Goal: Task Accomplishment & Management: Manage account settings

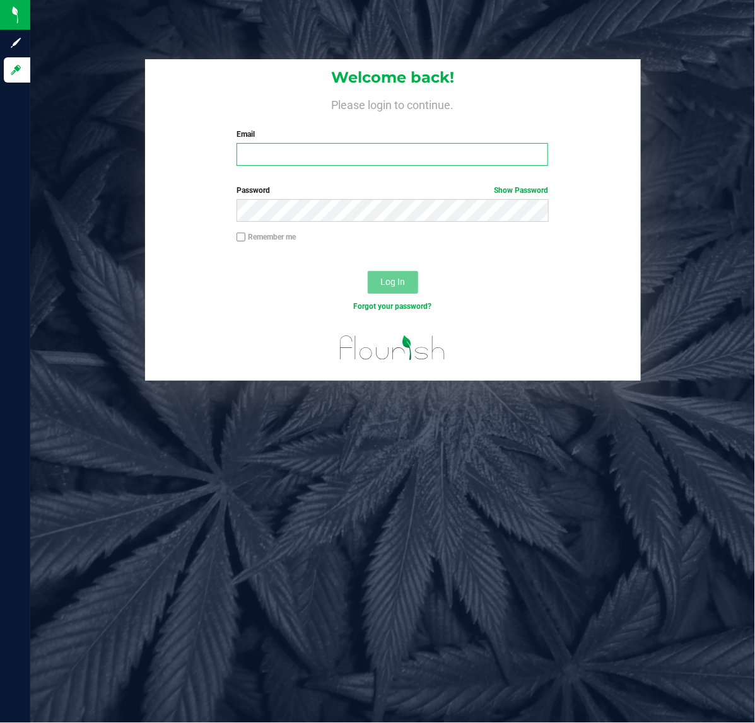
click at [339, 156] on input "Email" at bounding box center [393, 154] width 312 height 23
type input "[EMAIL_ADDRESS][DOMAIN_NAME]"
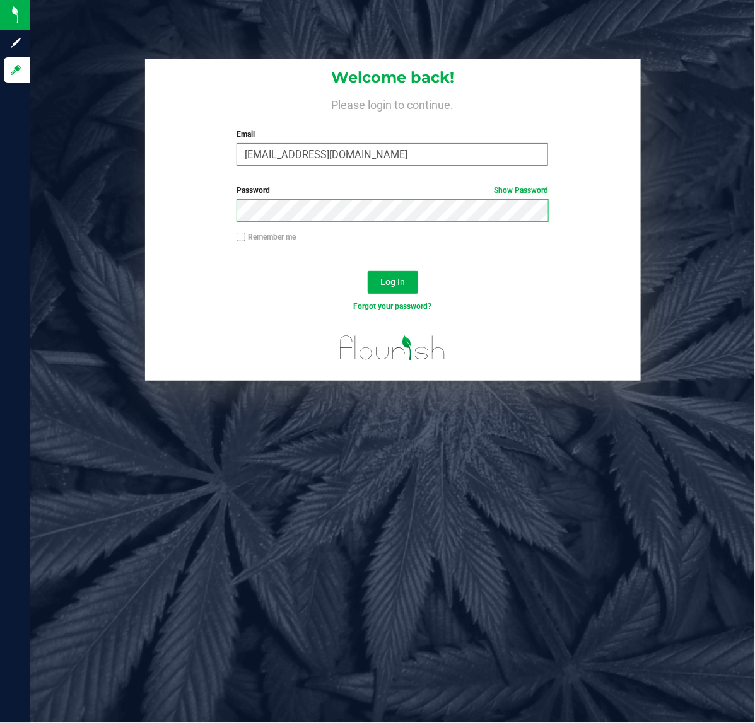
click at [368, 271] on button "Log In" at bounding box center [393, 282] width 50 height 23
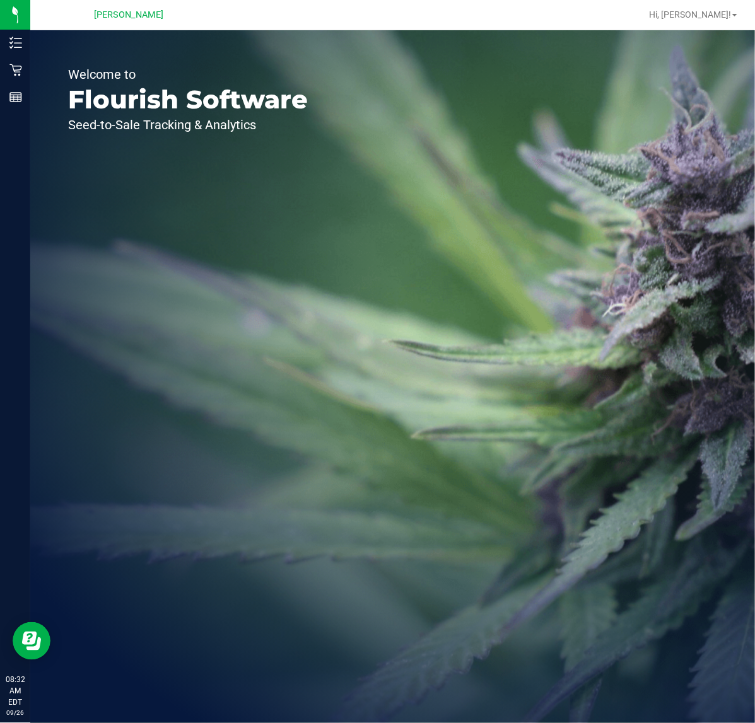
click at [20, 67] on icon at bounding box center [15, 70] width 13 height 13
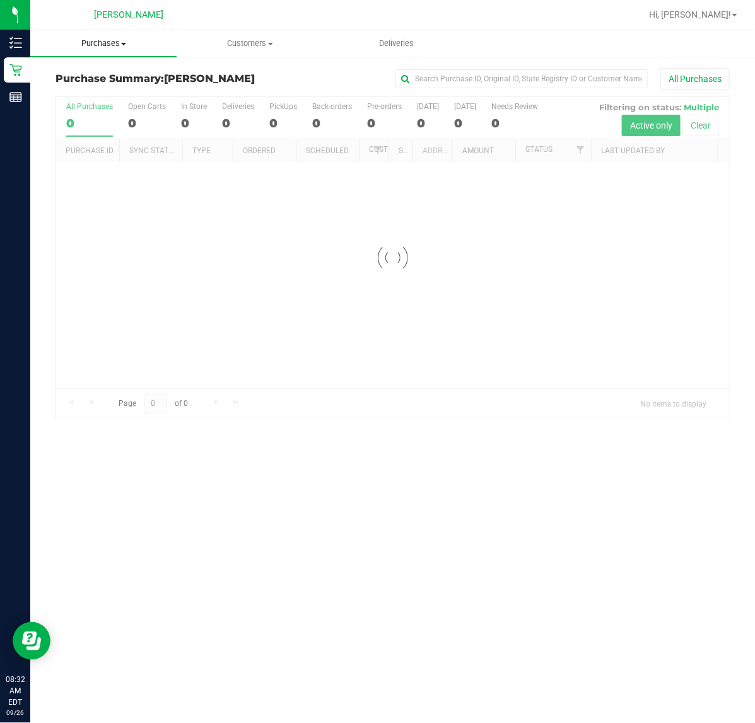
click at [124, 38] on span "Purchases" at bounding box center [103, 43] width 146 height 11
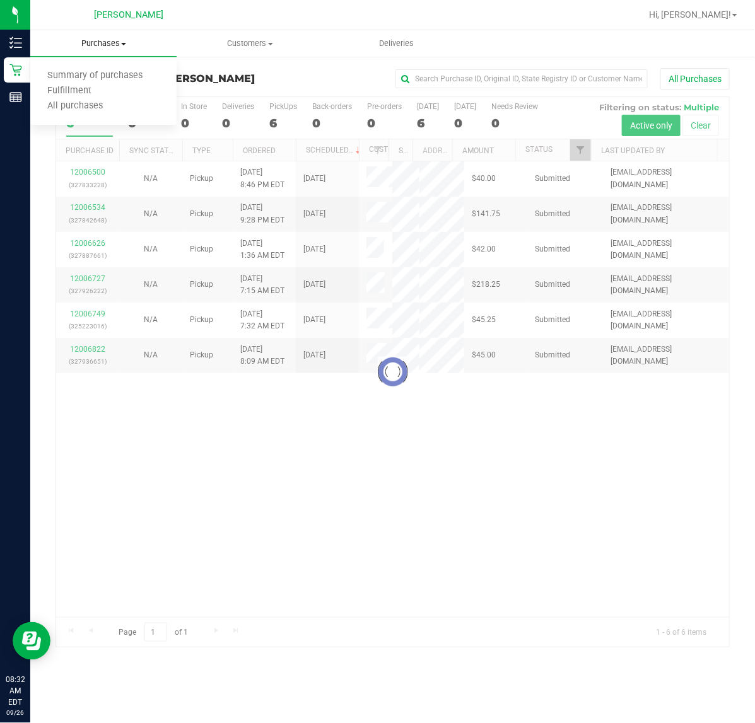
click at [76, 93] on span "Fulfillment" at bounding box center [69, 91] width 78 height 11
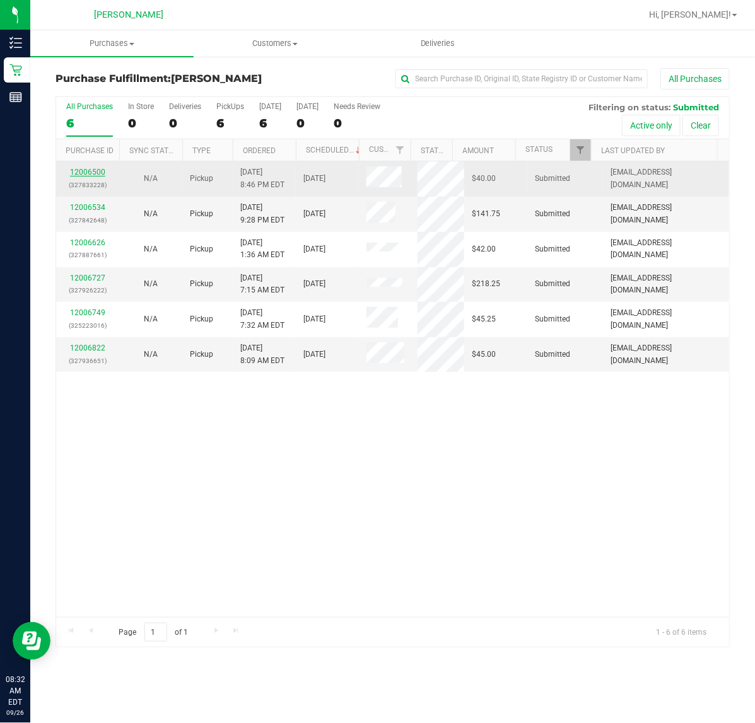
click at [90, 177] on link "12006500" at bounding box center [87, 172] width 35 height 9
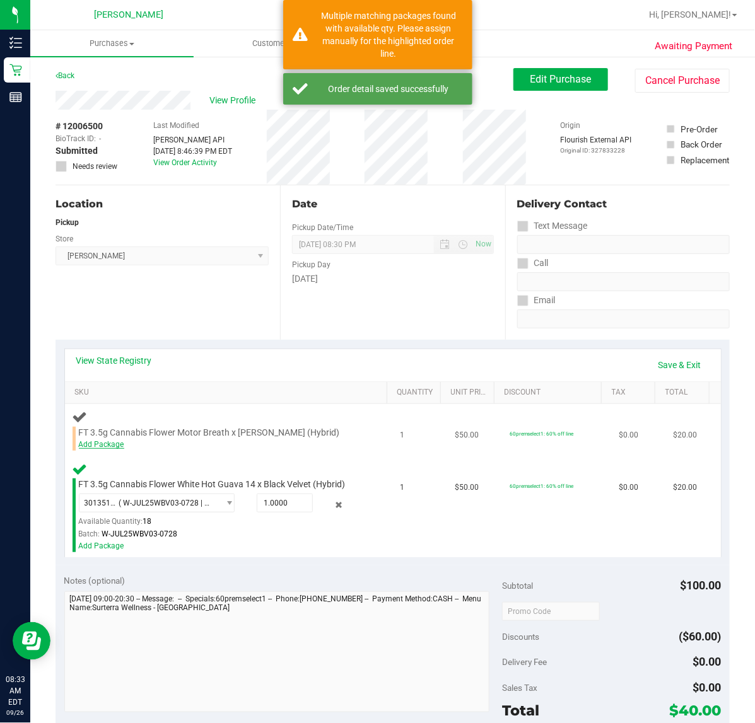
click at [112, 443] on link "Add Package" at bounding box center [101, 444] width 45 height 9
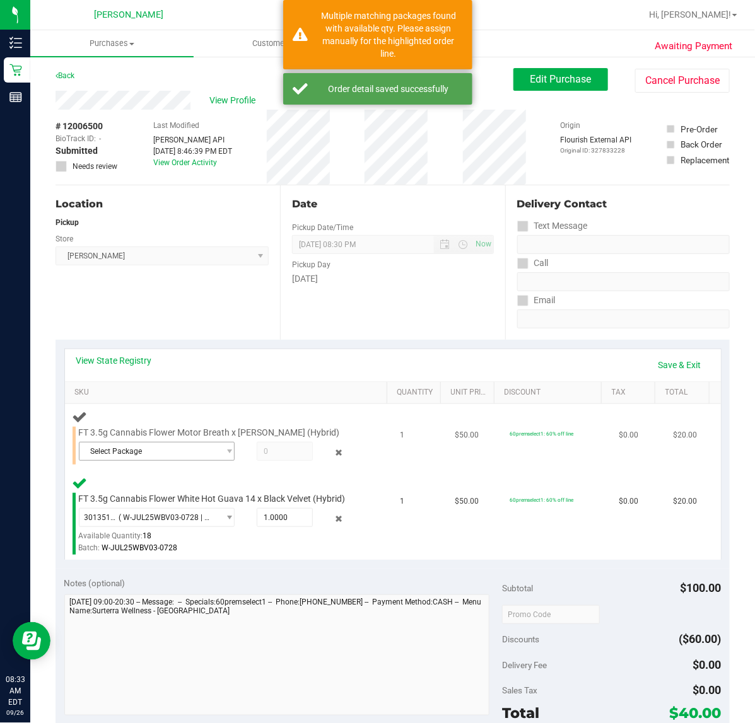
click at [166, 452] on span "Select Package" at bounding box center [148, 452] width 139 height 18
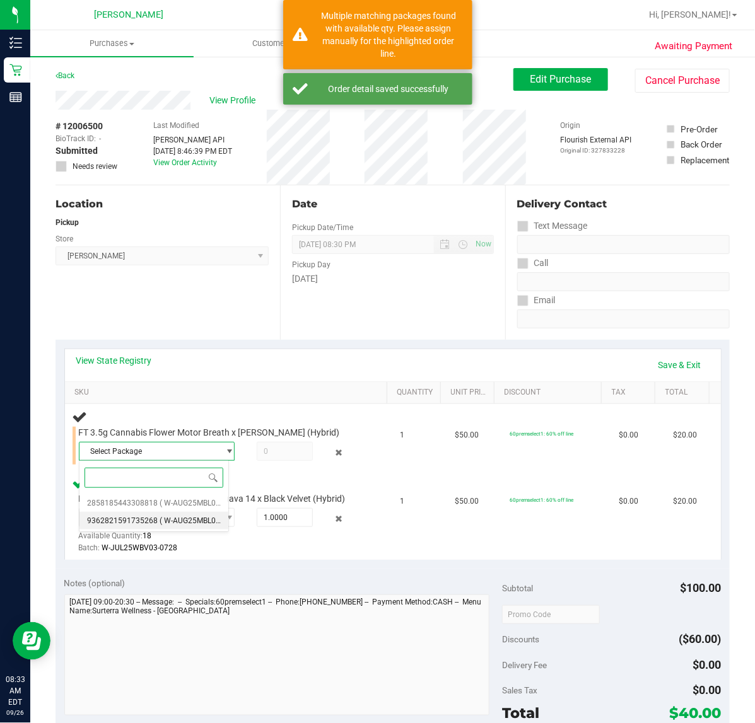
click at [160, 517] on span "( W-AUG25MBL01-0827 | orig: FLSRWGM-20250902-2233 )" at bounding box center [259, 521] width 199 height 9
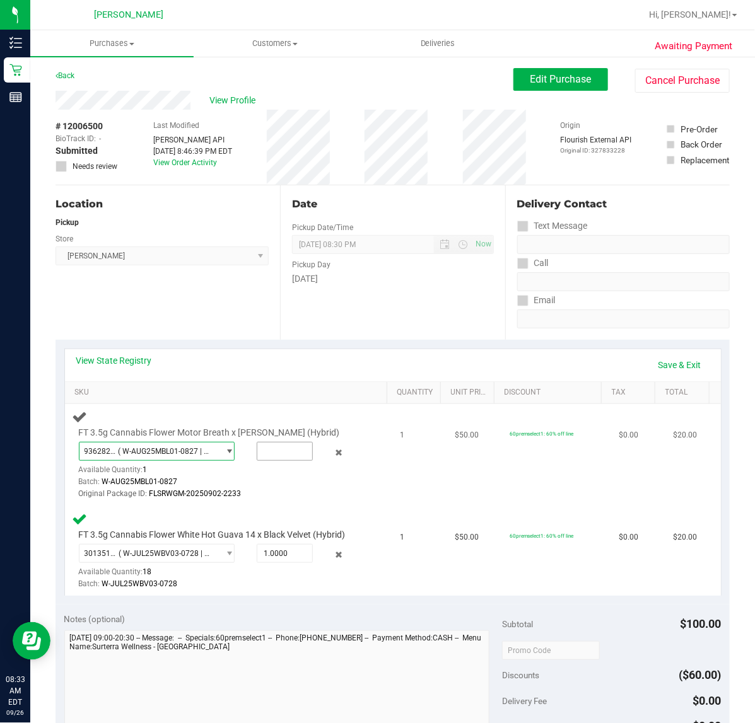
click at [263, 451] on input "text" at bounding box center [284, 452] width 55 height 18
type input "1"
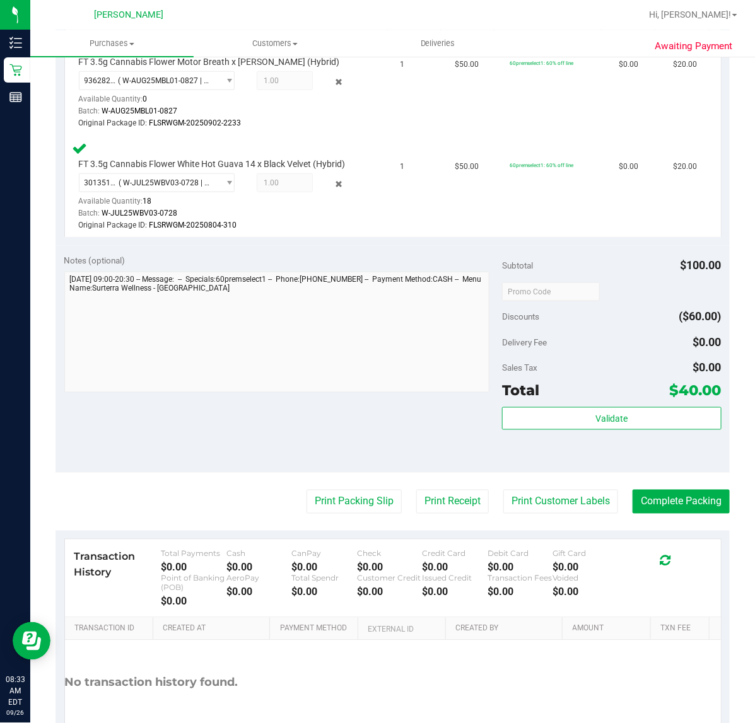
scroll to position [445, 0]
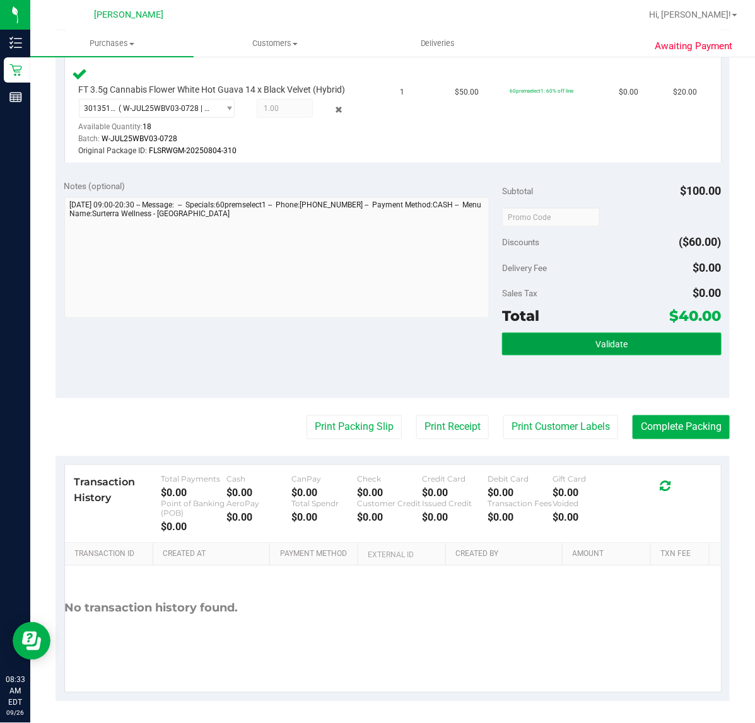
click at [553, 333] on button "Validate" at bounding box center [611, 344] width 219 height 23
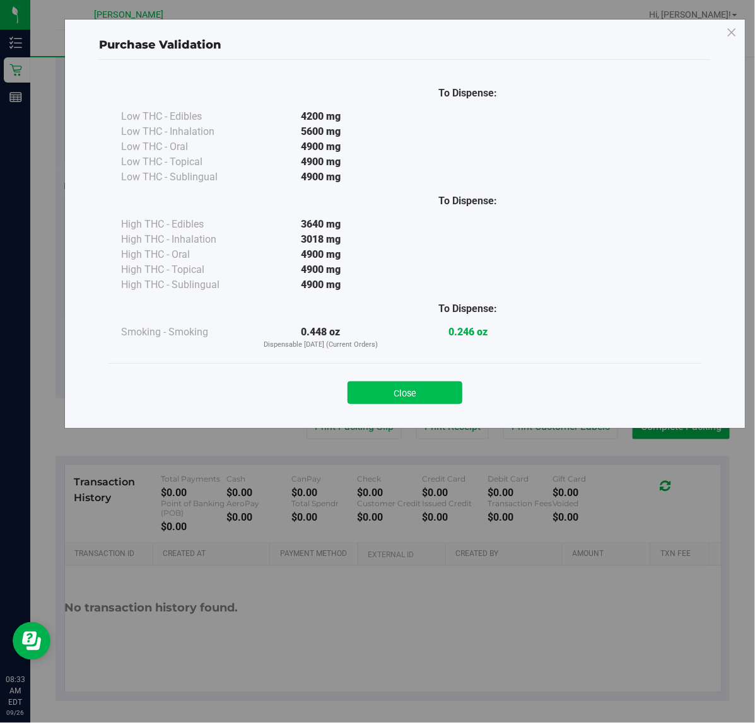
click at [413, 401] on button "Close" at bounding box center [405, 393] width 115 height 23
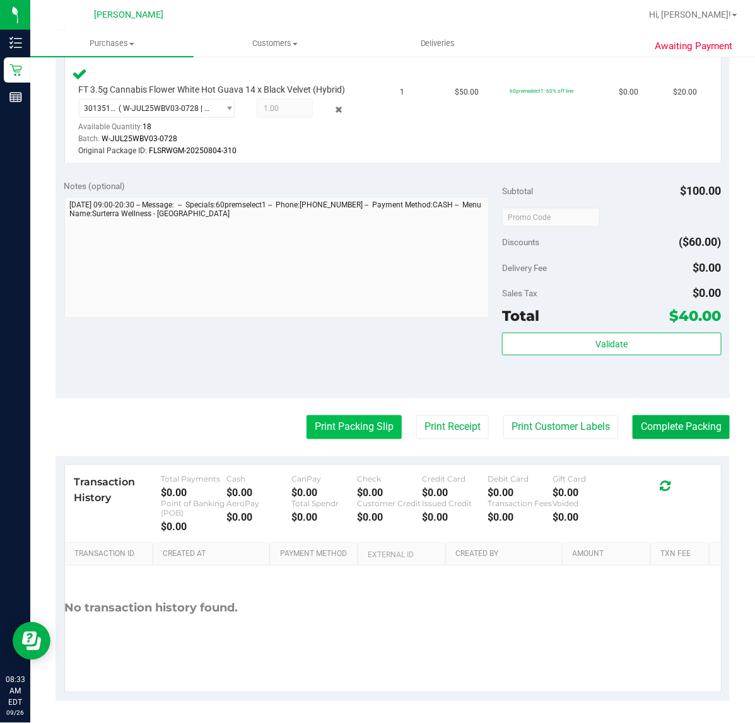
click at [338, 437] on button "Print Packing Slip" at bounding box center [354, 428] width 95 height 24
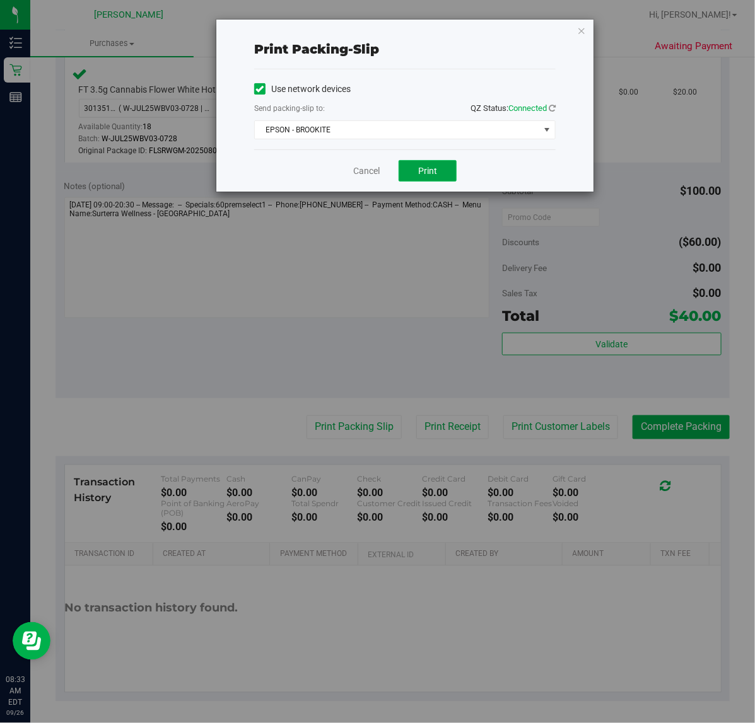
click at [428, 173] on span "Print" at bounding box center [427, 171] width 19 height 10
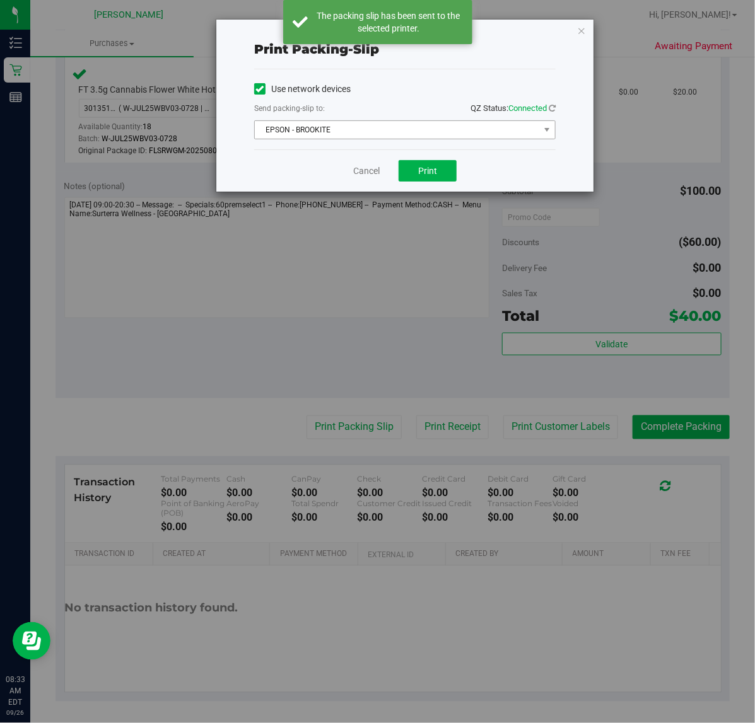
click at [405, 133] on span "EPSON - BROOKITE" at bounding box center [397, 130] width 284 height 18
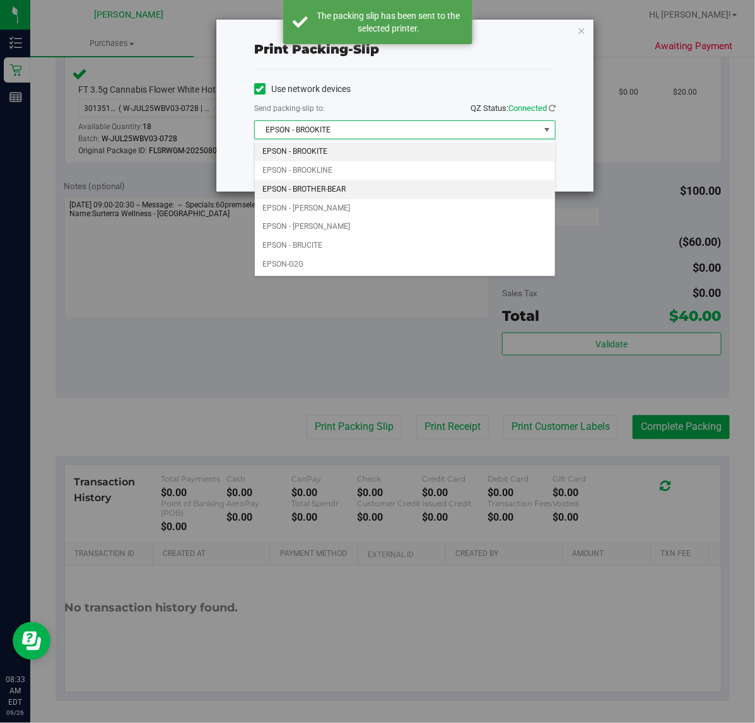
click at [307, 190] on li "EPSON - BROTHER-BEAR" at bounding box center [405, 189] width 300 height 19
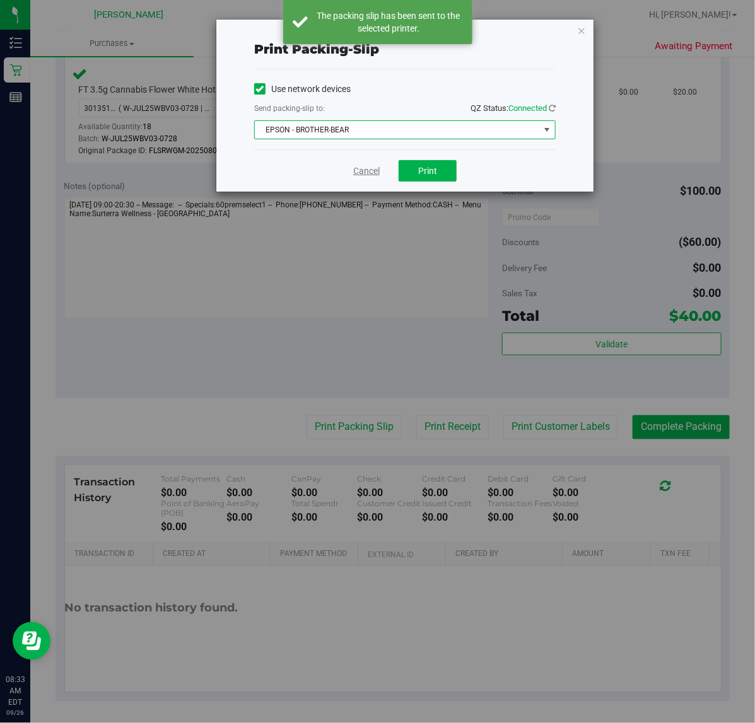
click at [373, 173] on link "Cancel" at bounding box center [366, 171] width 26 height 13
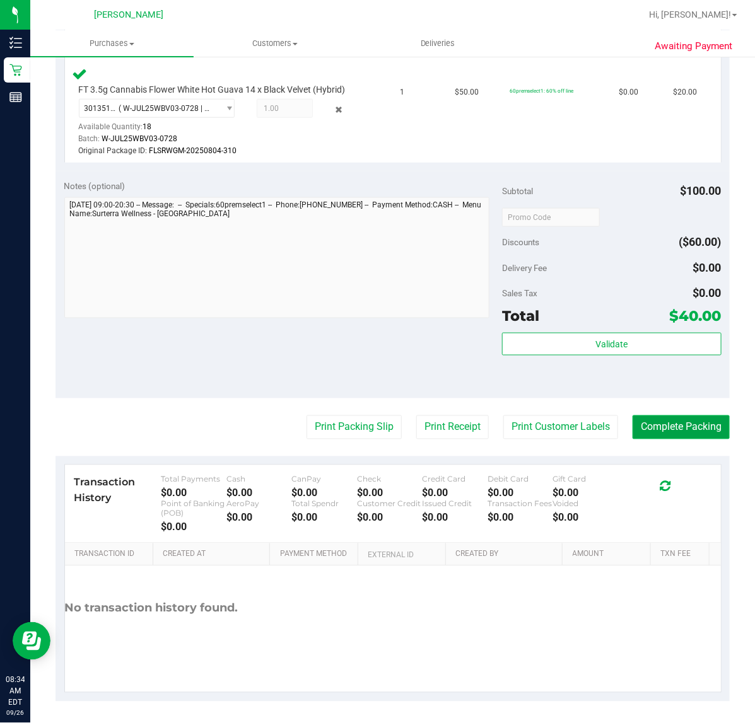
click at [672, 417] on button "Complete Packing" at bounding box center [681, 428] width 97 height 24
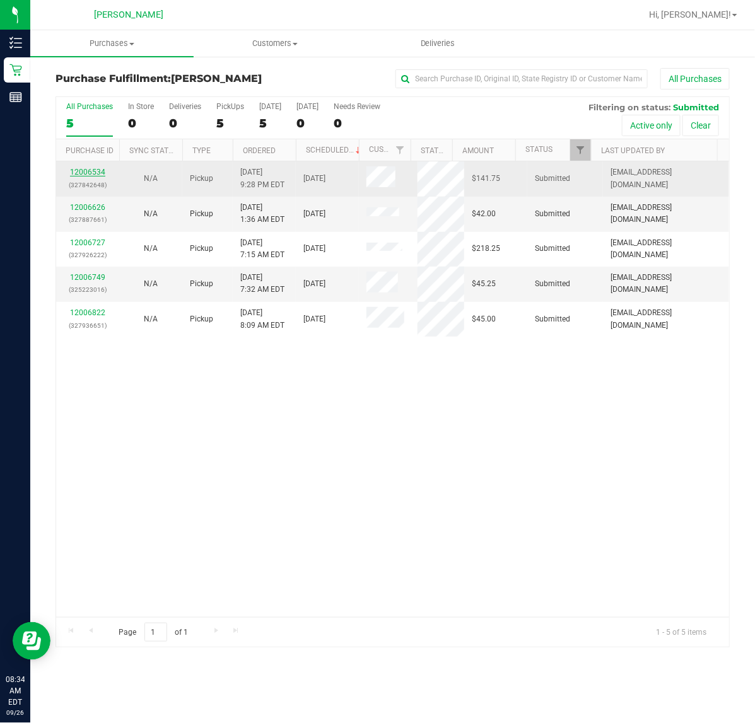
click at [84, 173] on link "12006534" at bounding box center [87, 172] width 35 height 9
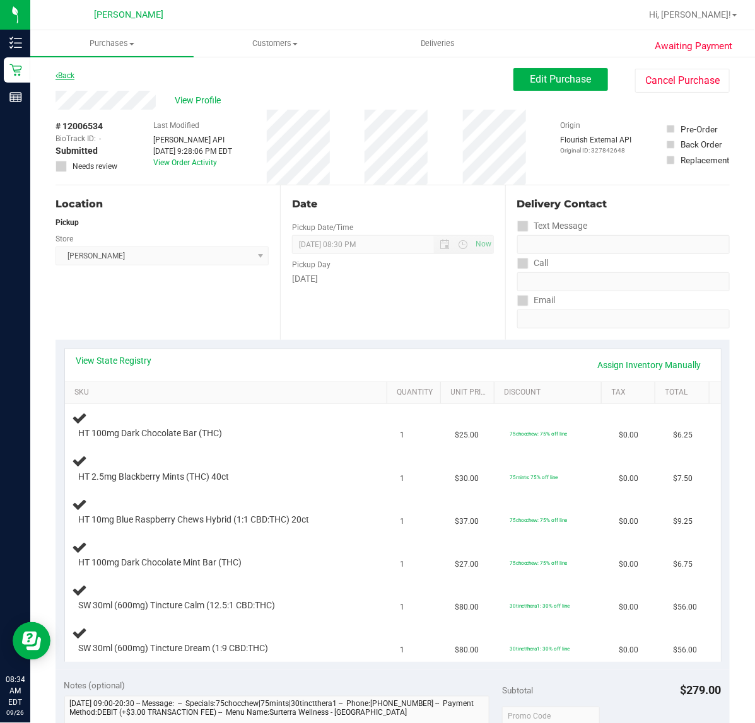
click at [65, 76] on link "Back" at bounding box center [64, 75] width 19 height 9
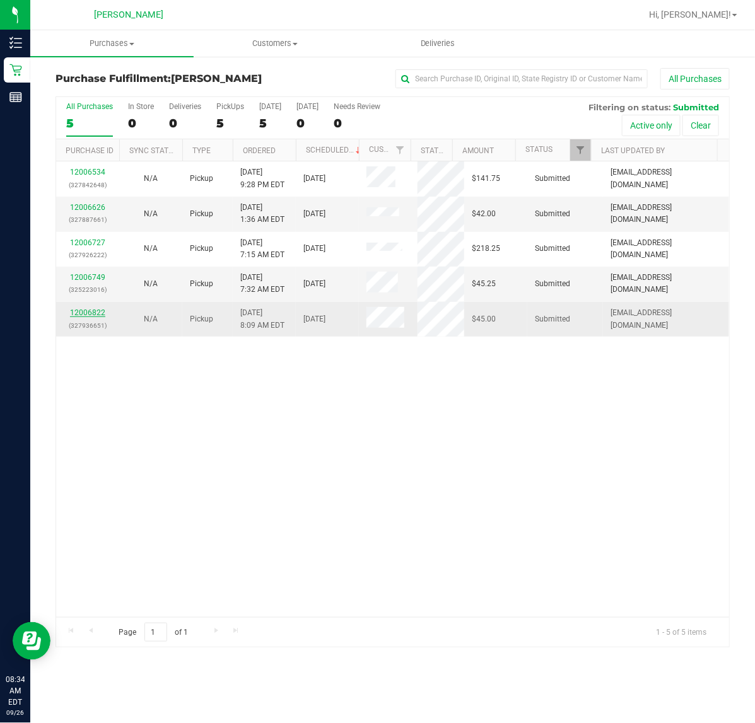
click at [88, 314] on link "12006822" at bounding box center [87, 312] width 35 height 9
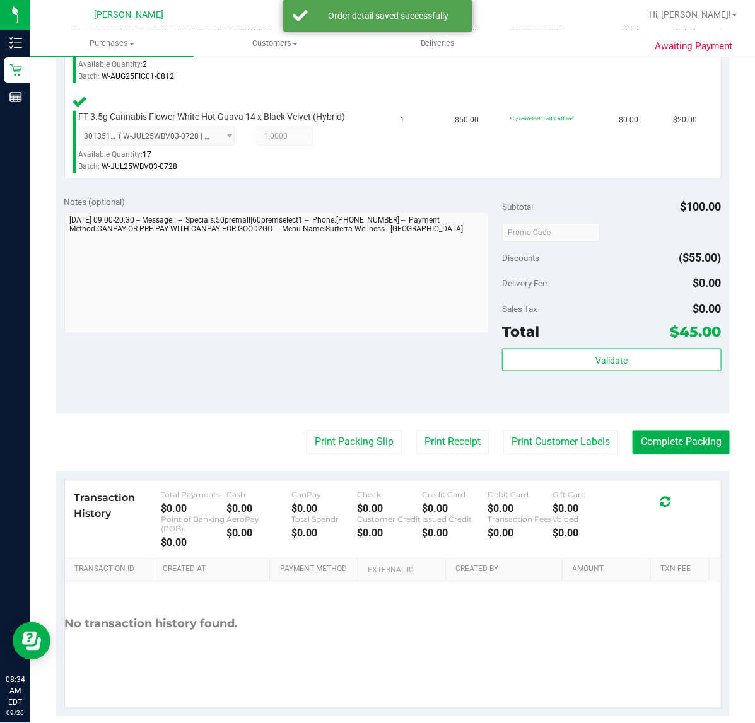
scroll to position [421, 0]
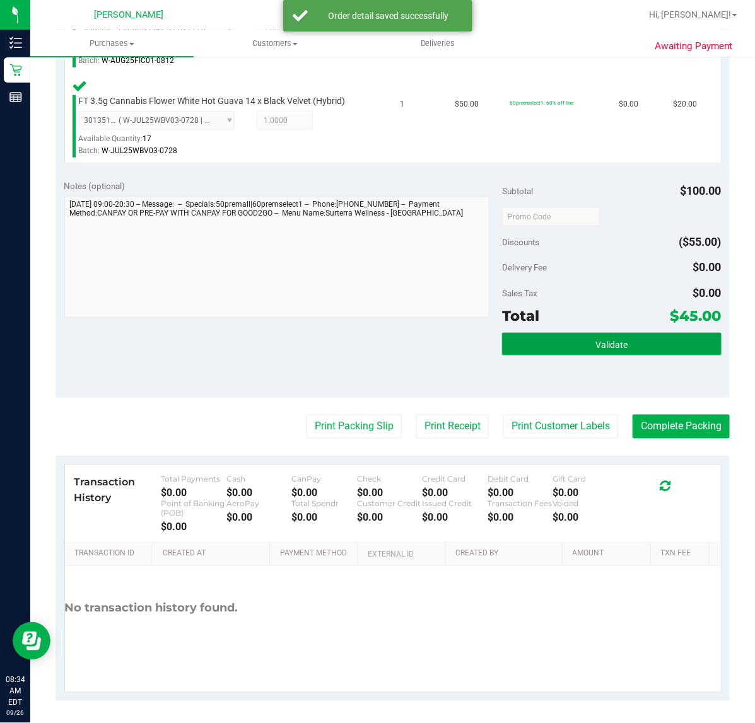
click at [595, 346] on span "Validate" at bounding box center [611, 345] width 32 height 10
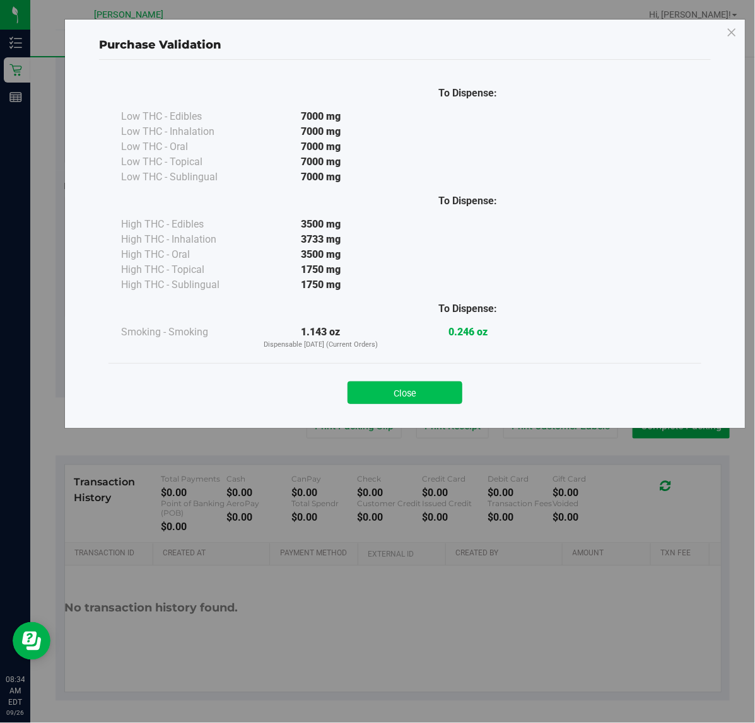
click at [420, 398] on button "Close" at bounding box center [405, 393] width 115 height 23
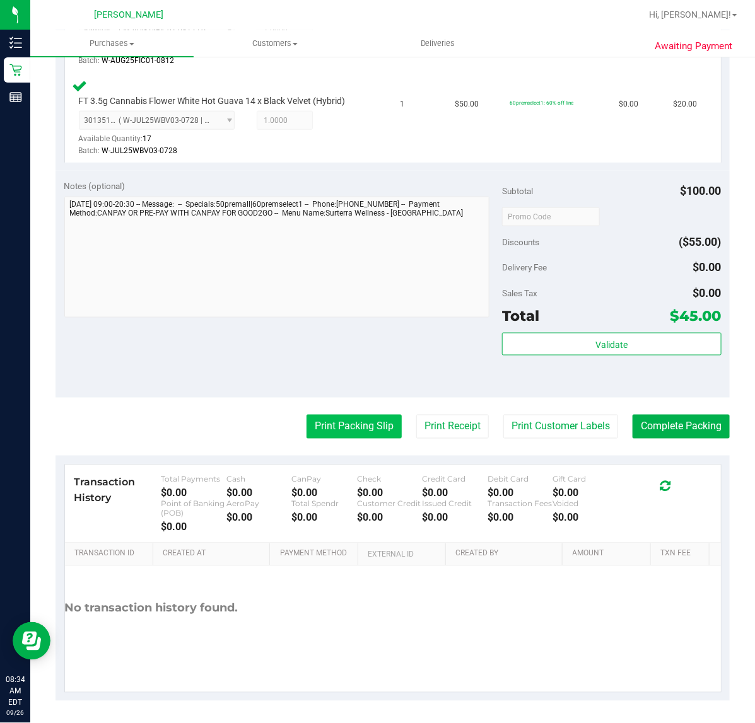
click at [352, 429] on button "Print Packing Slip" at bounding box center [354, 427] width 95 height 24
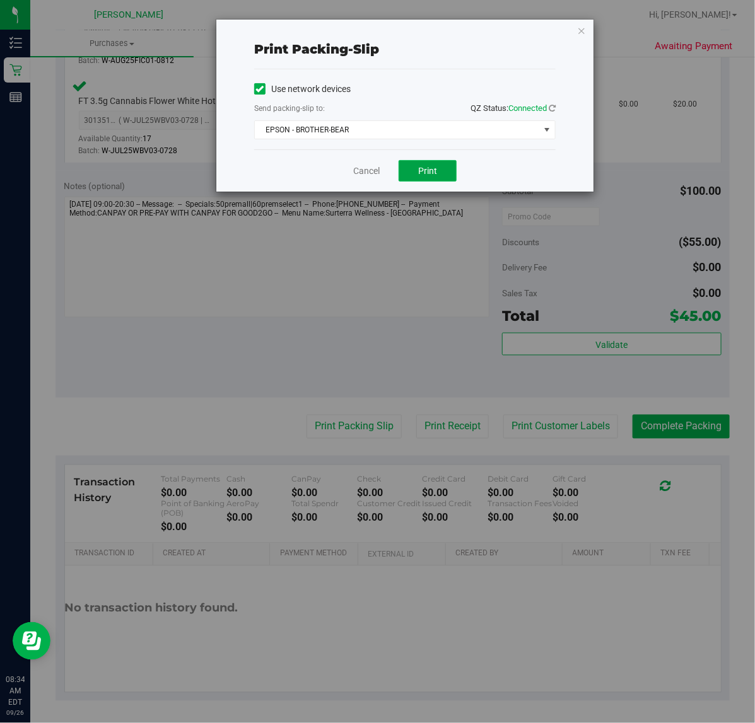
click at [436, 174] on span "Print" at bounding box center [427, 171] width 19 height 10
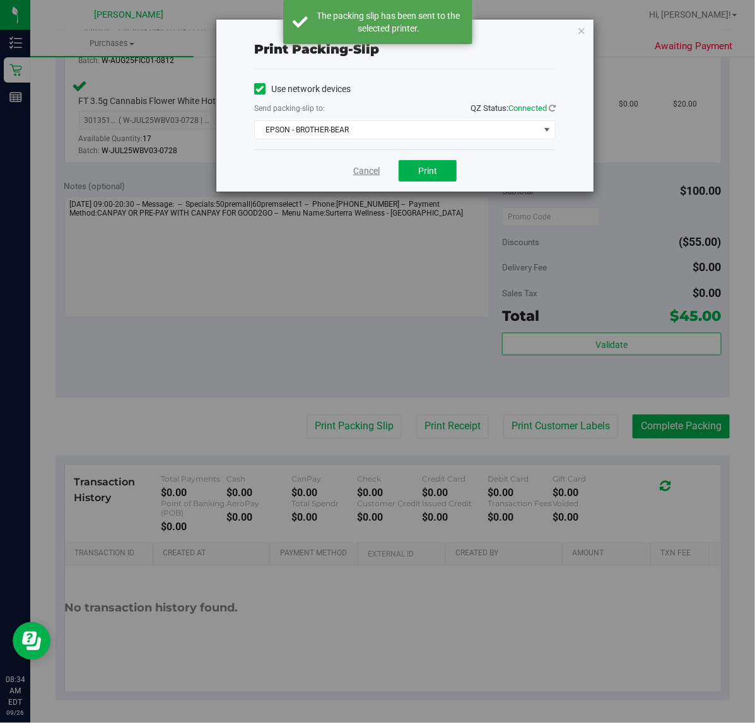
click at [364, 175] on link "Cancel" at bounding box center [366, 171] width 26 height 13
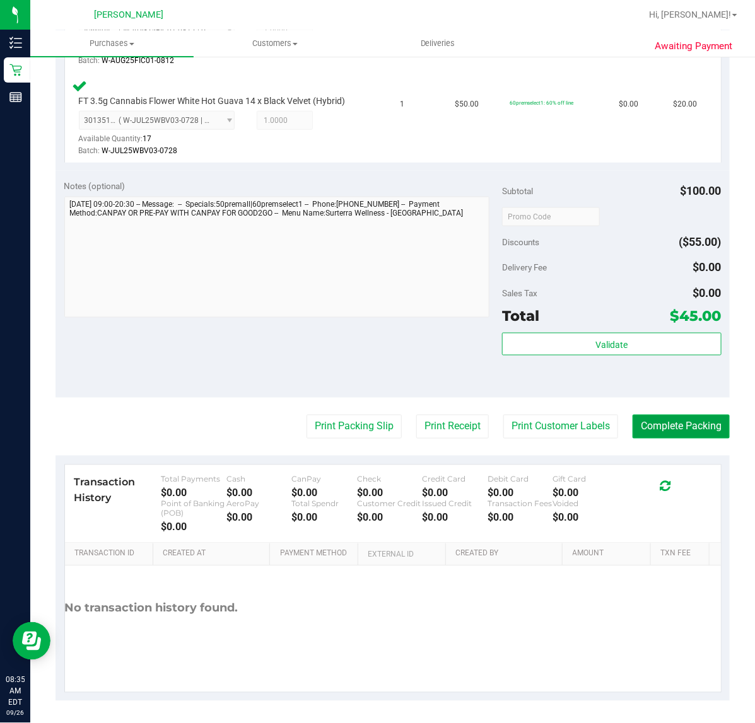
click at [697, 426] on button "Complete Packing" at bounding box center [681, 427] width 97 height 24
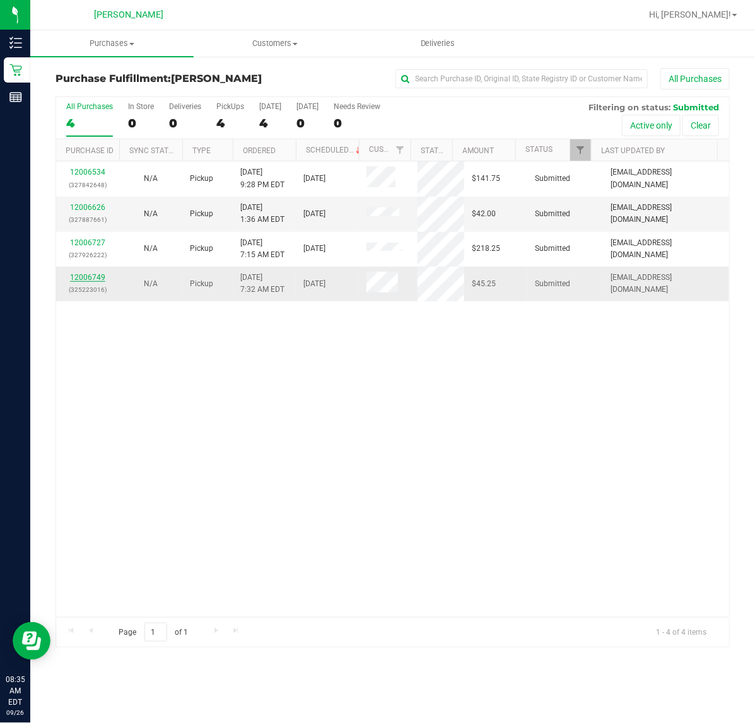
click at [88, 279] on link "12006749" at bounding box center [87, 277] width 35 height 9
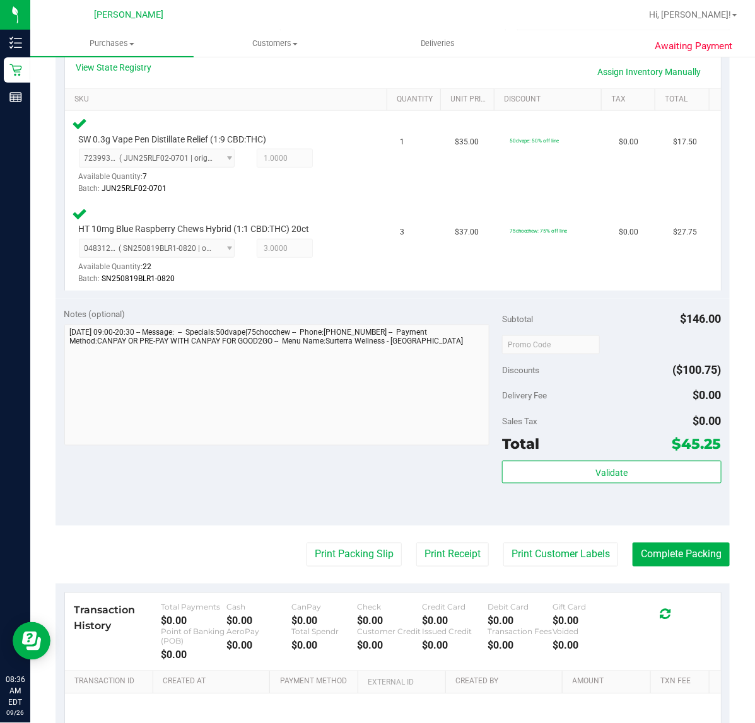
scroll to position [421, 0]
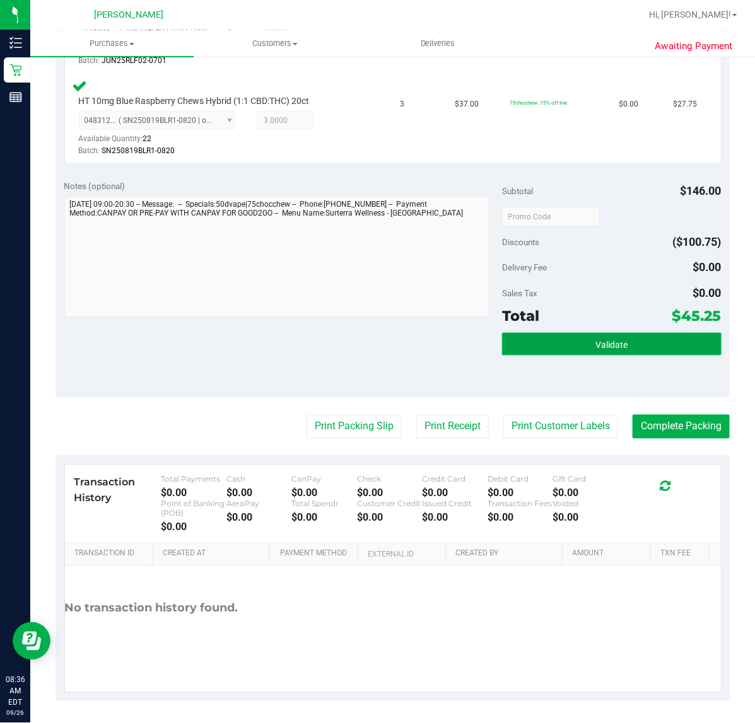
click at [569, 348] on button "Validate" at bounding box center [611, 344] width 219 height 23
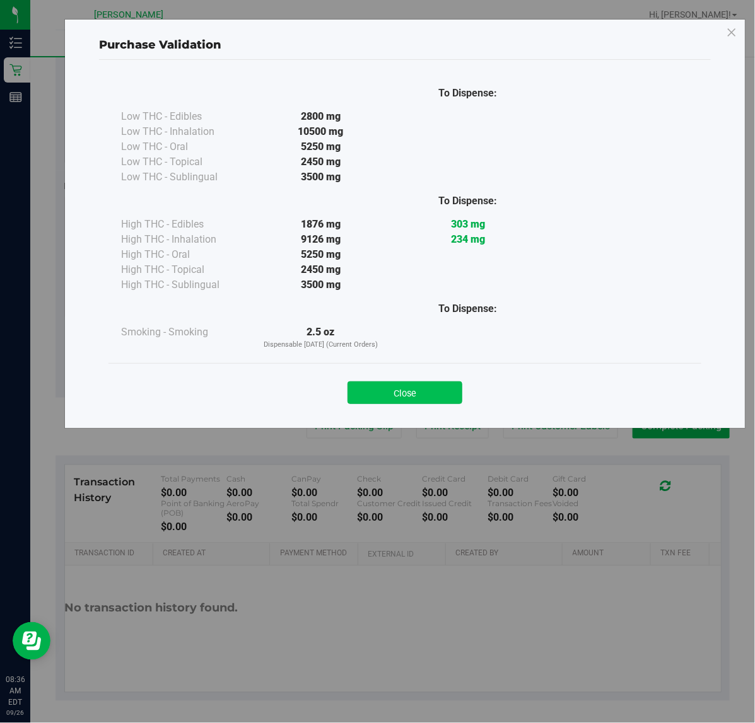
click at [405, 395] on button "Close" at bounding box center [405, 393] width 115 height 23
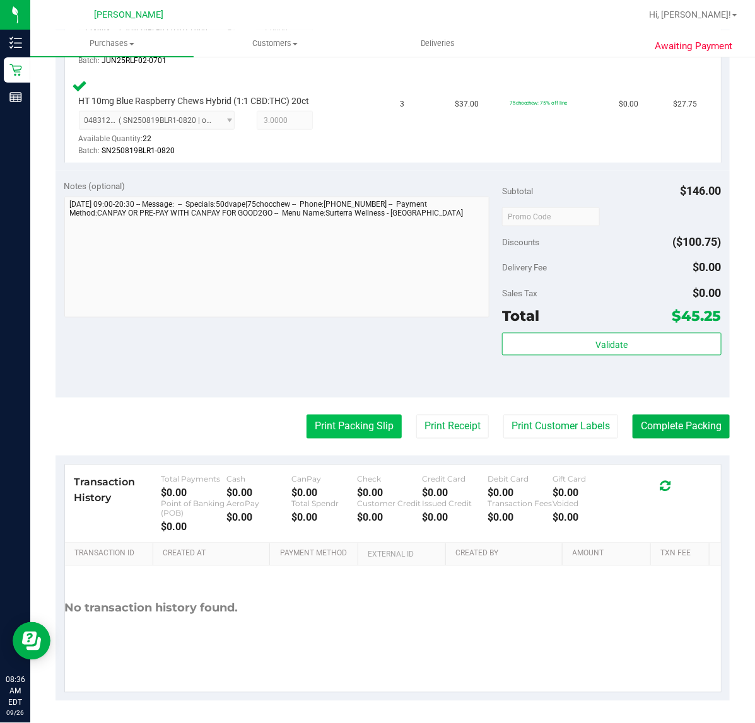
click at [350, 430] on button "Print Packing Slip" at bounding box center [354, 427] width 95 height 24
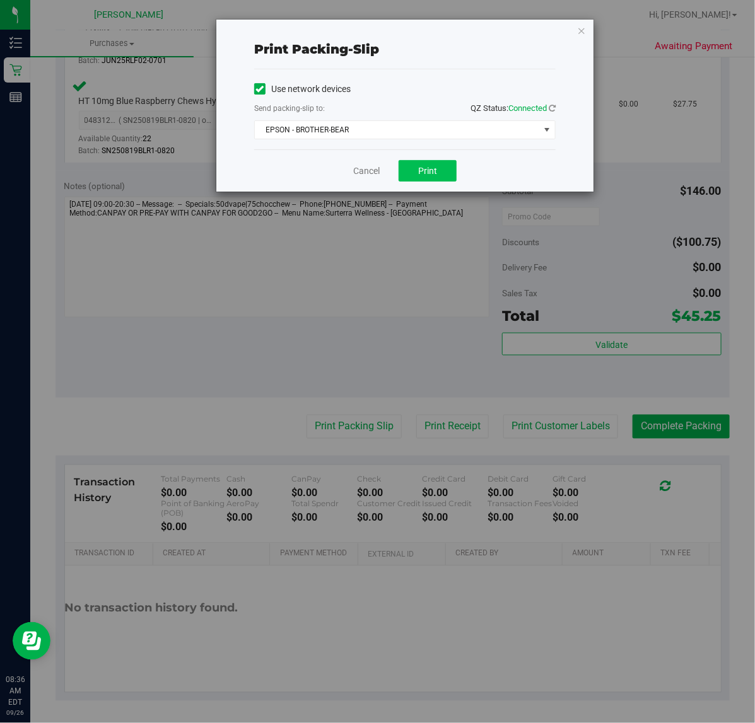
click at [447, 180] on button "Print" at bounding box center [428, 170] width 58 height 21
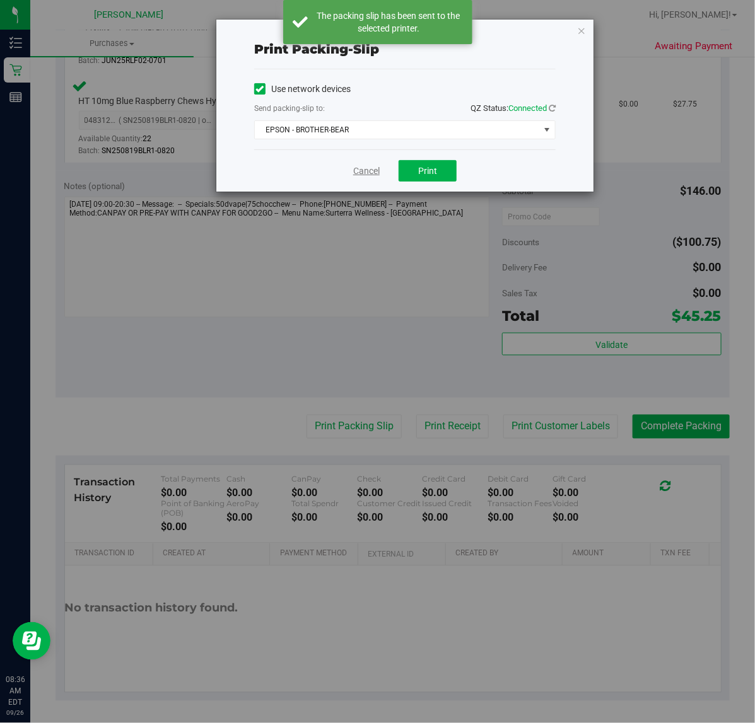
click at [370, 177] on link "Cancel" at bounding box center [366, 171] width 26 height 13
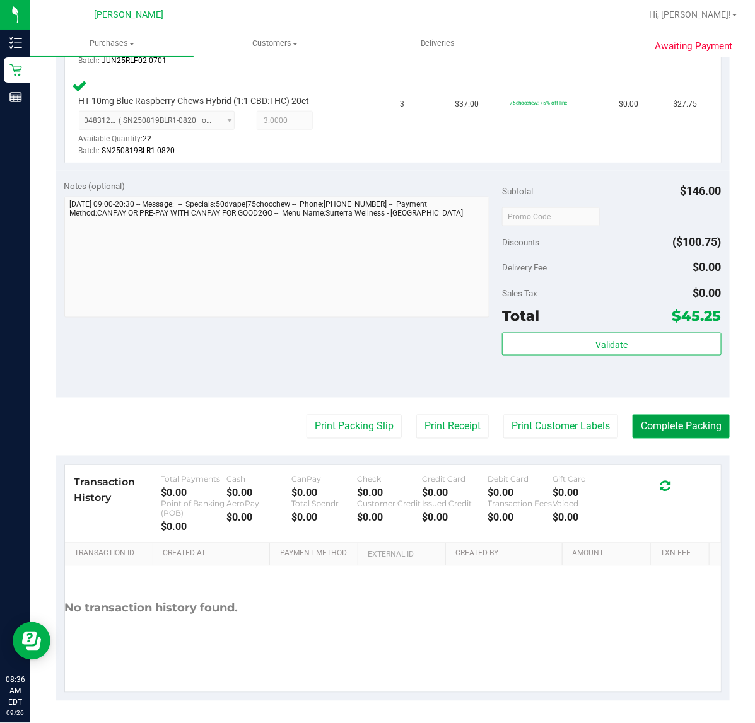
click at [682, 424] on button "Complete Packing" at bounding box center [681, 427] width 97 height 24
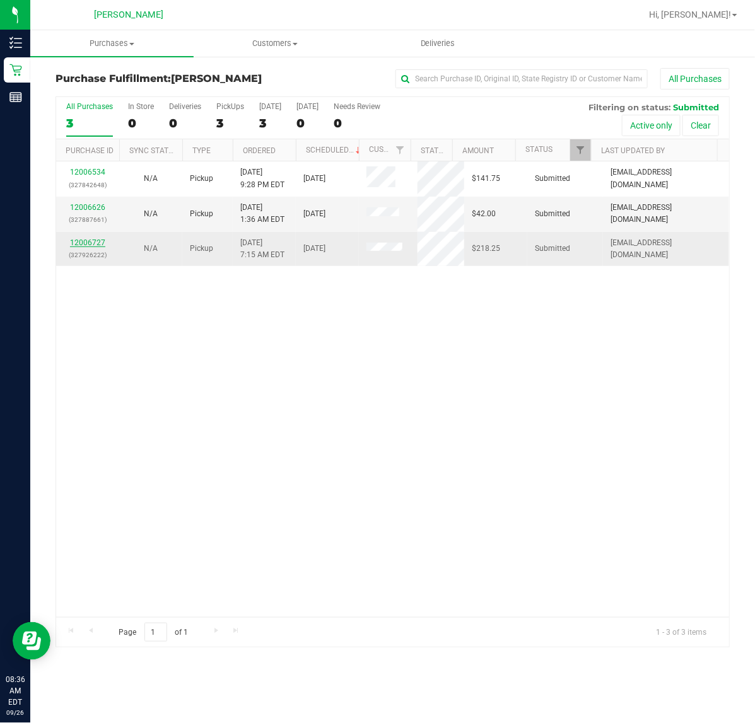
click at [82, 245] on link "12006727" at bounding box center [87, 242] width 35 height 9
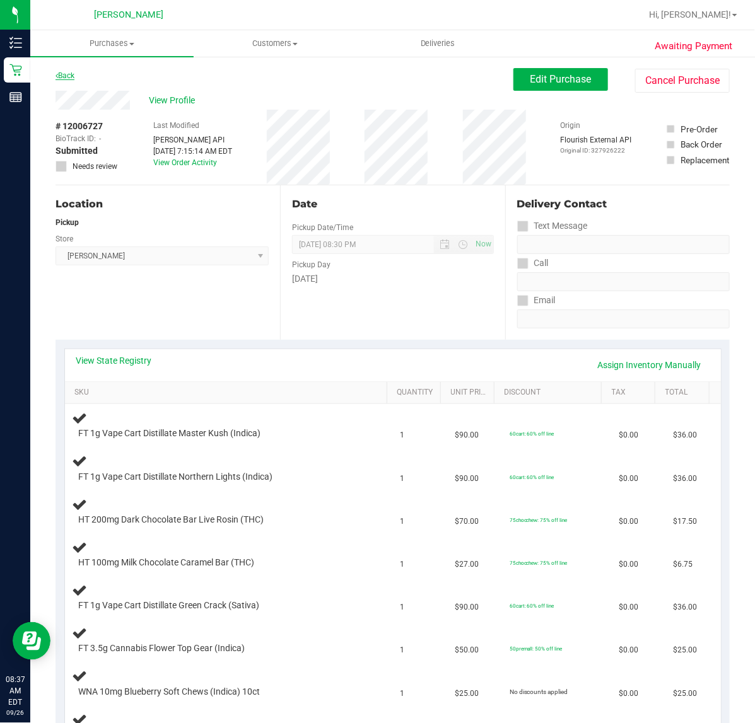
click at [55, 76] on icon at bounding box center [56, 76] width 3 height 8
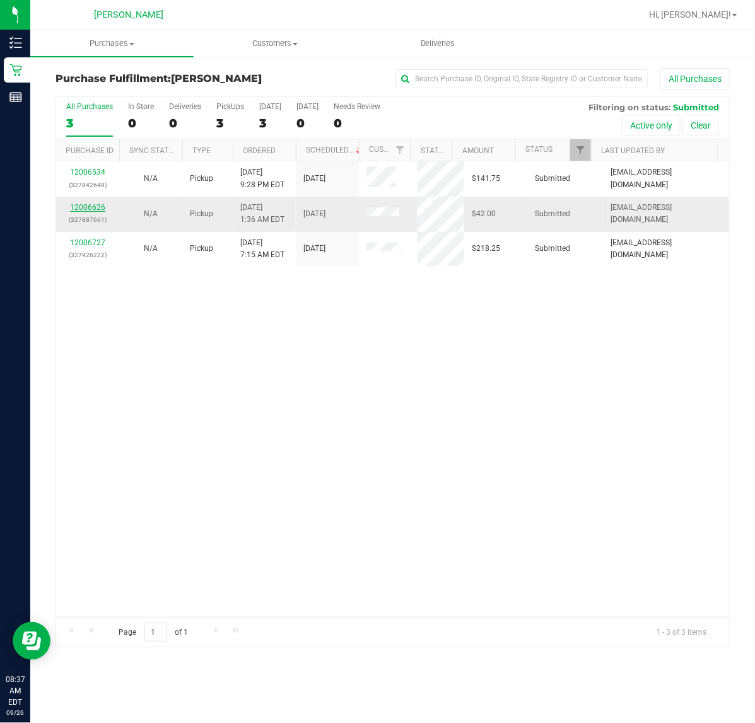
click at [90, 209] on link "12006626" at bounding box center [87, 207] width 35 height 9
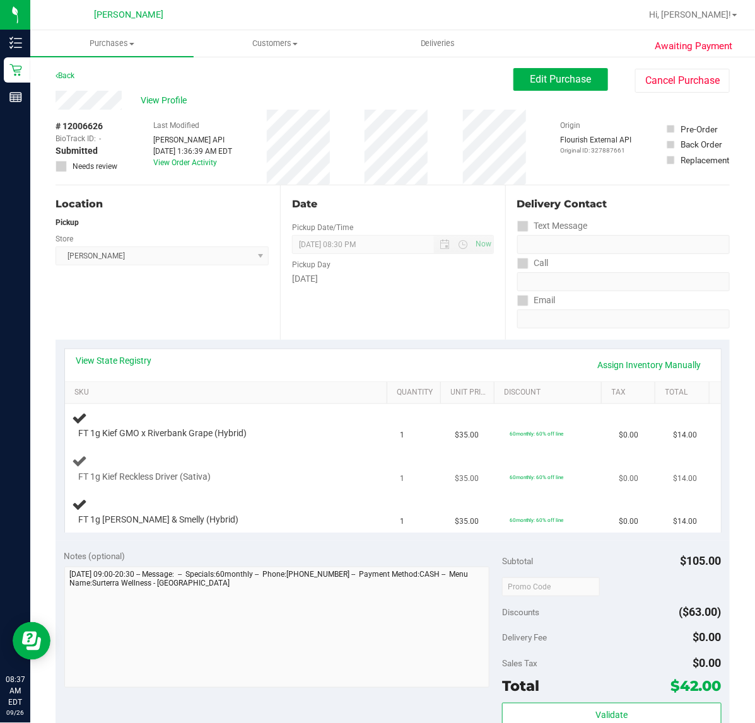
click at [294, 462] on div "FT 1g Kief Reckless Driver (Sativa)" at bounding box center [229, 468] width 313 height 30
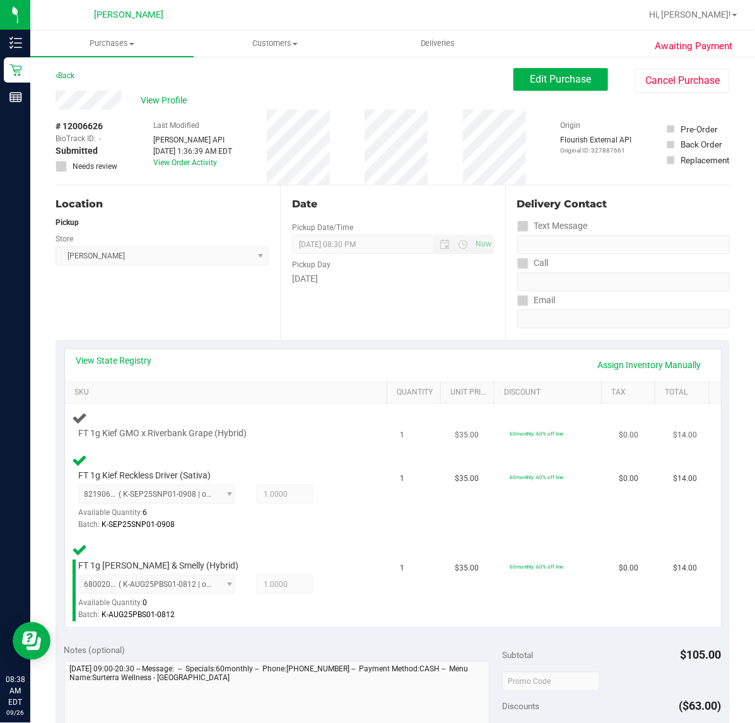
click at [162, 433] on span "FT 1g Kief GMO x Riverbank Grape (Hybrid)" at bounding box center [163, 434] width 168 height 12
click at [163, 432] on span "FT 1g Kief GMO x Riverbank Grape (Hybrid)" at bounding box center [163, 434] width 168 height 12
copy span "Riverbank"
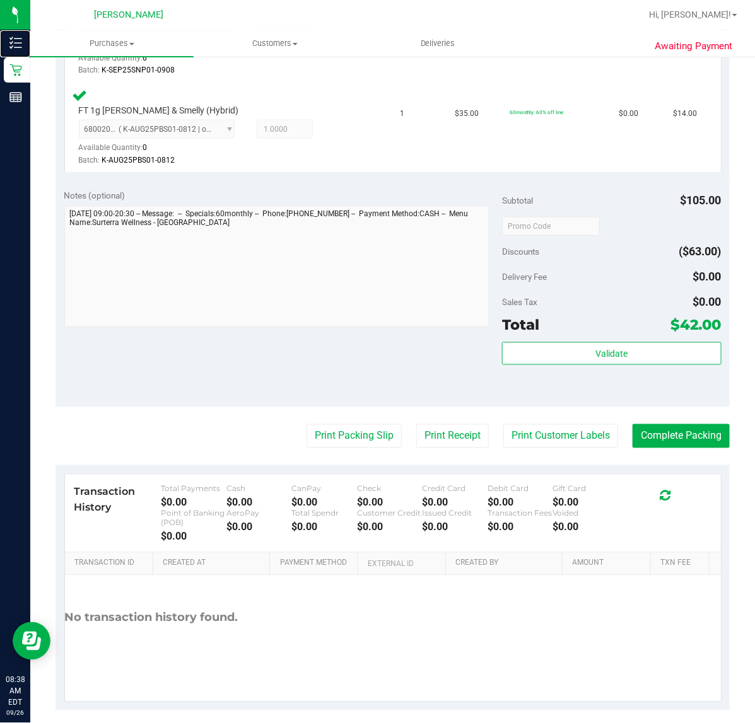
scroll to position [511, 0]
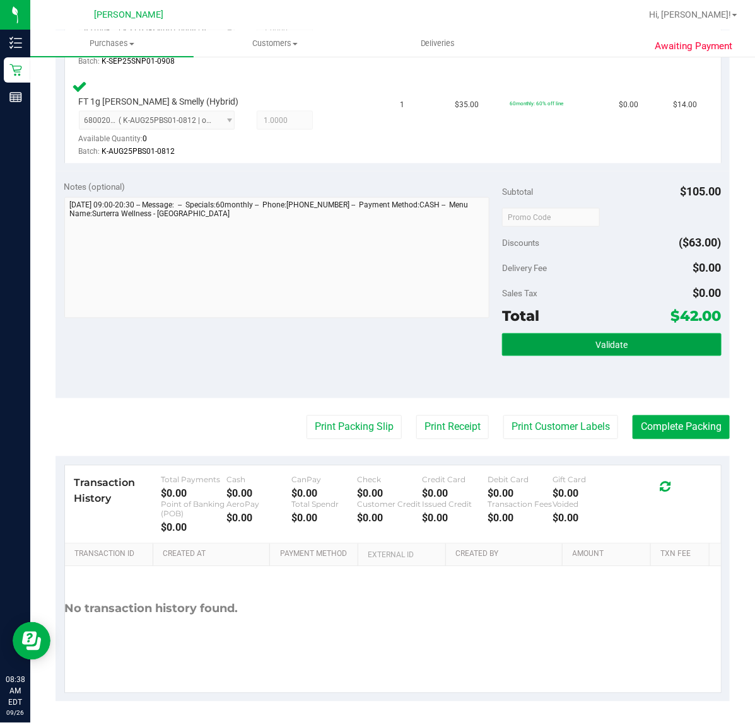
click at [580, 342] on button "Validate" at bounding box center [611, 345] width 219 height 23
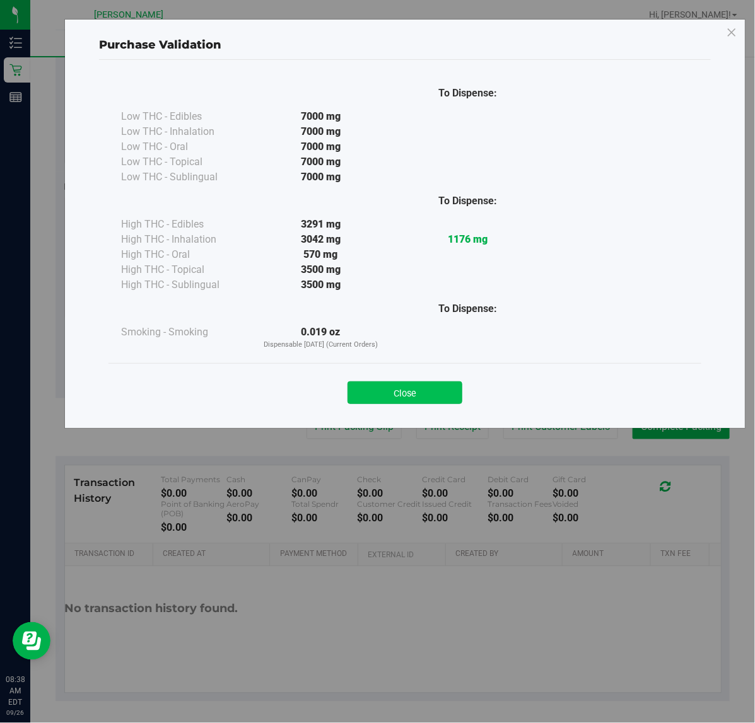
click at [420, 402] on button "Close" at bounding box center [405, 393] width 115 height 23
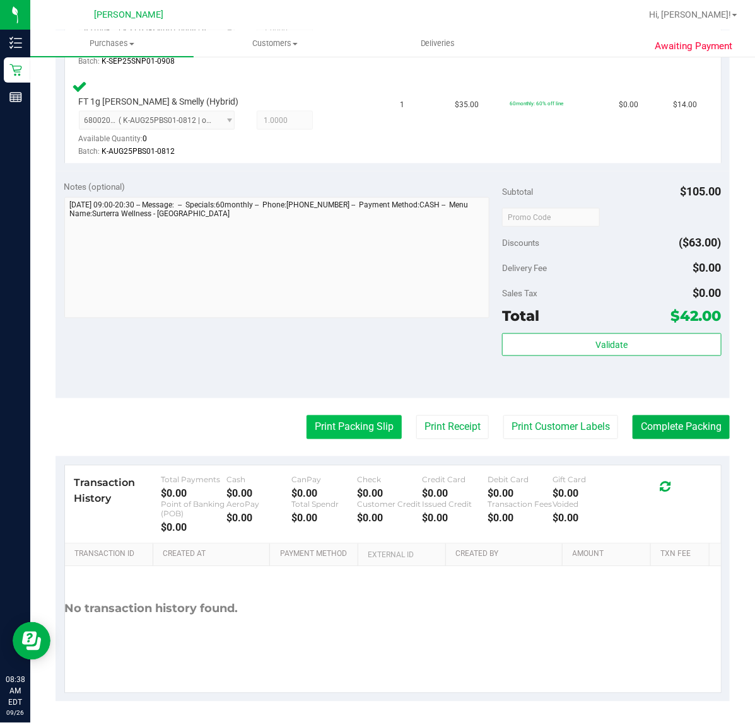
click at [333, 424] on button "Print Packing Slip" at bounding box center [354, 428] width 95 height 24
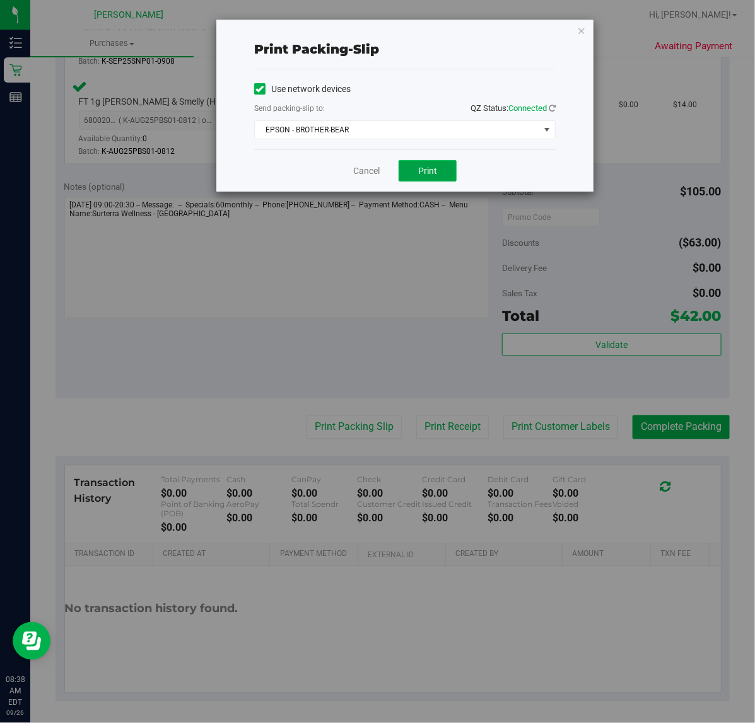
click at [423, 166] on span "Print" at bounding box center [427, 171] width 19 height 10
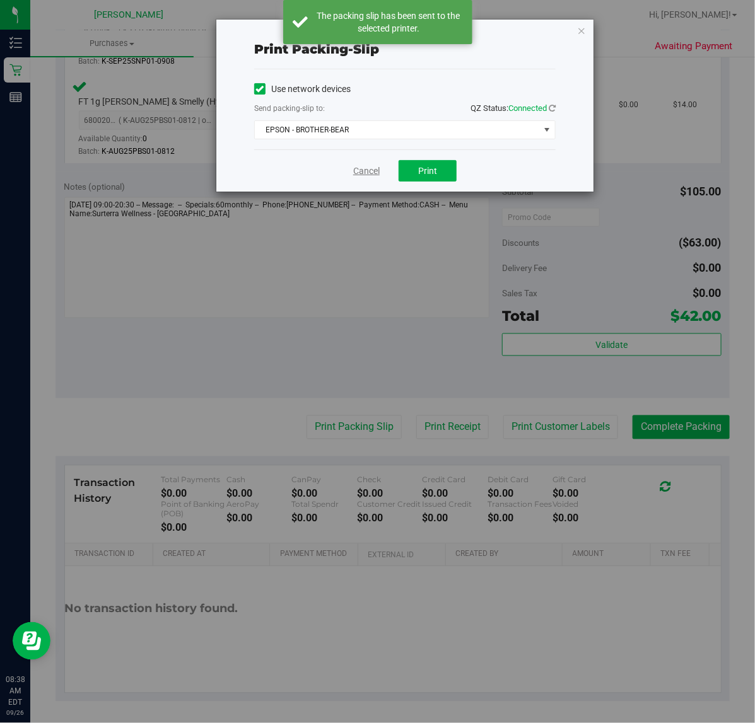
click at [373, 174] on link "Cancel" at bounding box center [366, 171] width 26 height 13
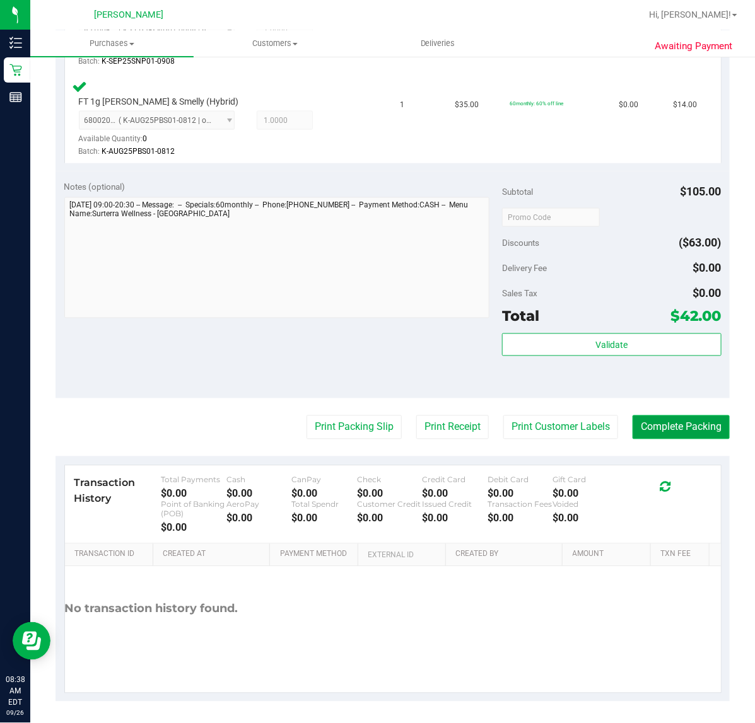
click at [667, 426] on button "Complete Packing" at bounding box center [681, 428] width 97 height 24
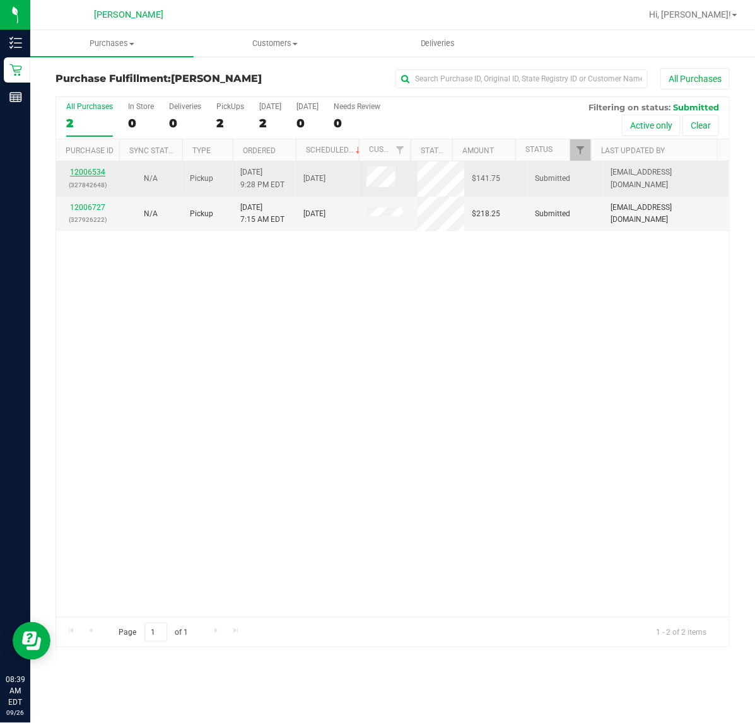
click at [103, 175] on link "12006534" at bounding box center [87, 172] width 35 height 9
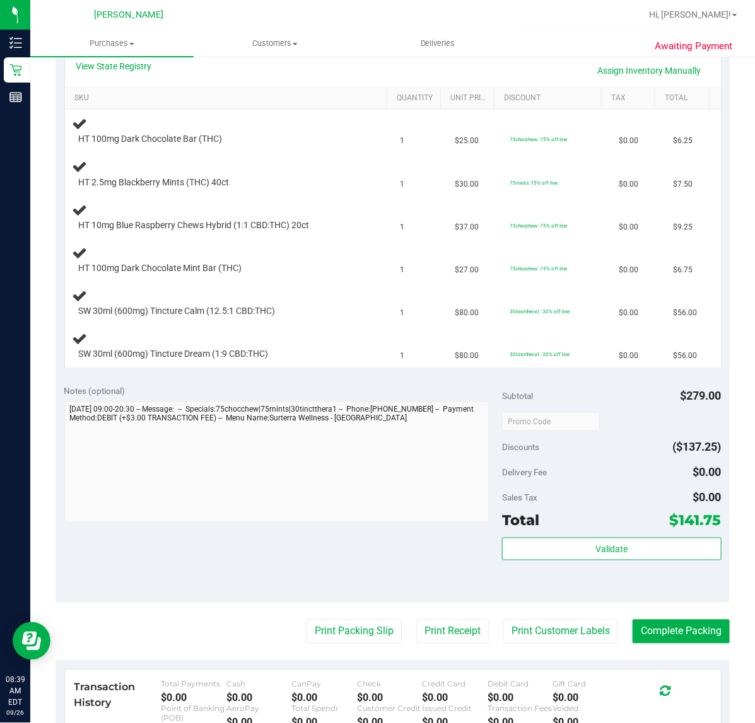
scroll to position [313, 0]
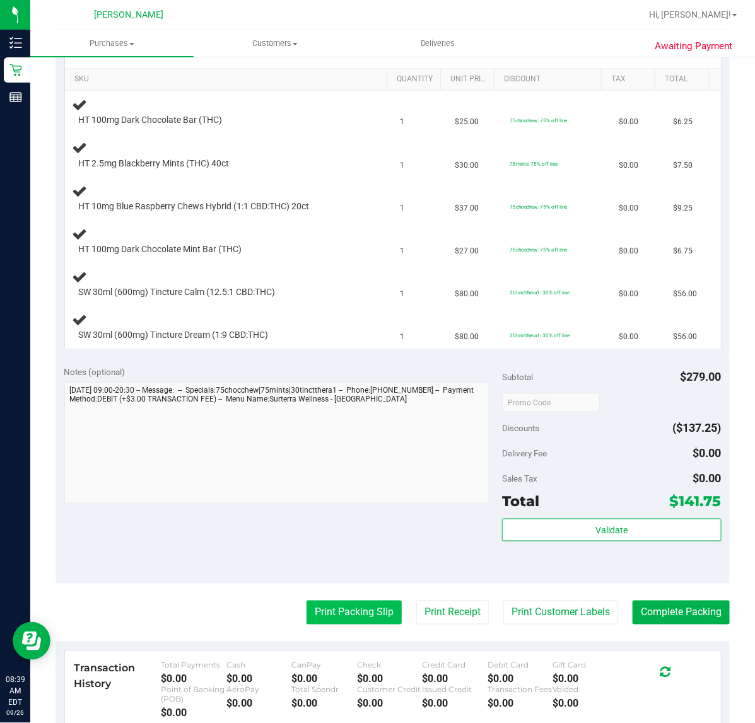
click at [338, 615] on button "Print Packing Slip" at bounding box center [354, 613] width 95 height 24
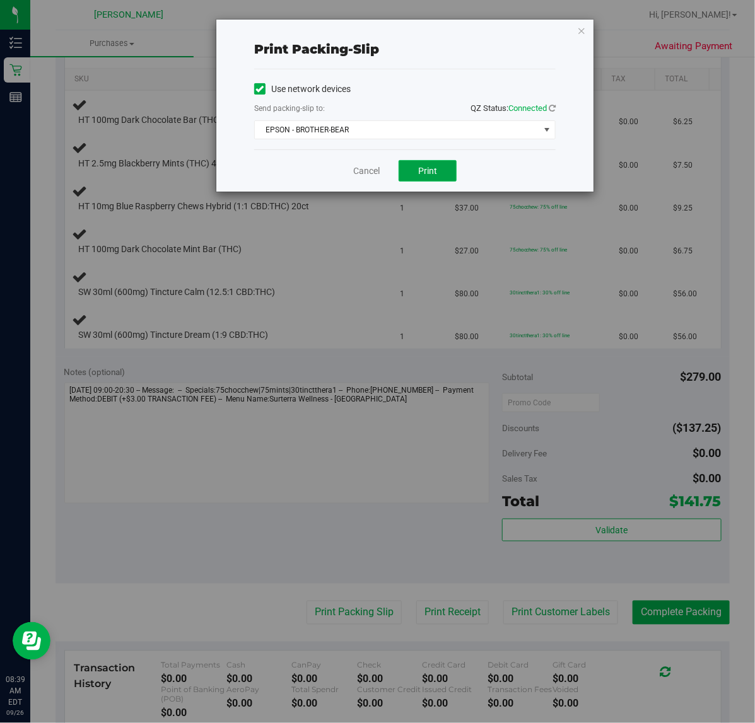
click at [433, 175] on span "Print" at bounding box center [427, 171] width 19 height 10
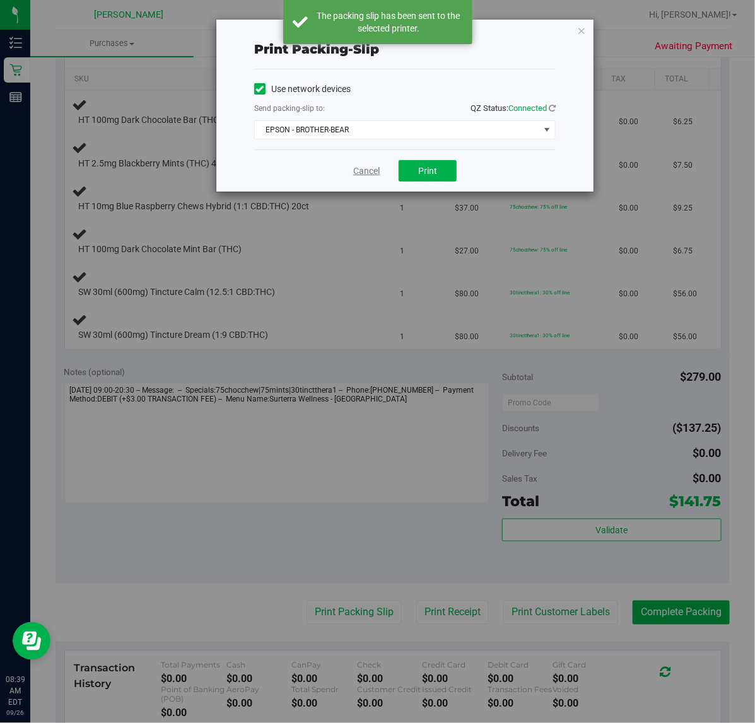
click at [368, 171] on link "Cancel" at bounding box center [366, 171] width 26 height 13
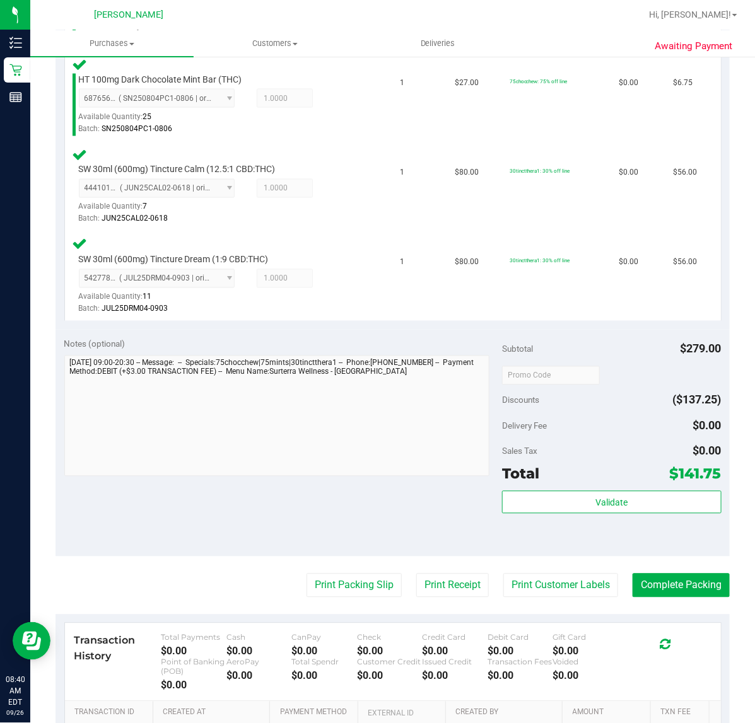
scroll to position [631, 0]
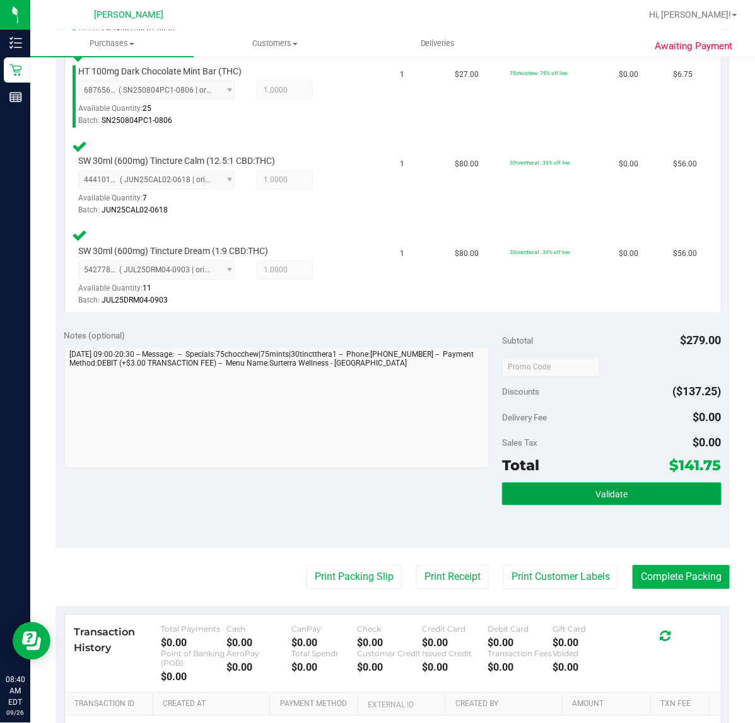
click at [557, 492] on button "Validate" at bounding box center [611, 494] width 219 height 23
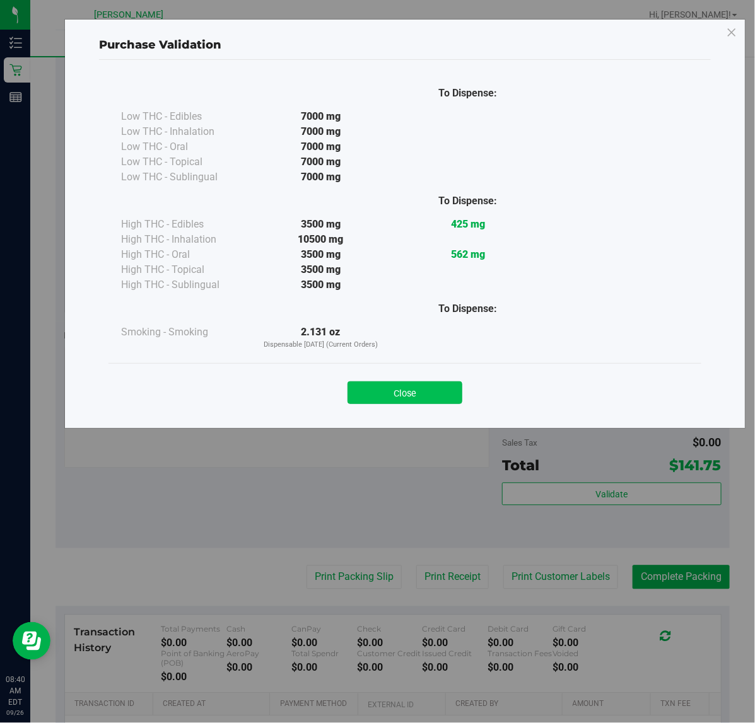
click at [399, 399] on button "Close" at bounding box center [405, 393] width 115 height 23
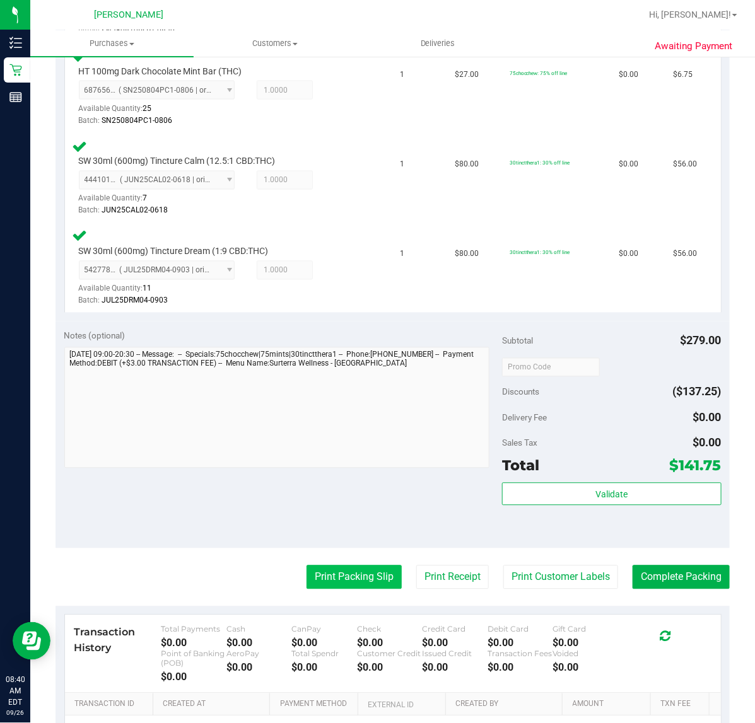
click at [326, 578] on button "Print Packing Slip" at bounding box center [354, 578] width 95 height 24
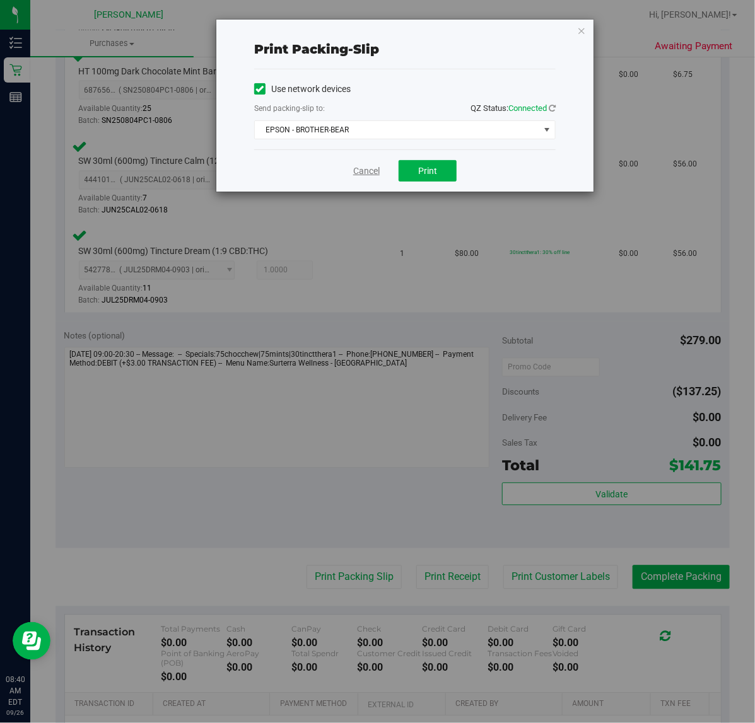
click at [359, 165] on link "Cancel" at bounding box center [366, 171] width 26 height 13
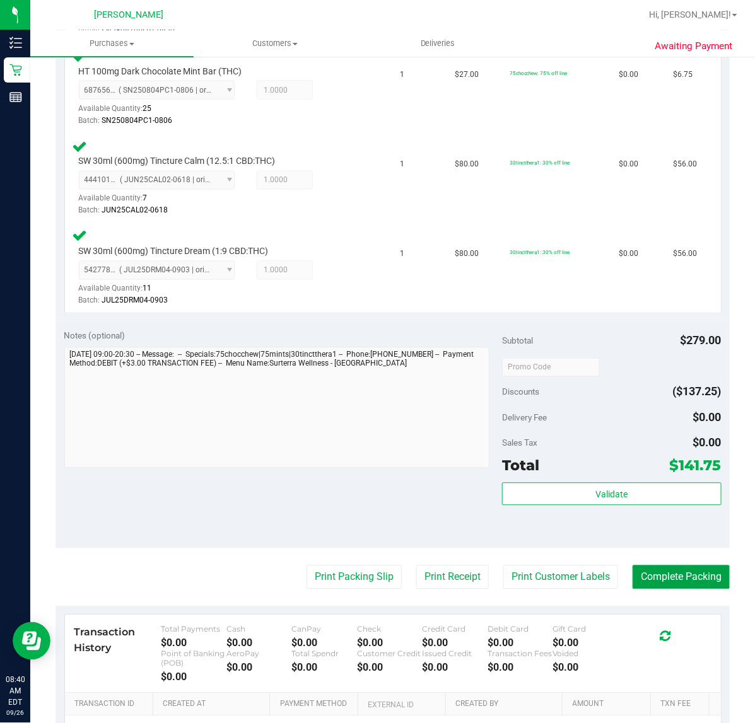
click at [689, 573] on button "Complete Packing" at bounding box center [681, 578] width 97 height 24
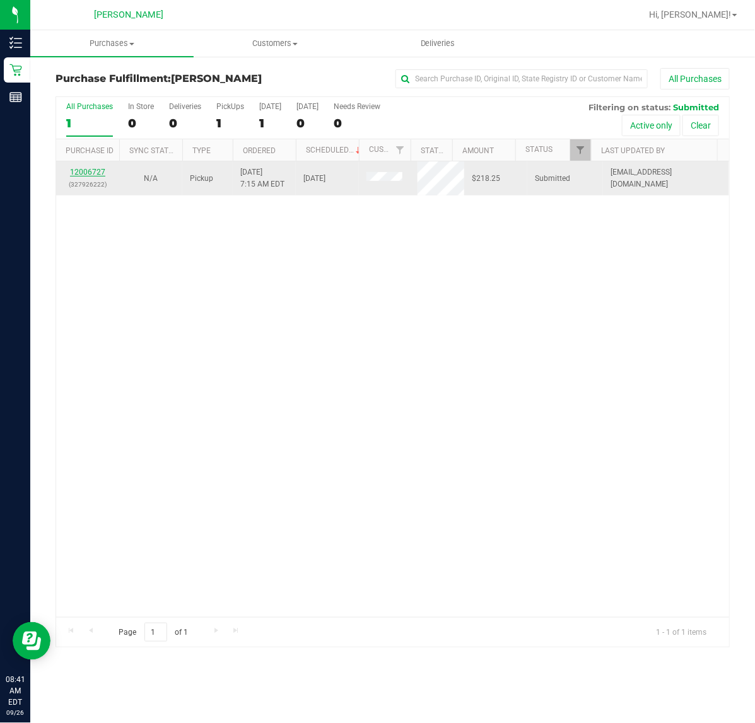
click at [100, 173] on link "12006727" at bounding box center [87, 172] width 35 height 9
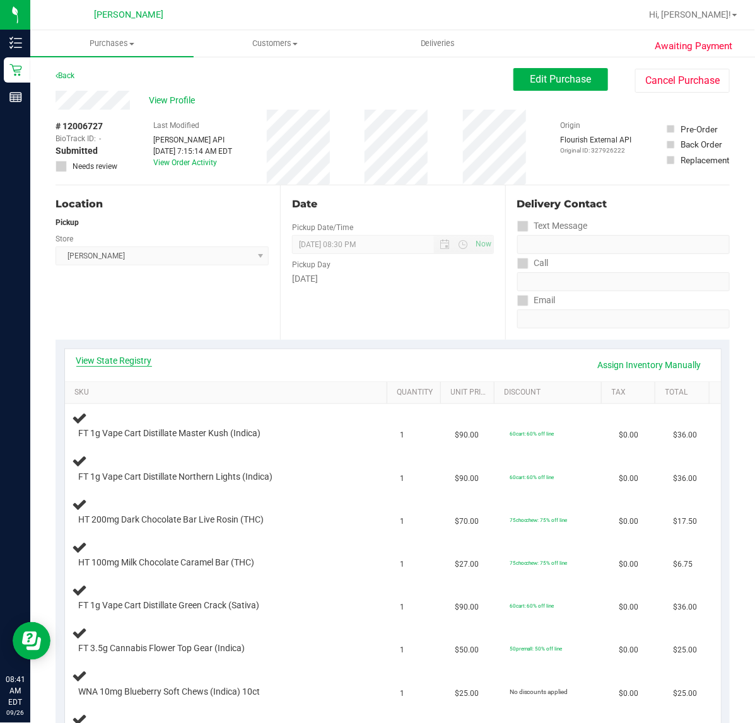
click at [109, 361] on link "View State Registry" at bounding box center [114, 360] width 76 height 13
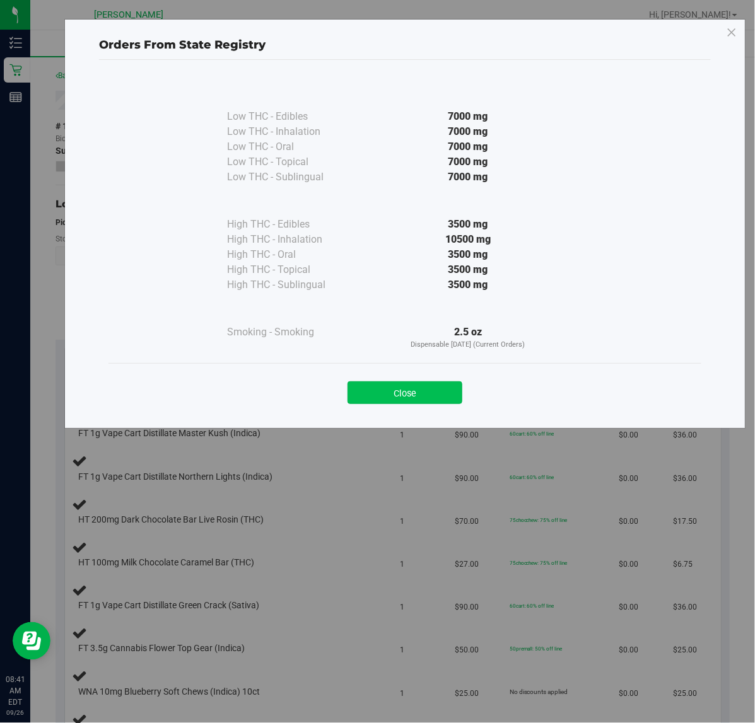
click at [392, 393] on button "Close" at bounding box center [405, 393] width 115 height 23
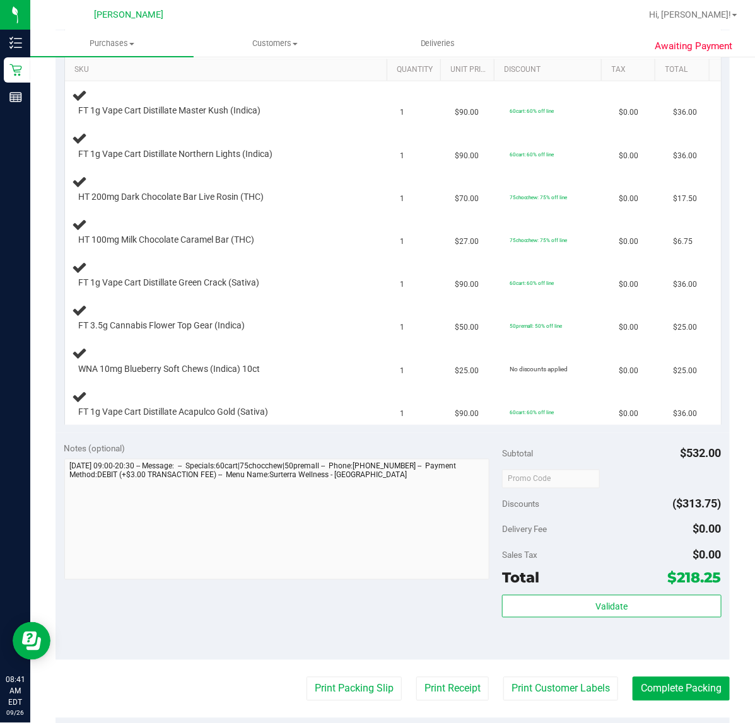
scroll to position [325, 0]
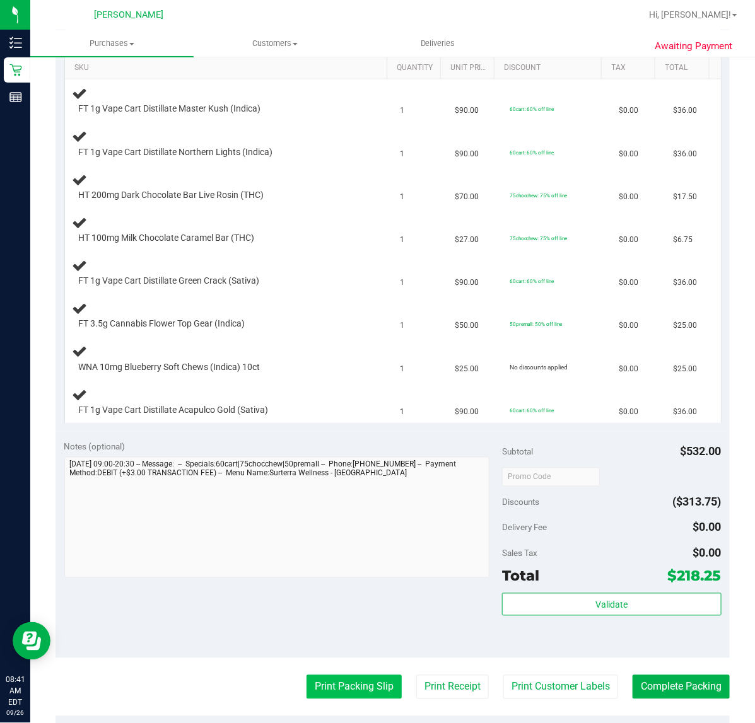
click at [358, 694] on button "Print Packing Slip" at bounding box center [354, 687] width 95 height 24
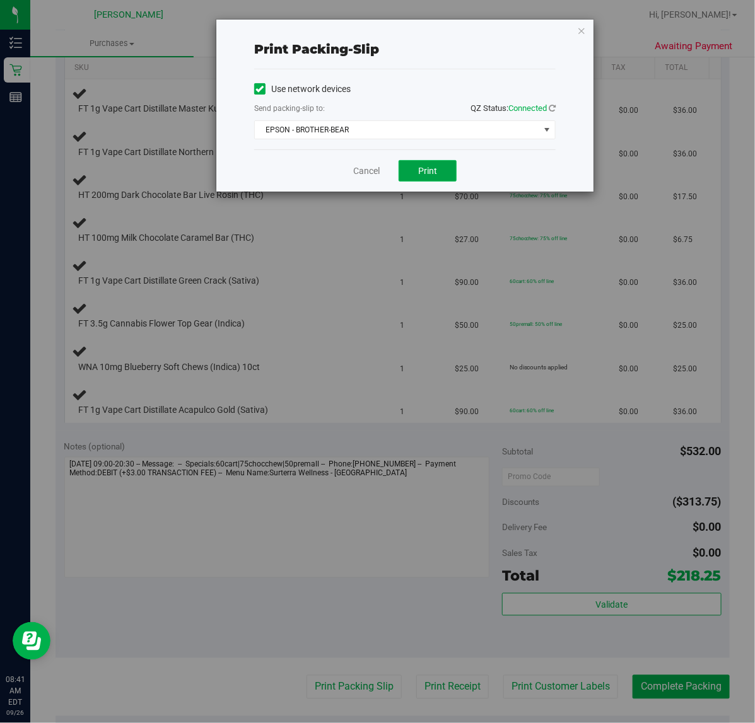
click at [439, 175] on button "Print" at bounding box center [428, 170] width 58 height 21
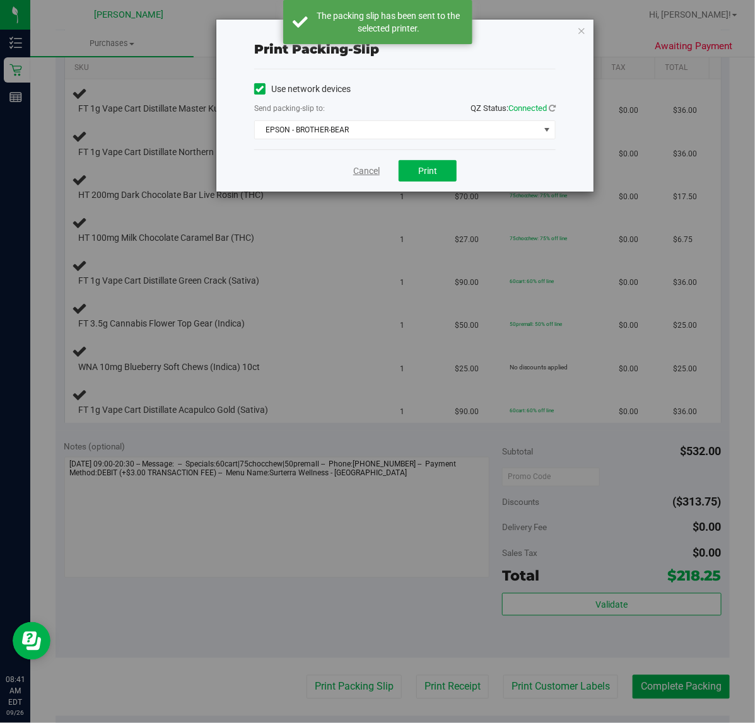
click at [377, 177] on link "Cancel" at bounding box center [366, 171] width 26 height 13
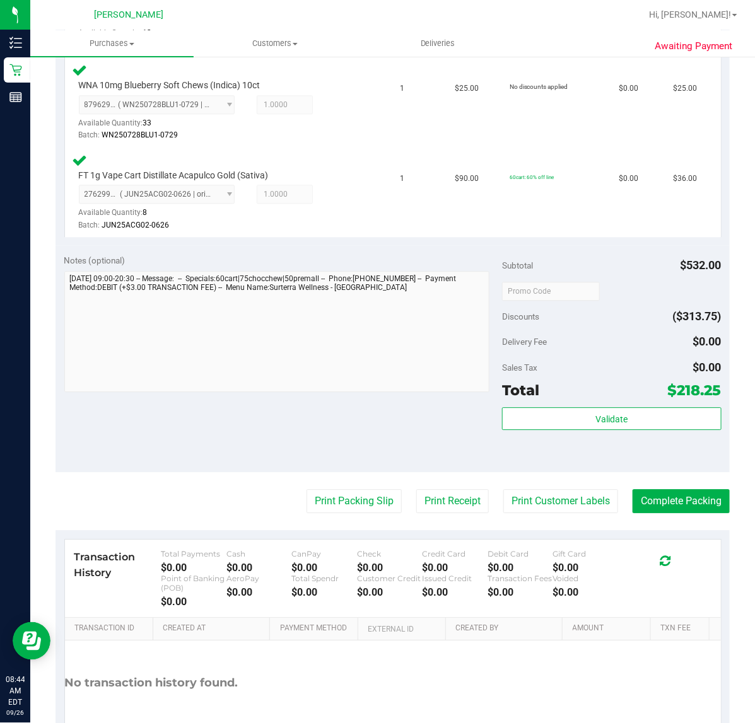
scroll to position [890, 0]
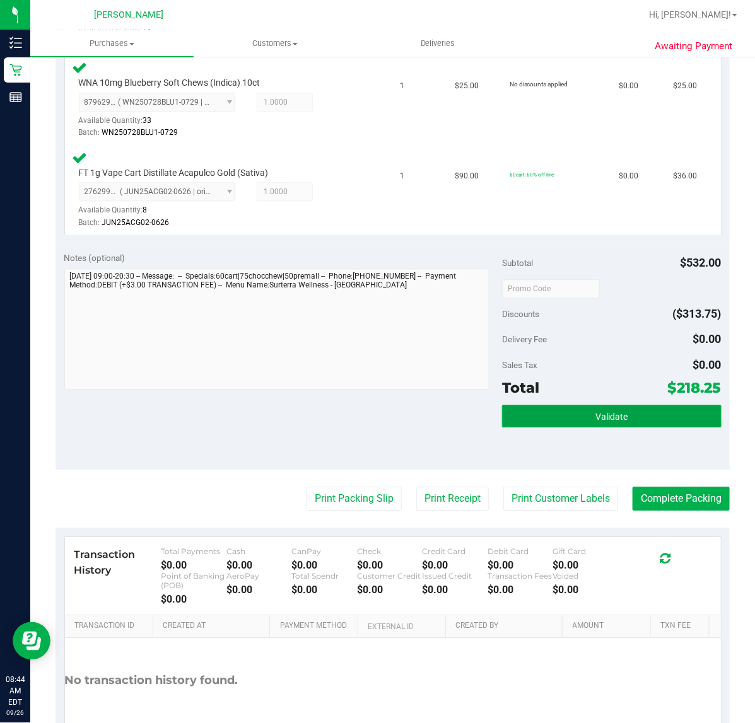
click at [562, 419] on button "Validate" at bounding box center [611, 416] width 219 height 23
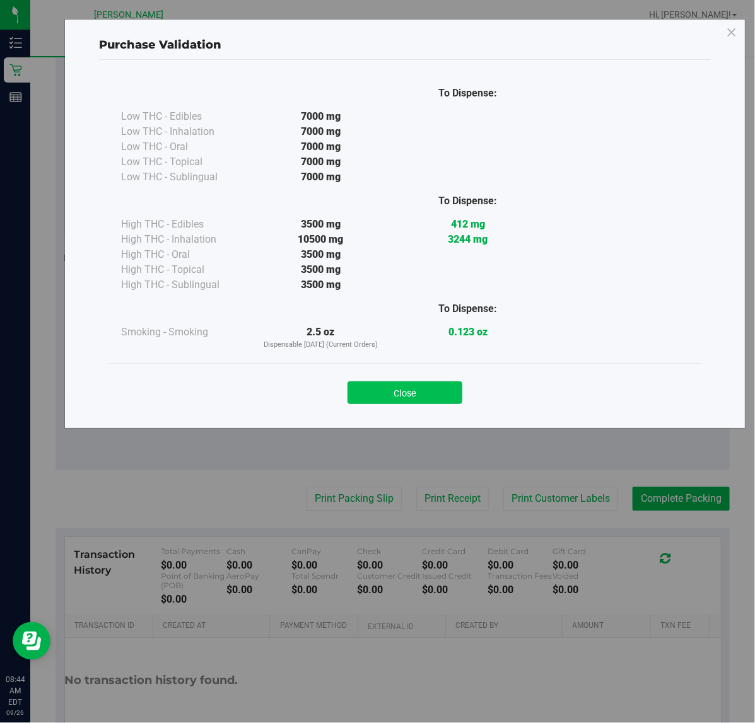
click at [413, 389] on button "Close" at bounding box center [405, 393] width 115 height 23
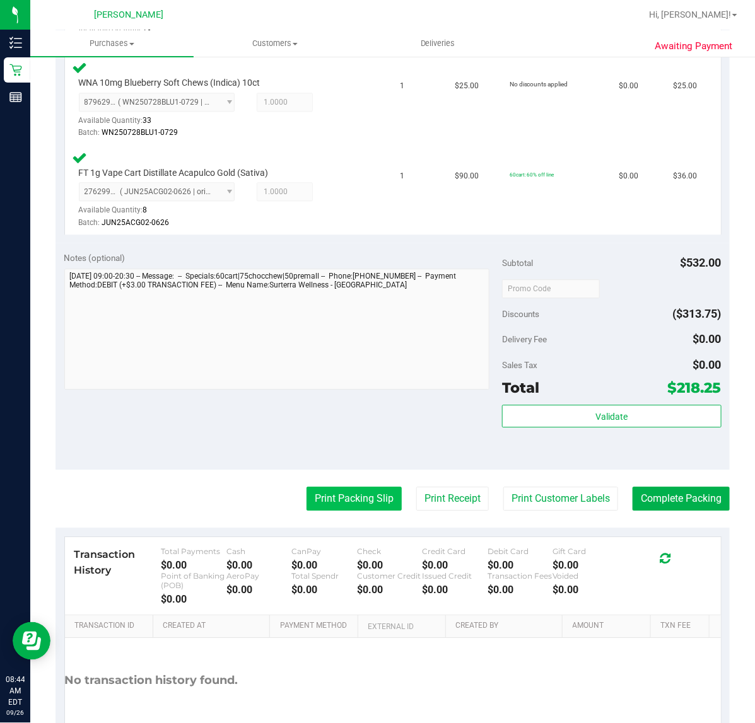
click at [353, 494] on button "Print Packing Slip" at bounding box center [354, 499] width 95 height 24
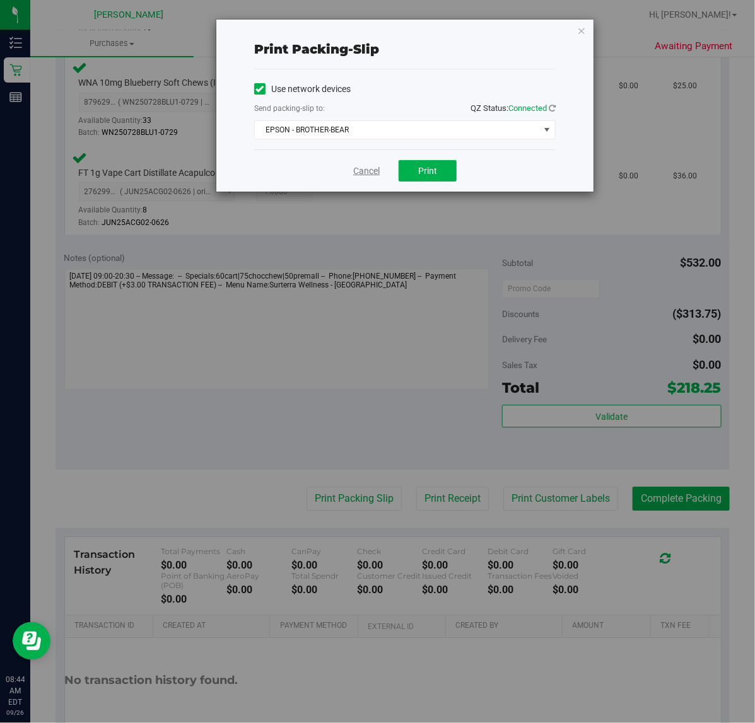
click at [364, 171] on link "Cancel" at bounding box center [366, 171] width 26 height 13
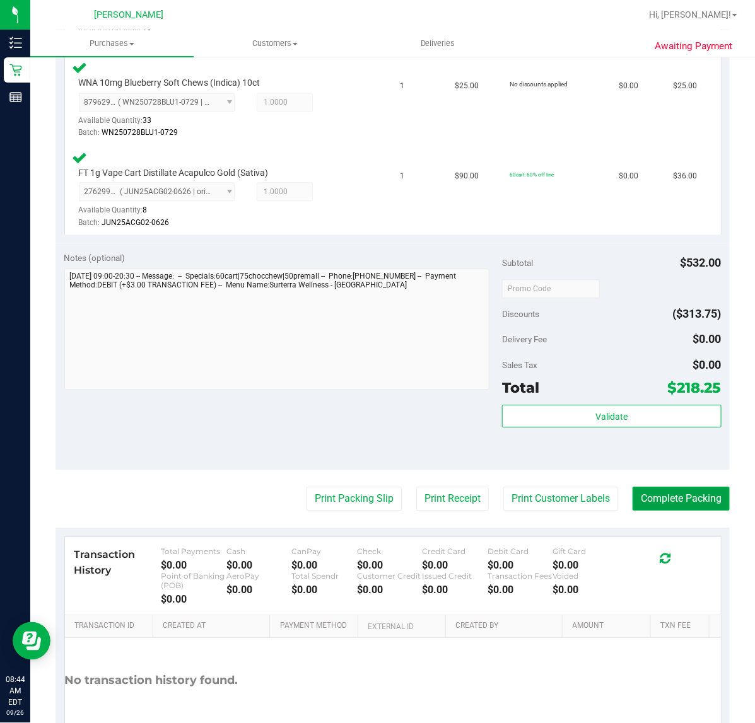
click at [670, 488] on button "Complete Packing" at bounding box center [681, 499] width 97 height 24
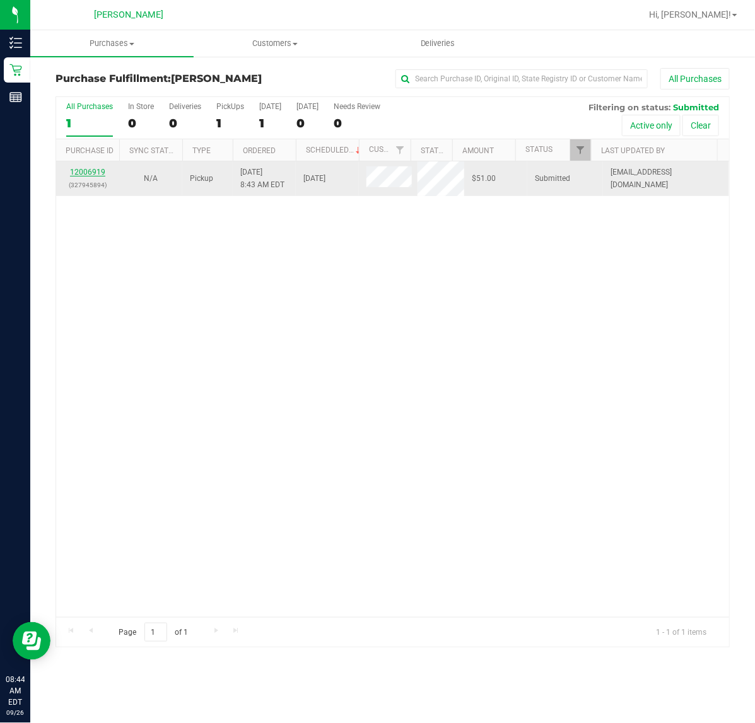
click at [81, 173] on link "12006919" at bounding box center [87, 172] width 35 height 9
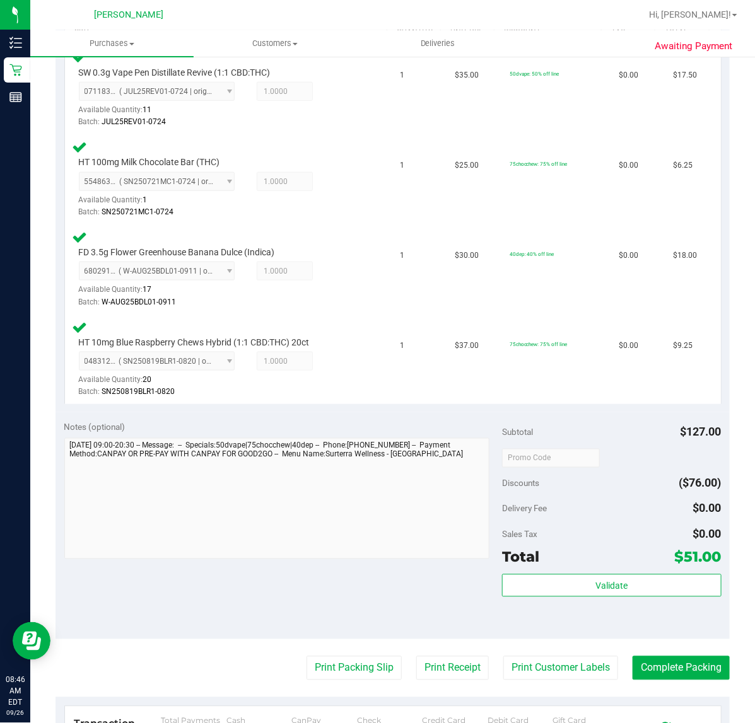
scroll to position [382, 0]
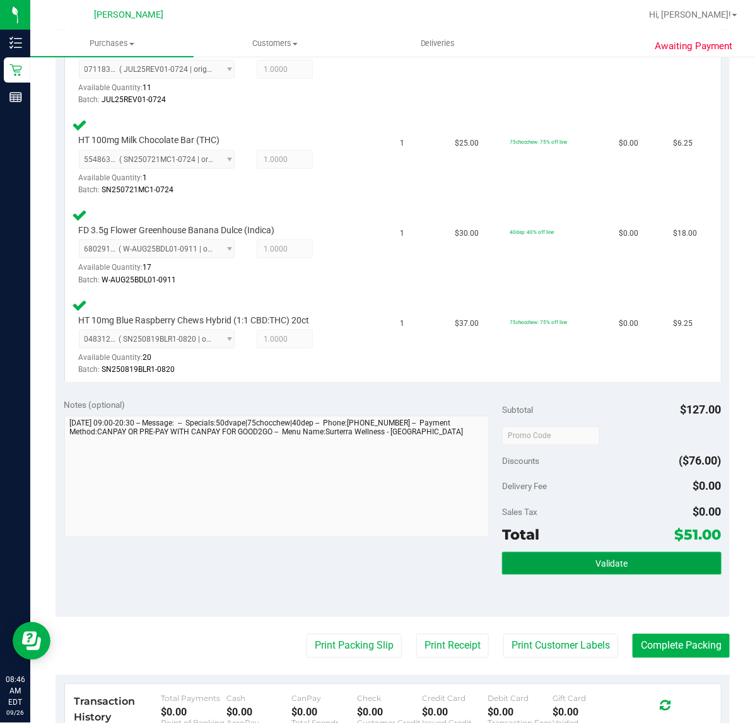
click at [596, 561] on span "Validate" at bounding box center [611, 564] width 32 height 10
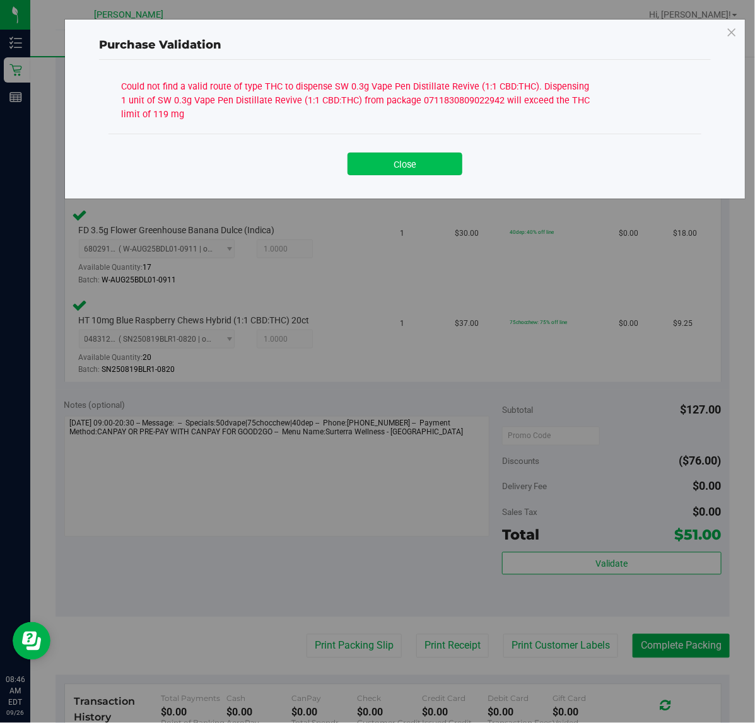
click at [420, 161] on button "Close" at bounding box center [405, 164] width 115 height 23
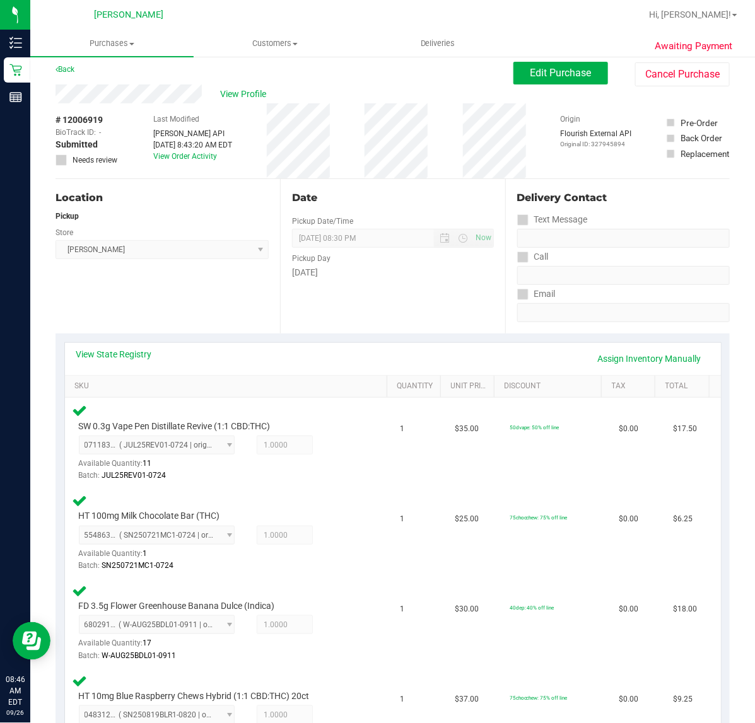
scroll to position [0, 0]
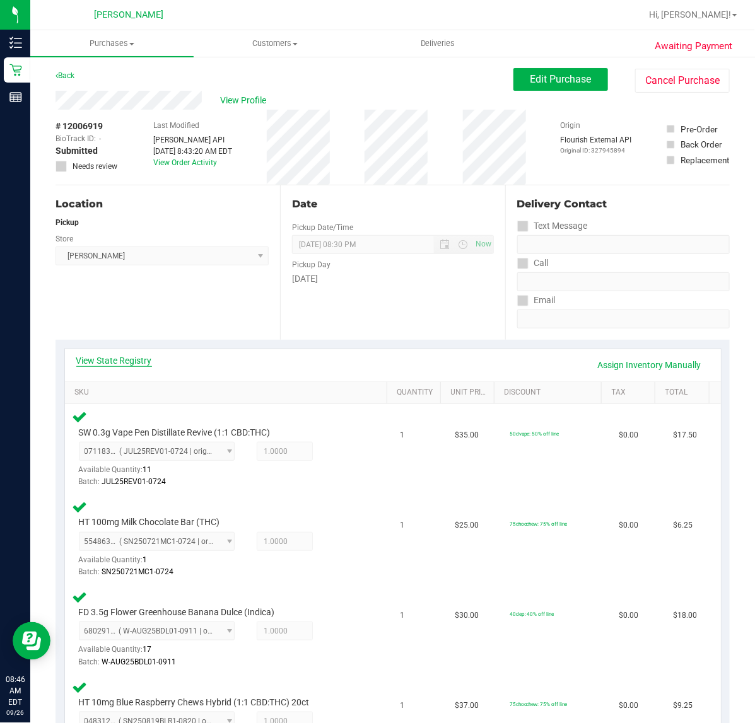
click at [129, 358] on link "View State Registry" at bounding box center [114, 360] width 76 height 13
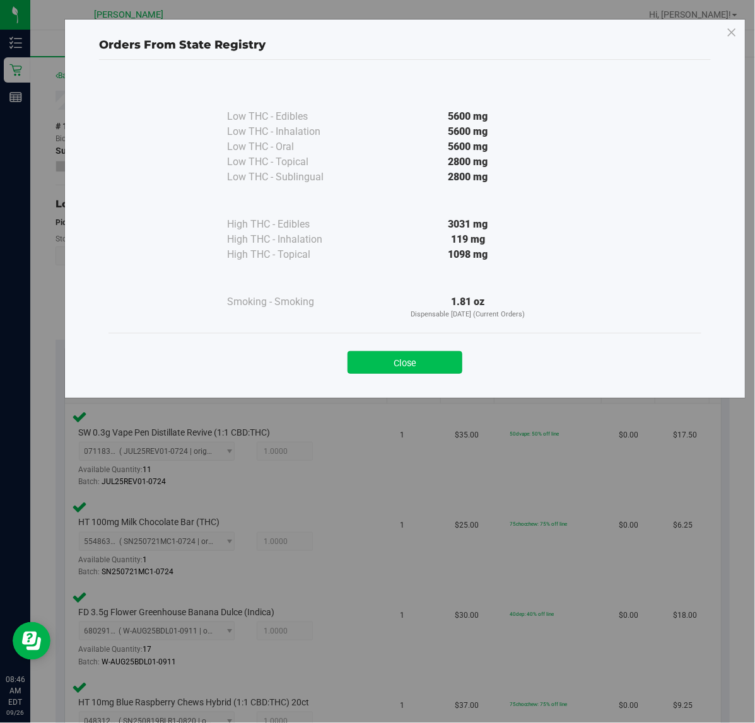
click at [415, 366] on button "Close" at bounding box center [405, 362] width 115 height 23
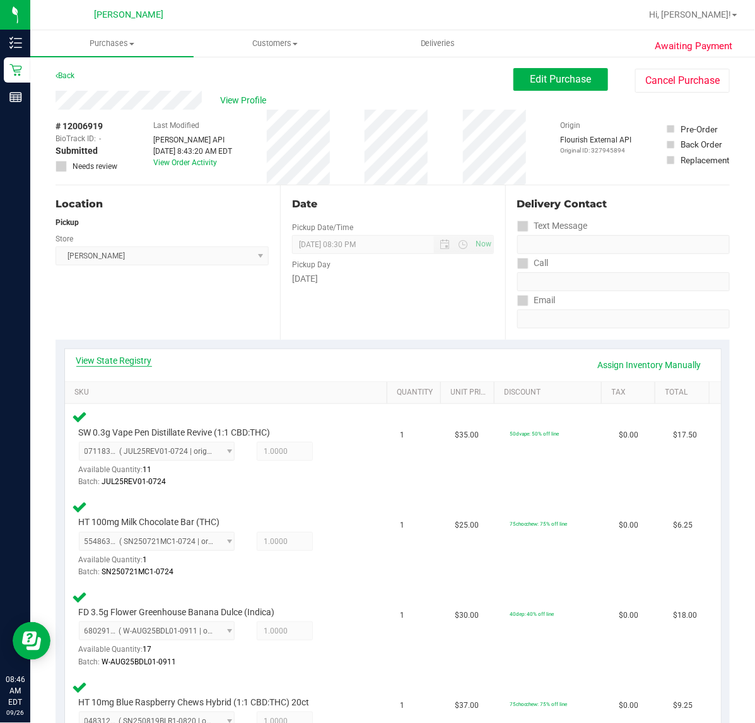
click at [109, 361] on link "View State Registry" at bounding box center [114, 360] width 76 height 13
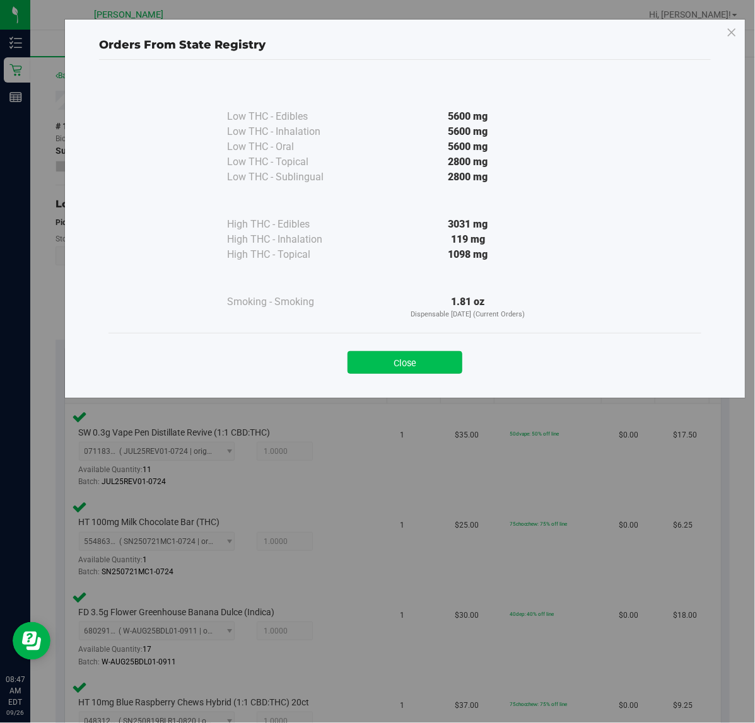
click at [398, 360] on button "Close" at bounding box center [405, 362] width 115 height 23
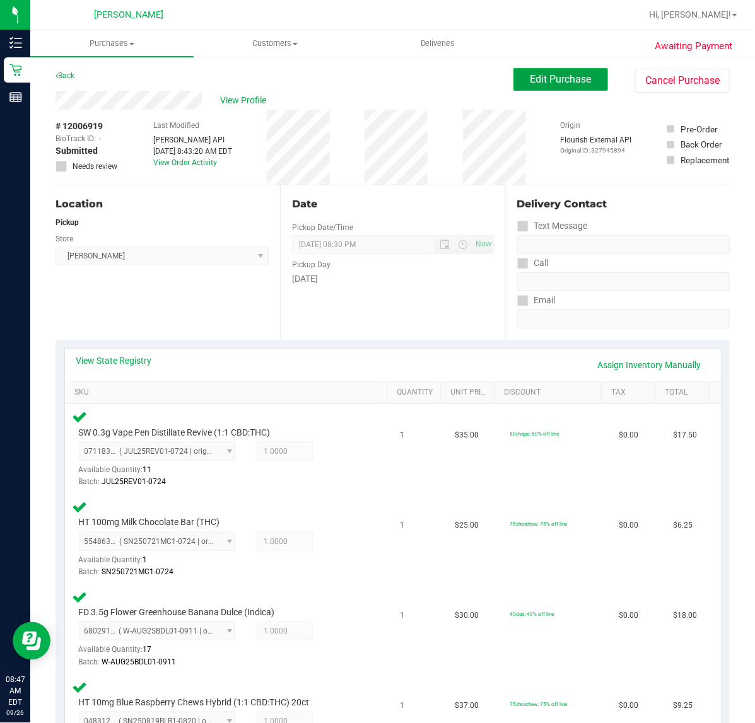
click at [550, 76] on span "Edit Purchase" at bounding box center [560, 79] width 61 height 12
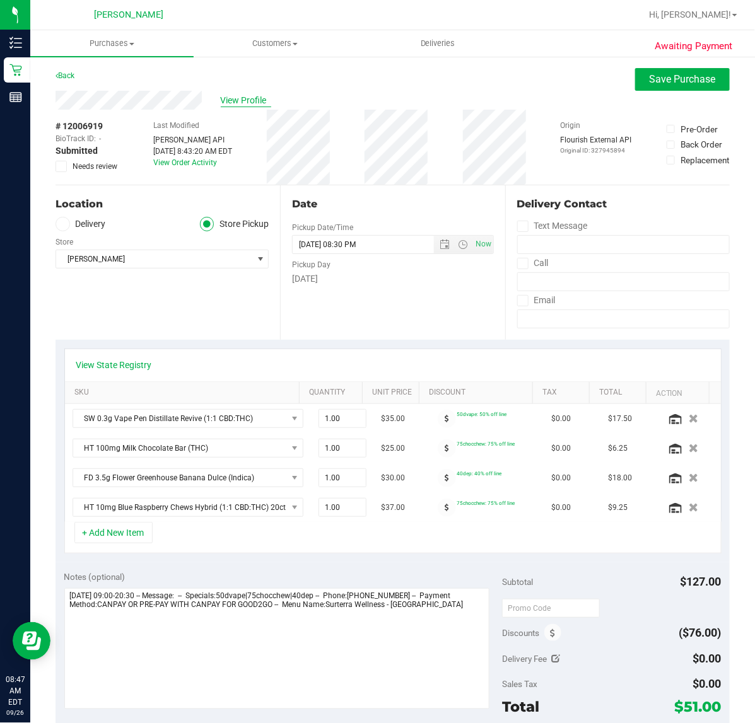
click at [243, 98] on span "View Profile" at bounding box center [246, 100] width 50 height 13
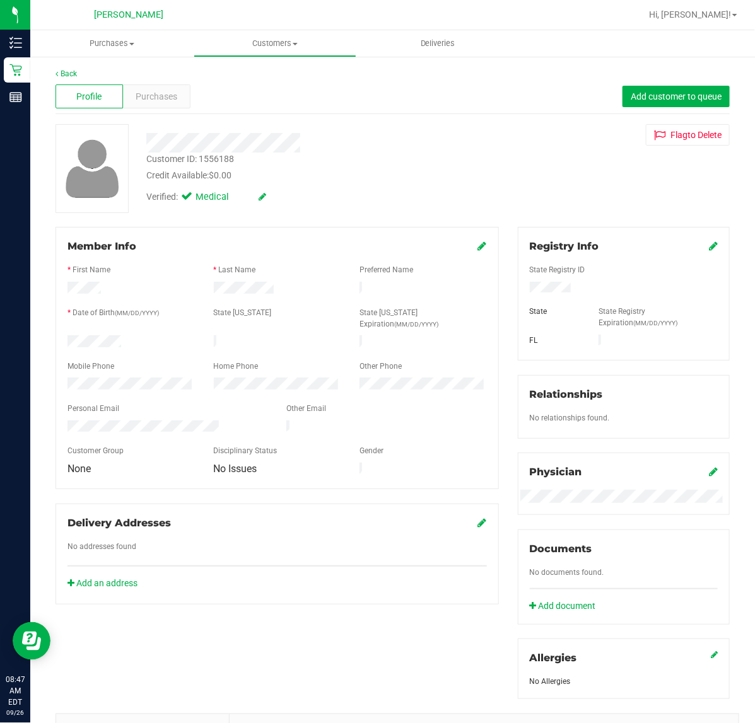
click at [163, 159] on div "Customer ID: 1556188" at bounding box center [190, 159] width 88 height 13
drag, startPoint x: 163, startPoint y: 159, endPoint x: 211, endPoint y: 159, distance: 48.6
click at [211, 159] on div "Customer ID: 1556188" at bounding box center [190, 159] width 88 height 13
copy div "Customer ID: 1556188"
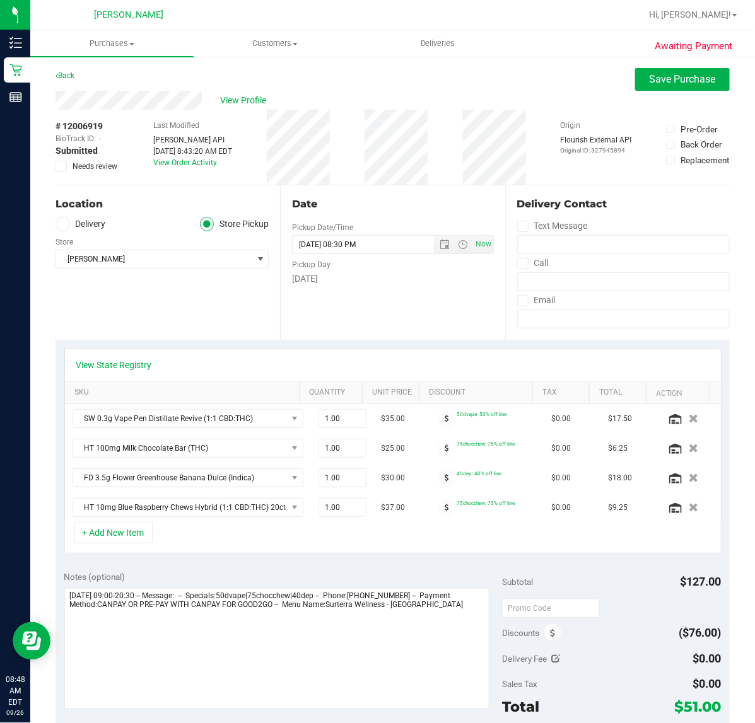
click at [93, 122] on span "# 12006919" at bounding box center [78, 126] width 47 height 13
drag, startPoint x: 93, startPoint y: 122, endPoint x: 54, endPoint y: 128, distance: 39.0
click at [54, 128] on div "Awaiting Payment Back Save Purchase View Profile # 12006919 BioTrack ID: - Subm…" at bounding box center [392, 586] width 725 height 1063
copy span "# 12006919"
click at [61, 166] on icon at bounding box center [61, 166] width 8 height 0
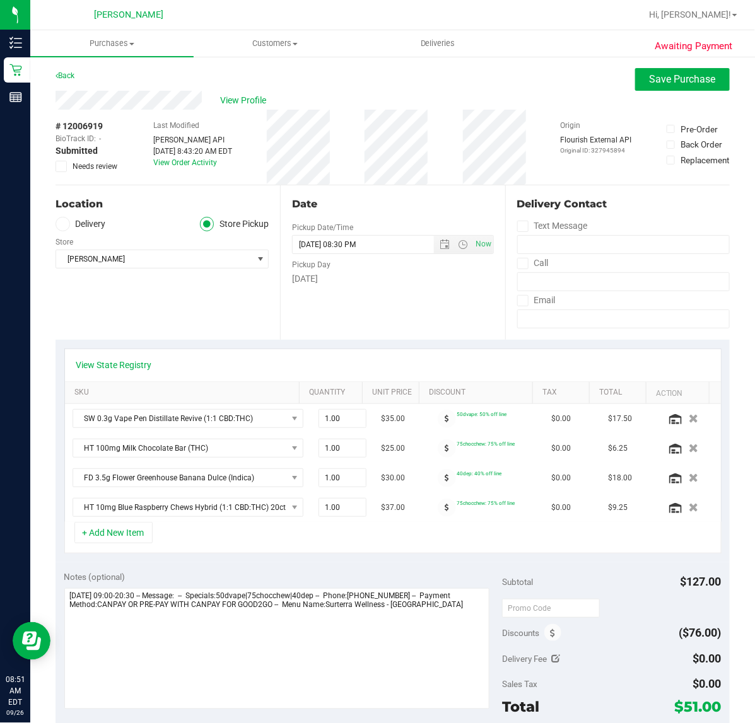
click at [0, 0] on input "Needs review" at bounding box center [0, 0] width 0 height 0
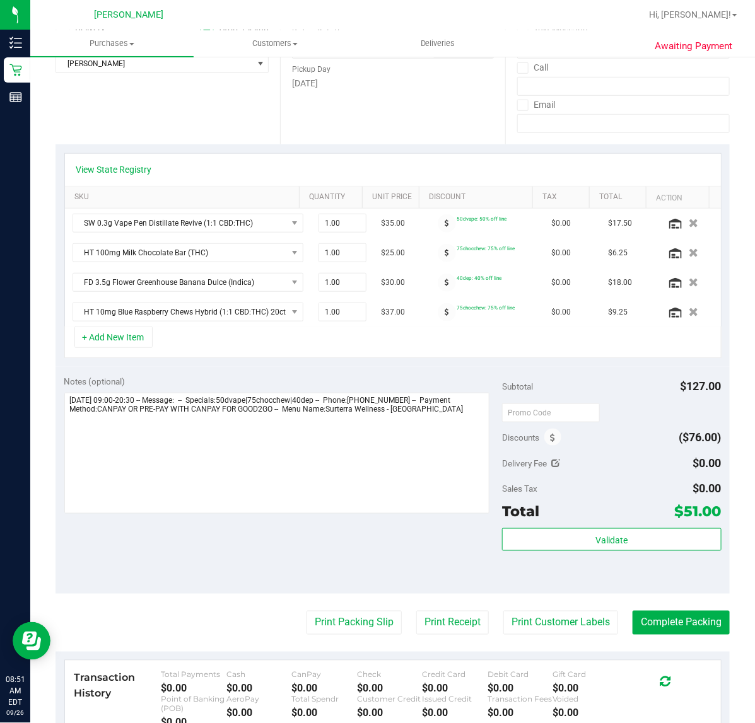
scroll to position [395, 0]
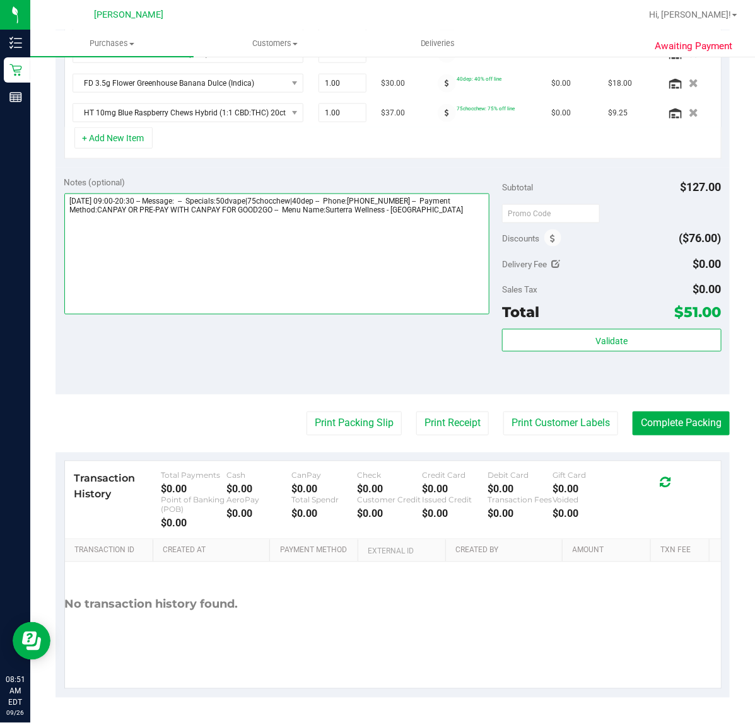
click at [443, 218] on textarea at bounding box center [277, 254] width 426 height 121
paste textarea "Patient Does not have enough RX for Vape pen"
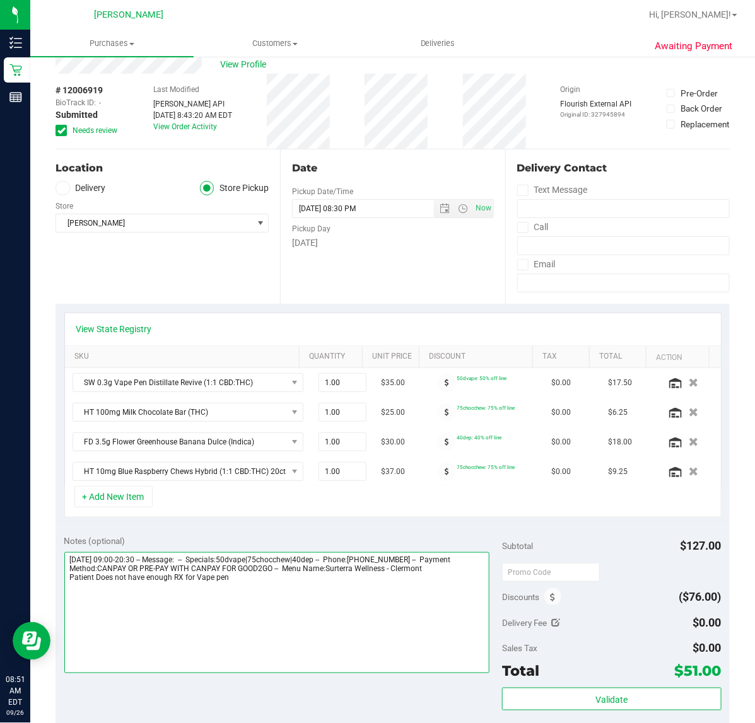
scroll to position [0, 0]
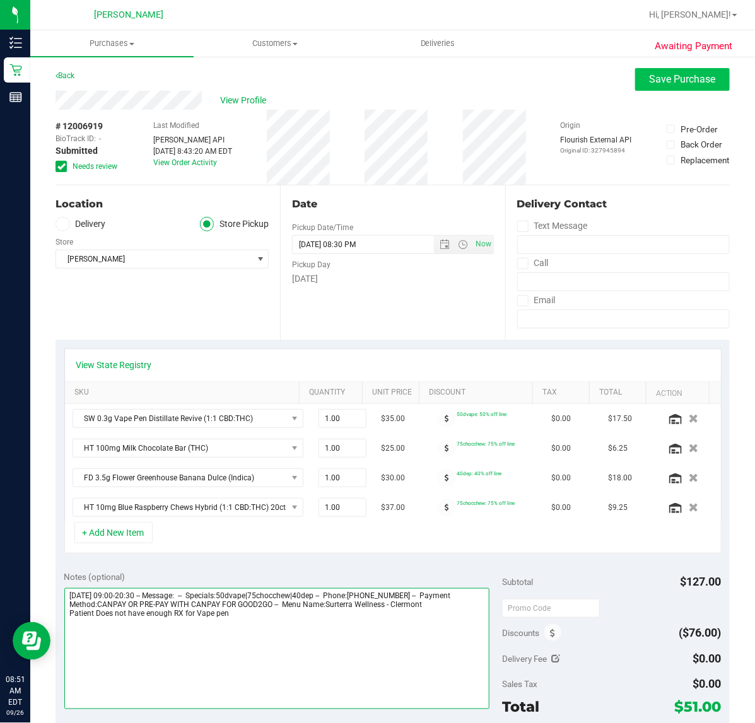
type textarea "[DATE] 09:00-20:30 -- Message: -- Specials:50dvape|75chocchew|40dep -- Phone:[P…"
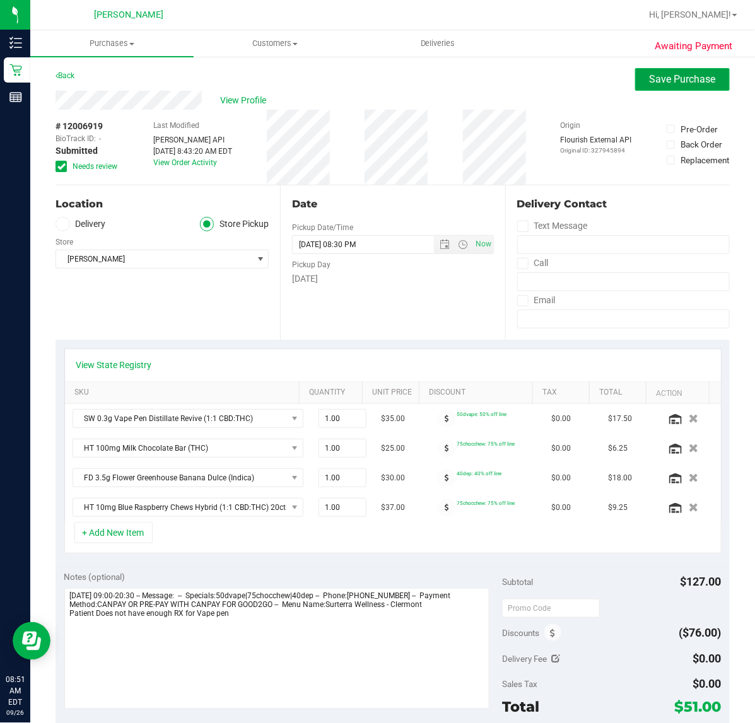
click at [650, 76] on span "Save Purchase" at bounding box center [683, 79] width 66 height 12
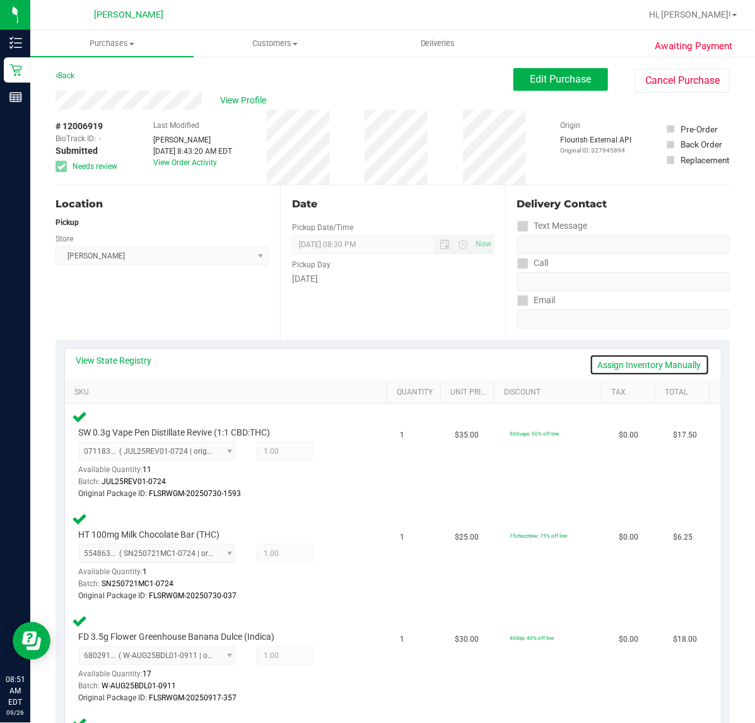
click at [644, 365] on link "Assign Inventory Manually" at bounding box center [650, 364] width 120 height 21
click at [332, 452] on icon at bounding box center [338, 453] width 13 height 15
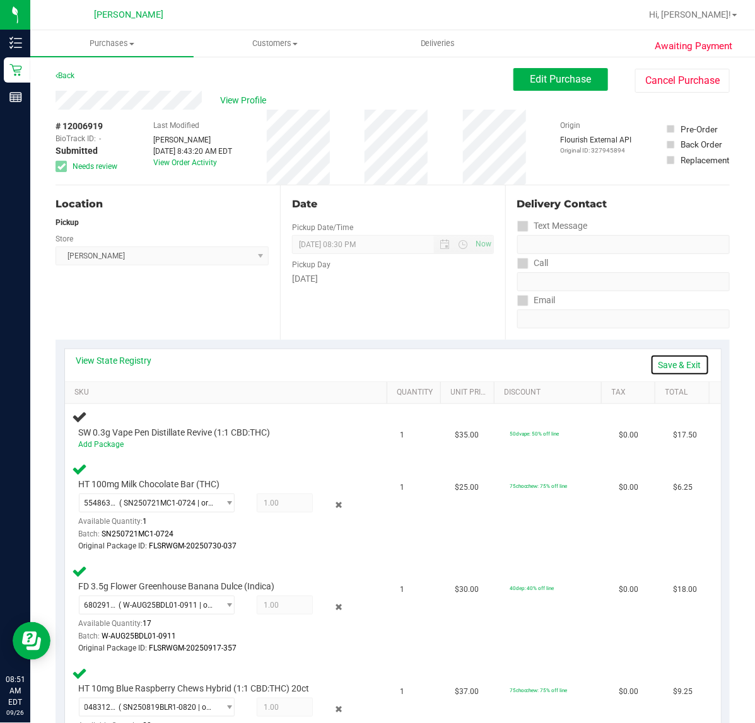
click at [664, 363] on link "Save & Exit" at bounding box center [679, 364] width 59 height 21
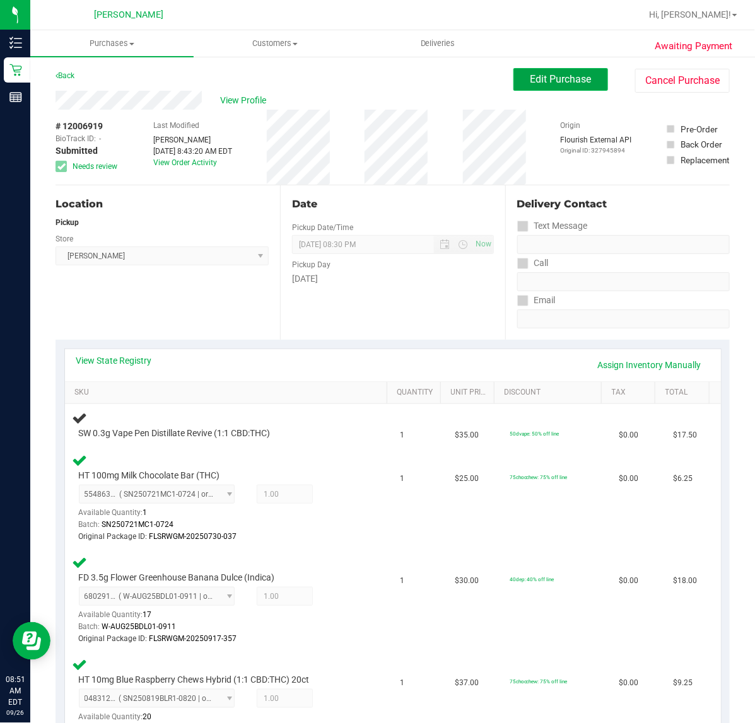
click at [537, 80] on span "Edit Purchase" at bounding box center [560, 79] width 61 height 12
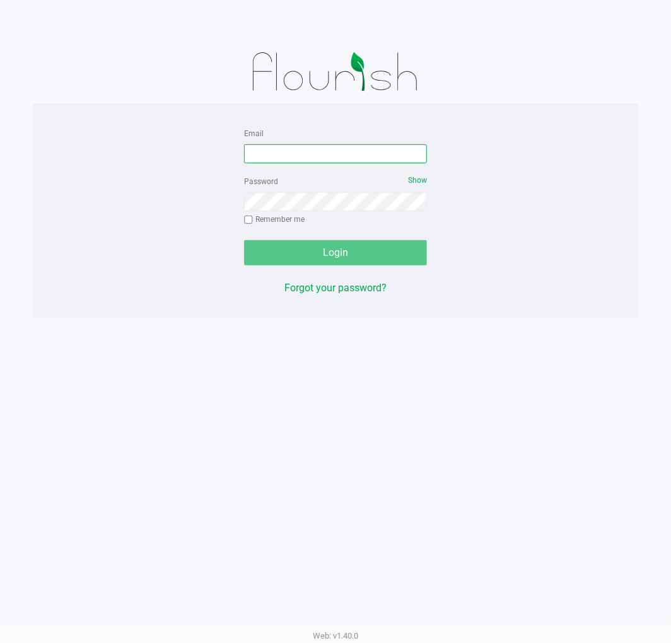
click at [288, 158] on input "Email" at bounding box center [335, 153] width 183 height 19
type input "[EMAIL_ADDRESS][DOMAIN_NAME]"
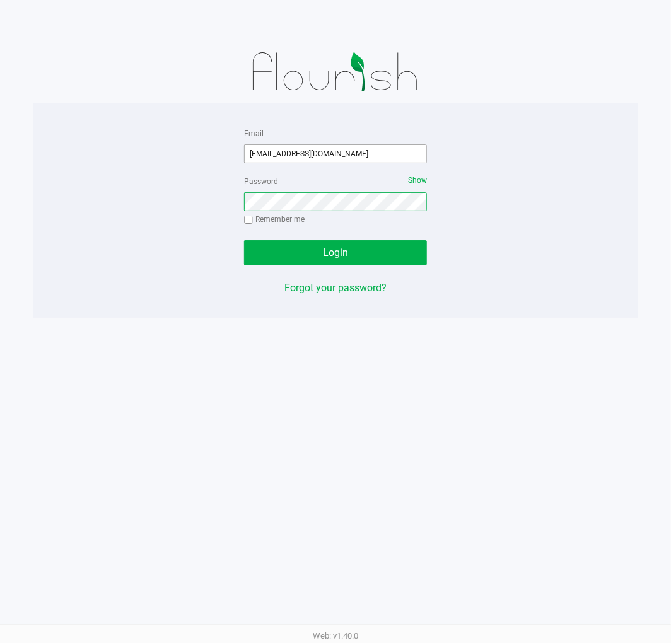
click at [244, 240] on button "Login" at bounding box center [335, 252] width 183 height 25
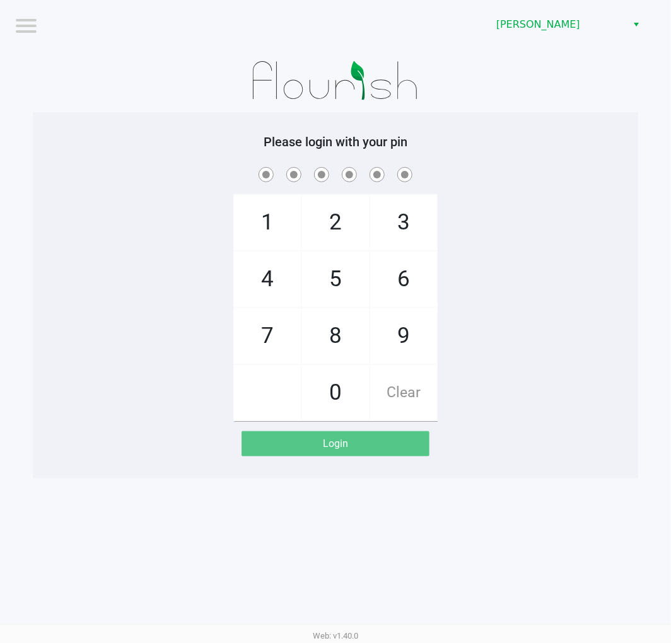
click at [335, 282] on span "5" at bounding box center [335, 279] width 67 height 55
checkbox input "true"
click at [334, 298] on span "5" at bounding box center [335, 279] width 67 height 55
checkbox input "true"
click at [334, 238] on span "2" at bounding box center [335, 222] width 67 height 55
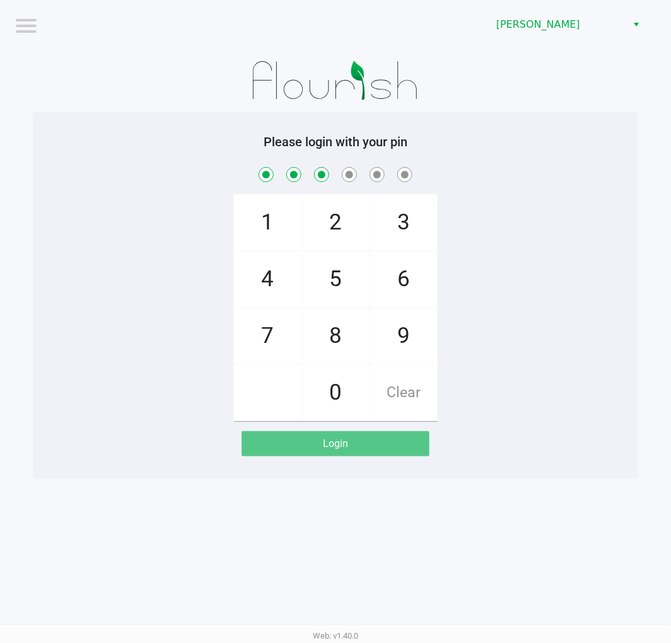
checkbox input "true"
click at [266, 219] on span "1" at bounding box center [267, 222] width 67 height 55
checkbox input "true"
click at [405, 346] on span "9" at bounding box center [403, 335] width 67 height 55
checkbox input "true"
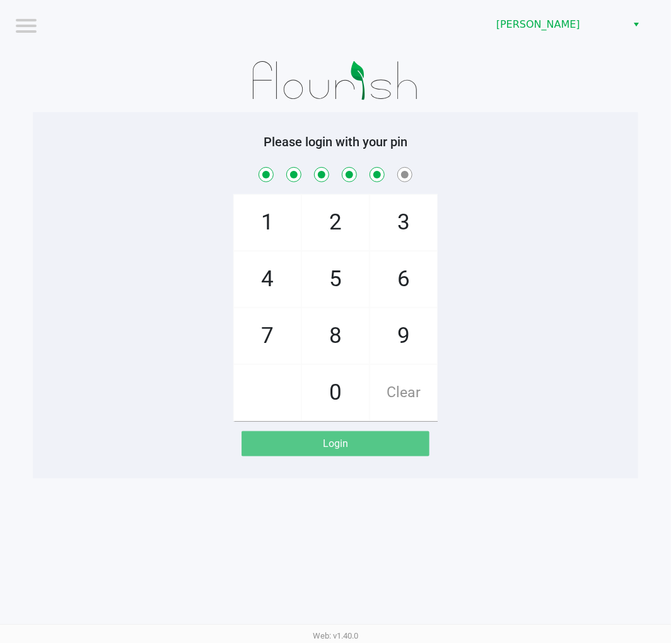
click at [332, 228] on span "2" at bounding box center [335, 222] width 67 height 55
checkbox input "true"
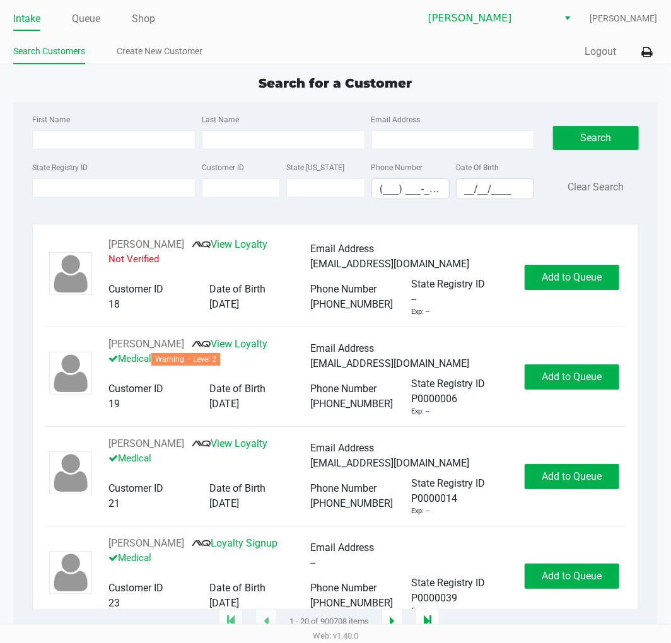
click at [647, 61] on button at bounding box center [647, 51] width 21 height 23
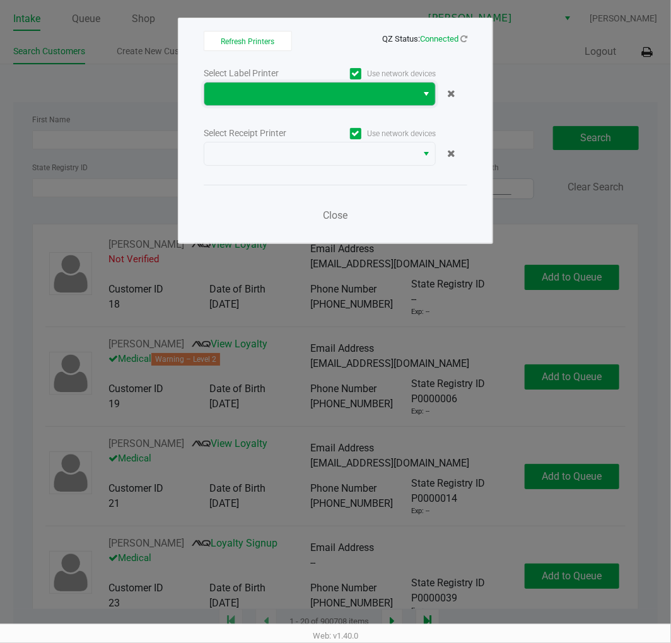
click at [294, 91] on span at bounding box center [310, 93] width 197 height 15
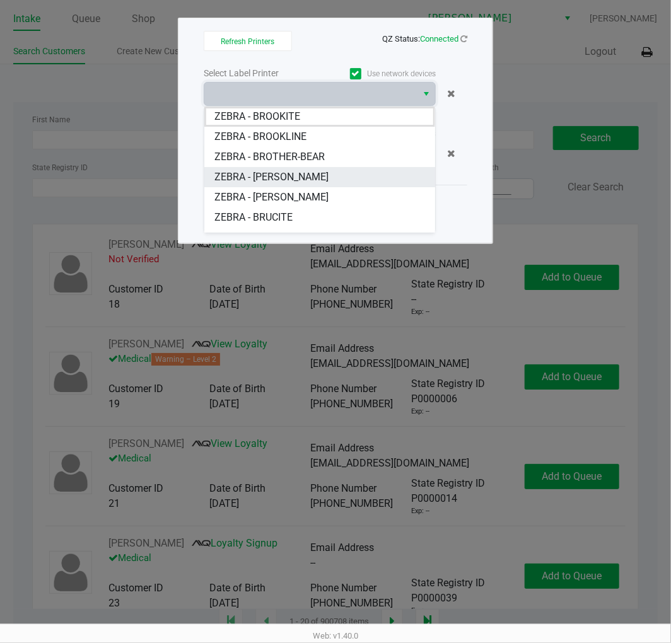
click at [304, 175] on span "ZEBRA - BRUCE-BANNER" at bounding box center [271, 177] width 114 height 15
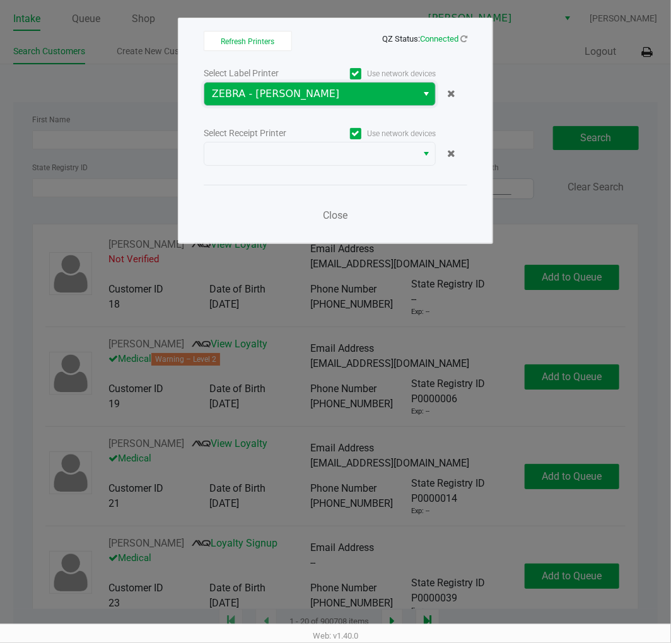
click at [318, 95] on span "ZEBRA - BRUCE-BANNER" at bounding box center [310, 93] width 197 height 15
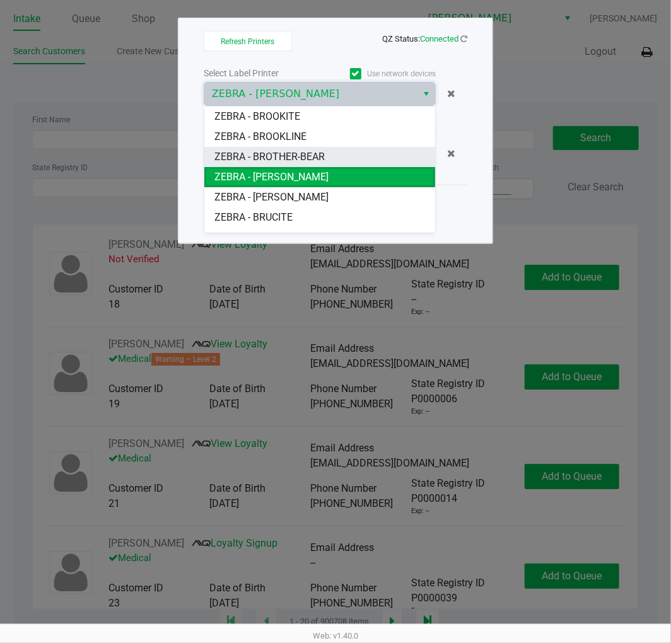
click at [301, 158] on span "ZEBRA - BROTHER-BEAR" at bounding box center [269, 156] width 110 height 15
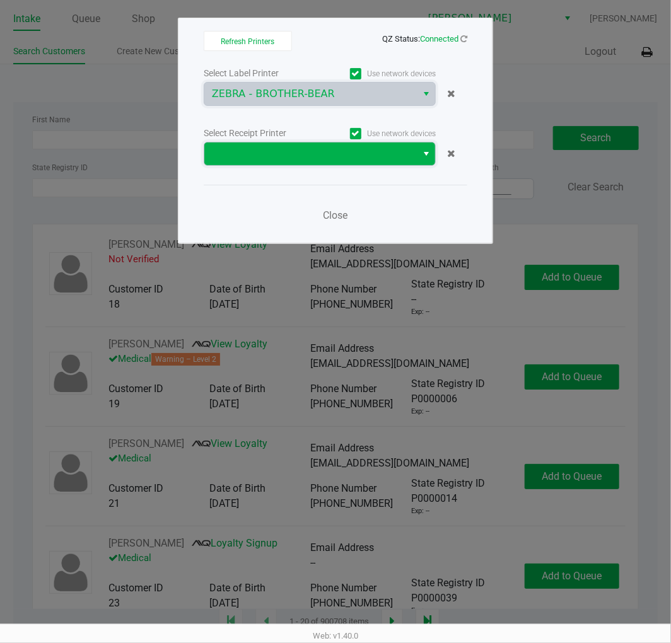
click at [293, 165] on span at bounding box center [310, 154] width 213 height 23
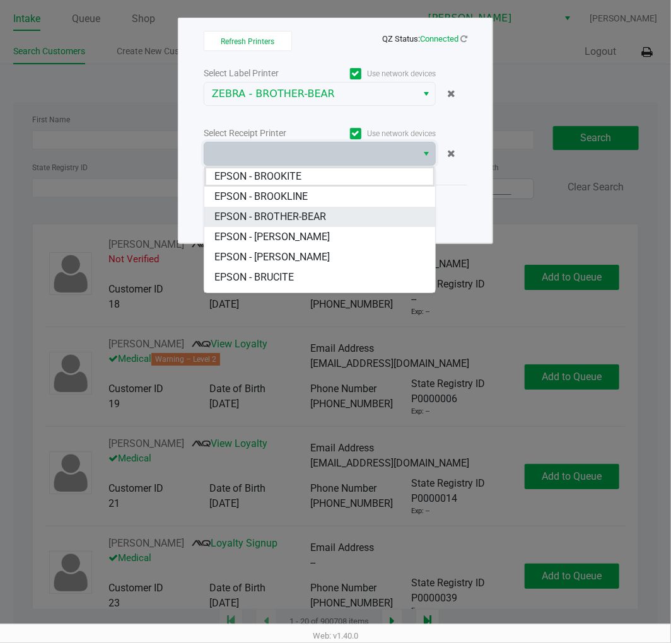
click at [303, 218] on span "EPSON - BROTHER-BEAR" at bounding box center [270, 216] width 112 height 15
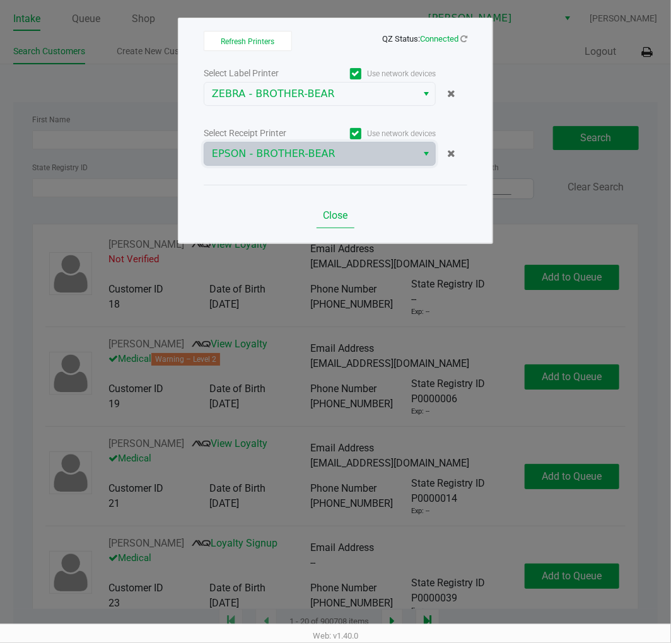
click at [335, 218] on span "Close" at bounding box center [336, 215] width 25 height 12
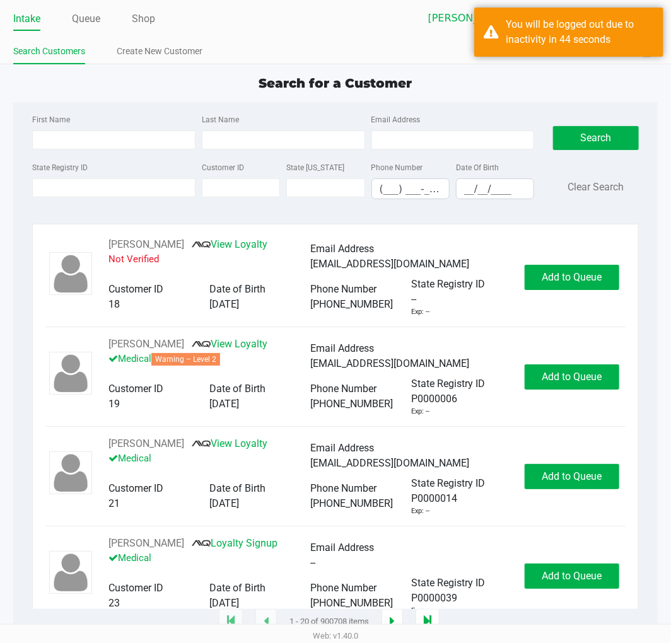
click at [52, 170] on label "State Registry ID" at bounding box center [59, 167] width 55 height 11
click at [52, 178] on input "State Registry ID" at bounding box center [113, 187] width 163 height 19
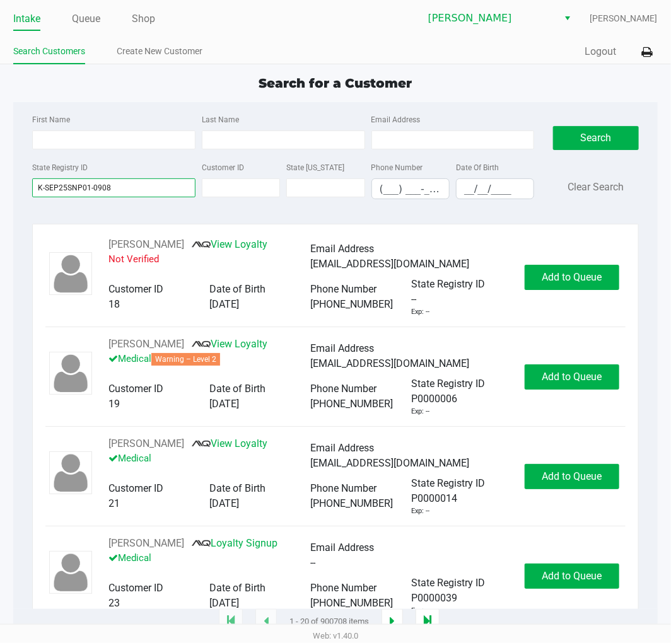
type input "K-SEP25SNP01-0908"
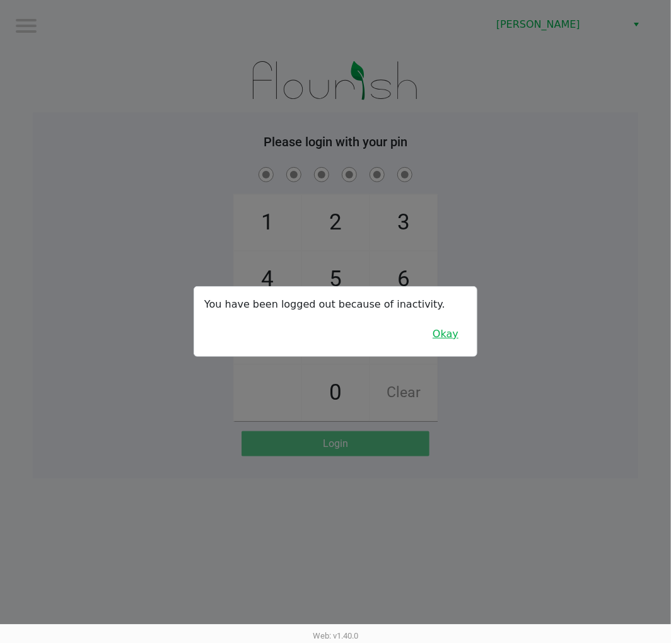
click at [464, 332] on button "Okay" at bounding box center [445, 334] width 42 height 24
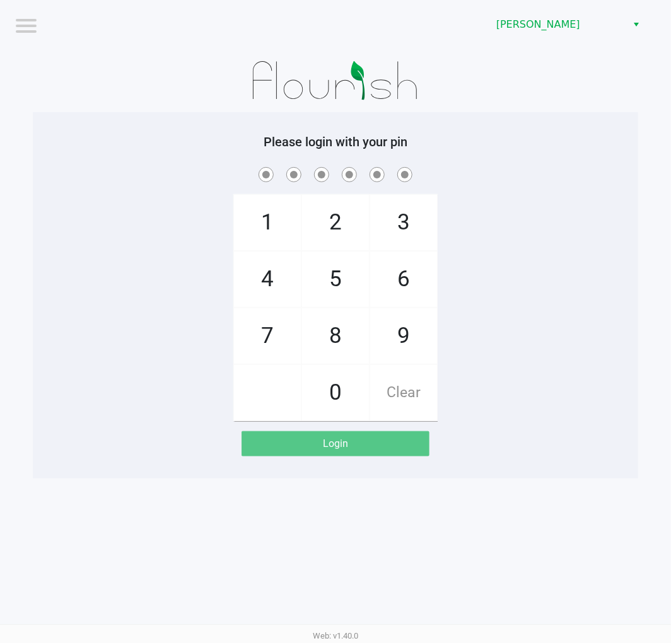
click at [342, 272] on span "5" at bounding box center [335, 279] width 67 height 55
checkbox input "true"
click at [350, 273] on span "5" at bounding box center [335, 279] width 67 height 55
checkbox input "true"
click at [341, 221] on span "2" at bounding box center [335, 222] width 67 height 55
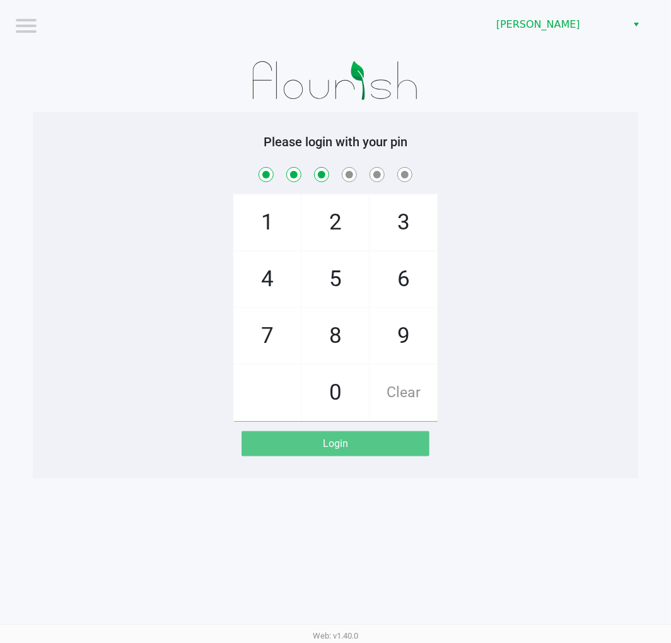
checkbox input "true"
click at [260, 218] on span "1" at bounding box center [267, 222] width 67 height 55
checkbox input "true"
click at [405, 323] on span "9" at bounding box center [403, 335] width 67 height 55
checkbox input "true"
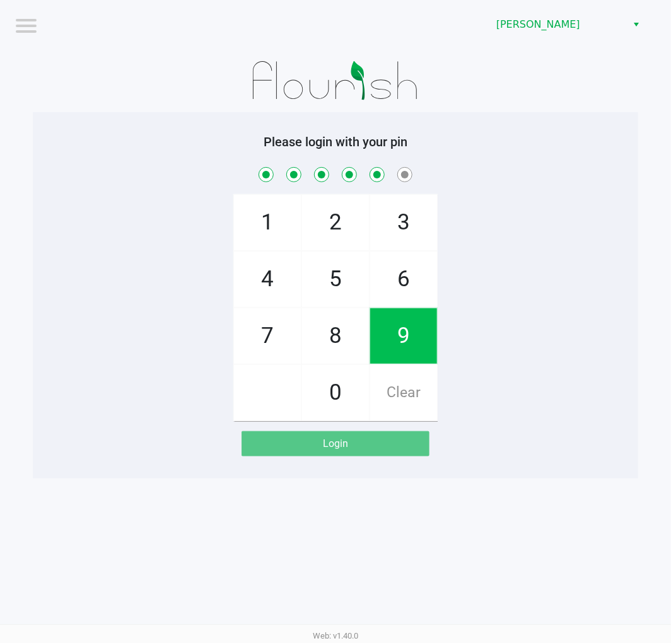
click at [329, 217] on span "2" at bounding box center [335, 222] width 67 height 55
checkbox input "true"
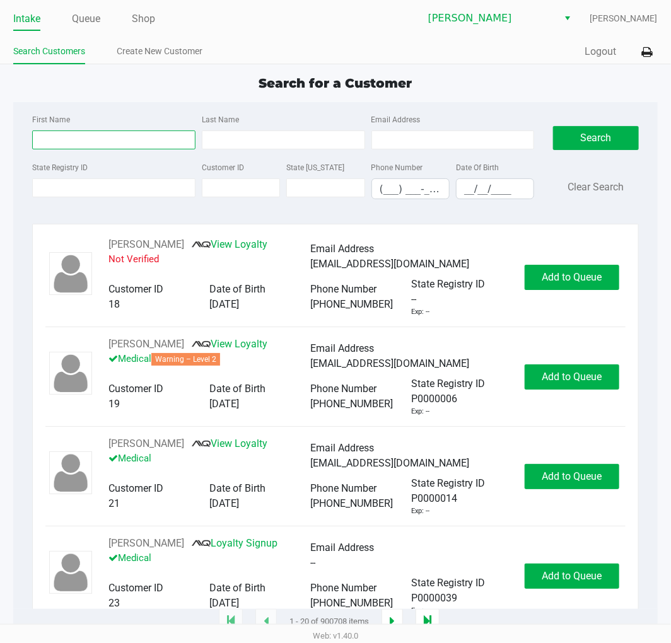
click at [49, 139] on input "First Name" at bounding box center [113, 140] width 163 height 19
type input "booth"
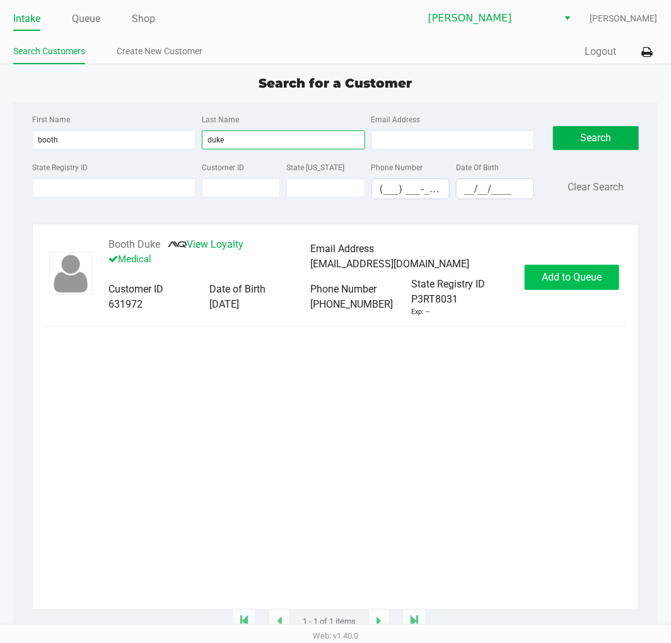
type input "duke"
click at [570, 276] on span "Add to Queue" at bounding box center [572, 277] width 60 height 12
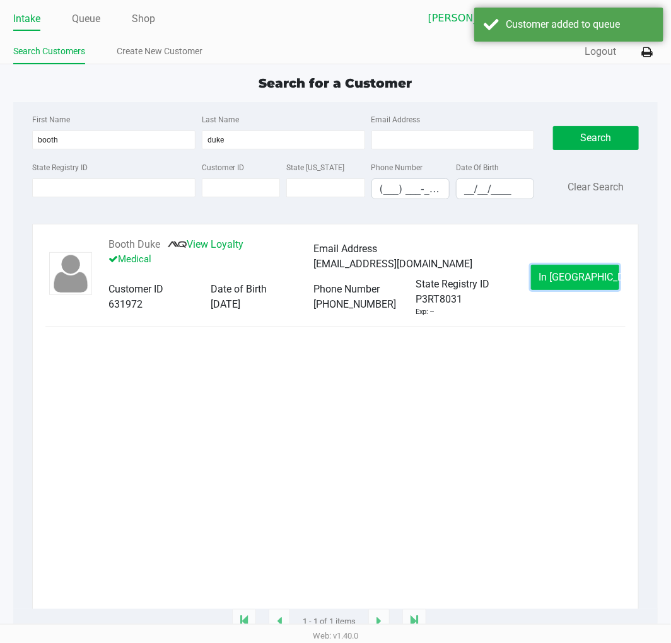
click at [578, 283] on span "In Queue" at bounding box center [592, 277] width 106 height 12
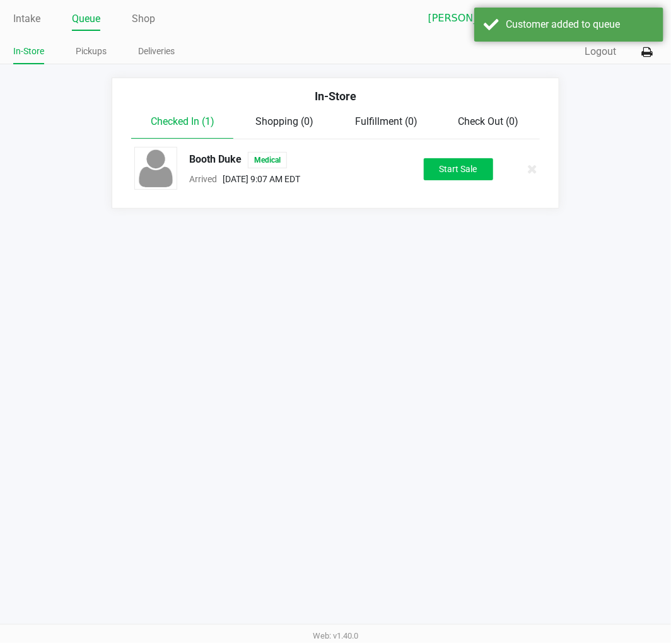
click at [467, 178] on button "Start Sale" at bounding box center [458, 169] width 69 height 22
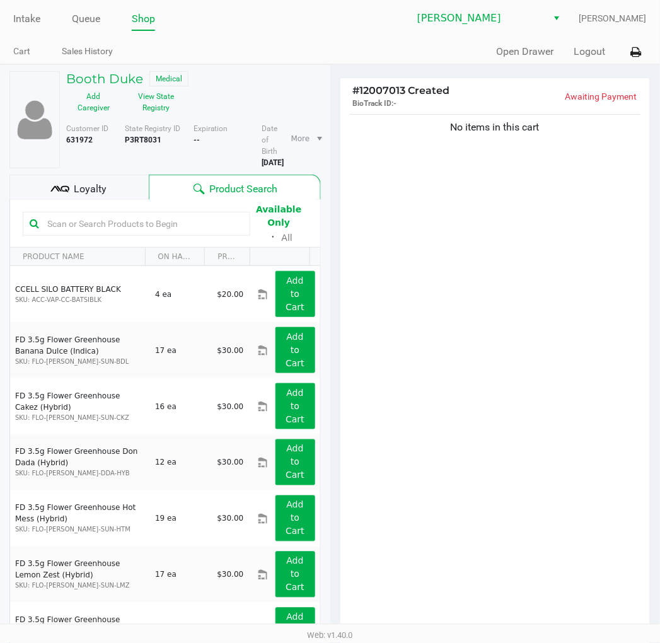
click at [86, 187] on span "Loyalty" at bounding box center [90, 189] width 33 height 15
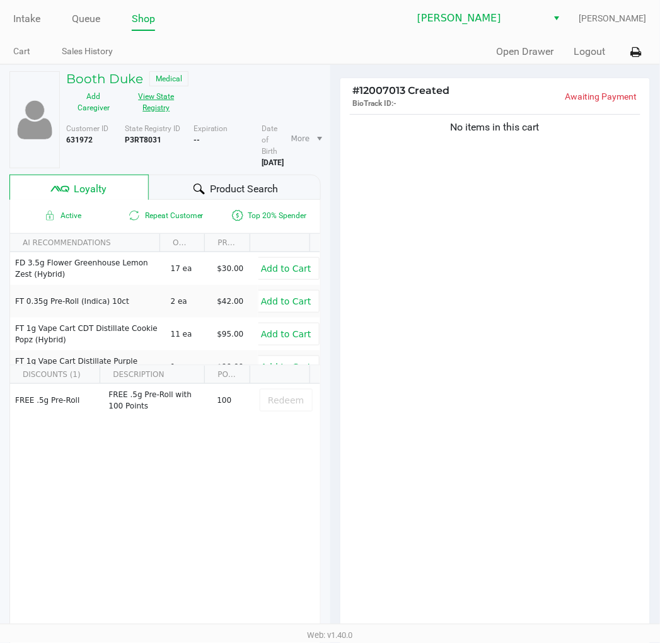
click at [156, 98] on button "View State Registry" at bounding box center [152, 102] width 63 height 32
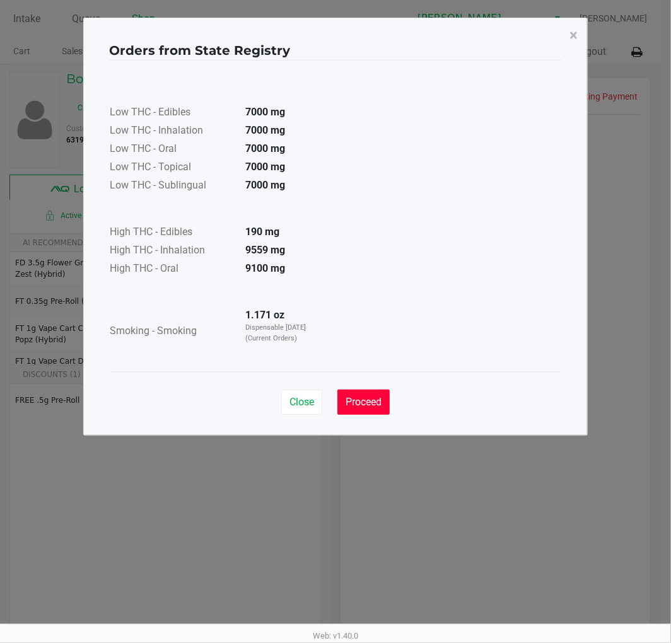
click at [358, 397] on span "Proceed" at bounding box center [364, 402] width 36 height 12
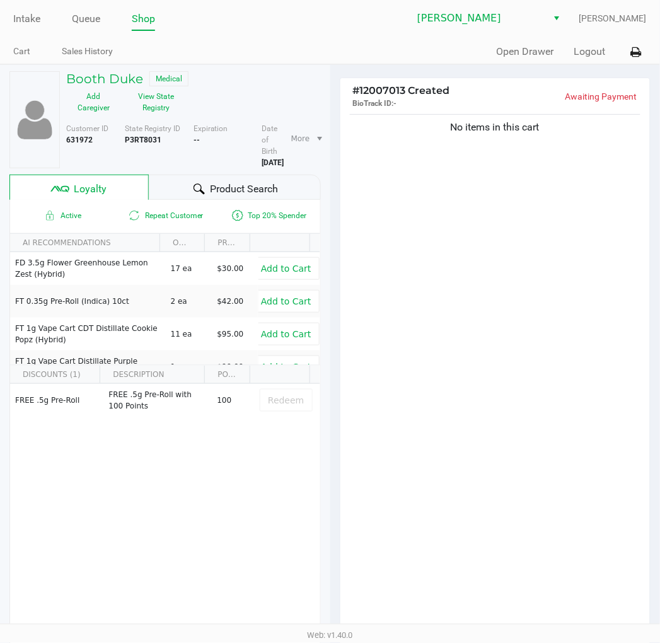
click at [444, 313] on div "No items in this cart" at bounding box center [496, 373] width 310 height 522
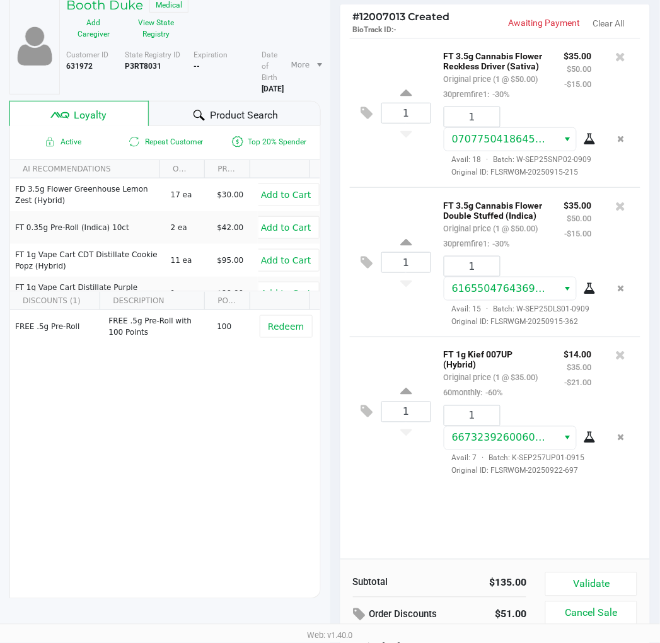
scroll to position [156, 0]
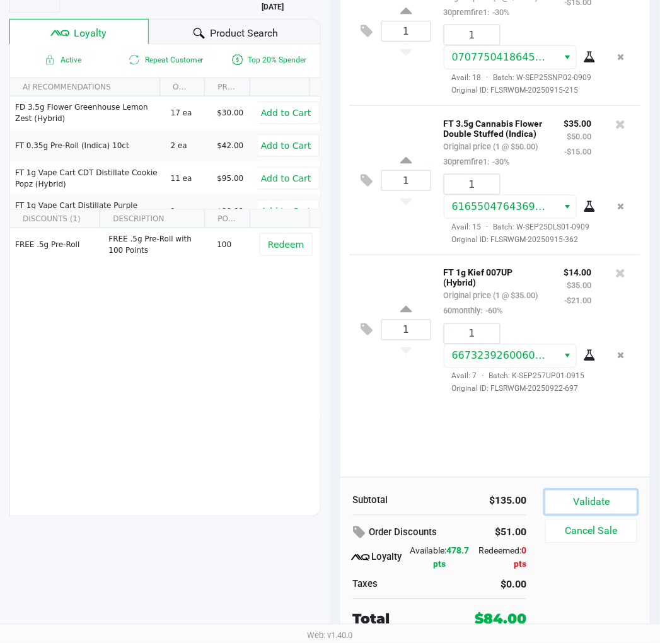
click at [587, 498] on button "Validate" at bounding box center [591, 503] width 91 height 24
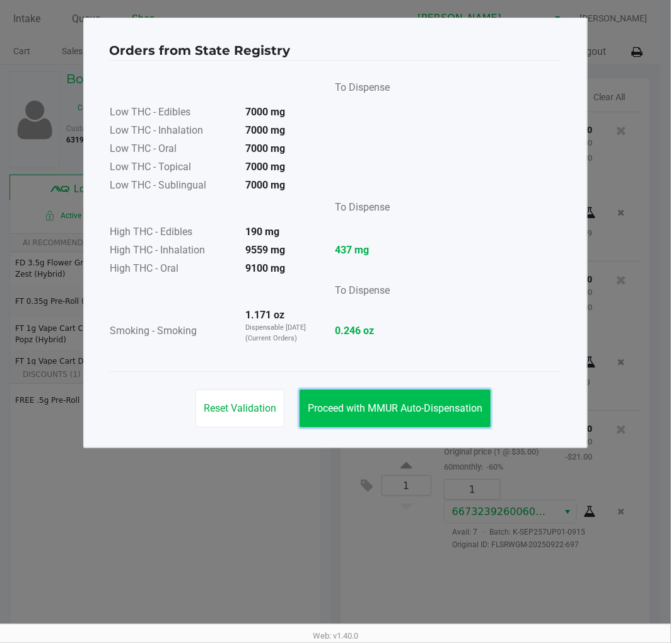
click at [383, 419] on button "Proceed with MMUR Auto-Dispensation" at bounding box center [395, 409] width 191 height 38
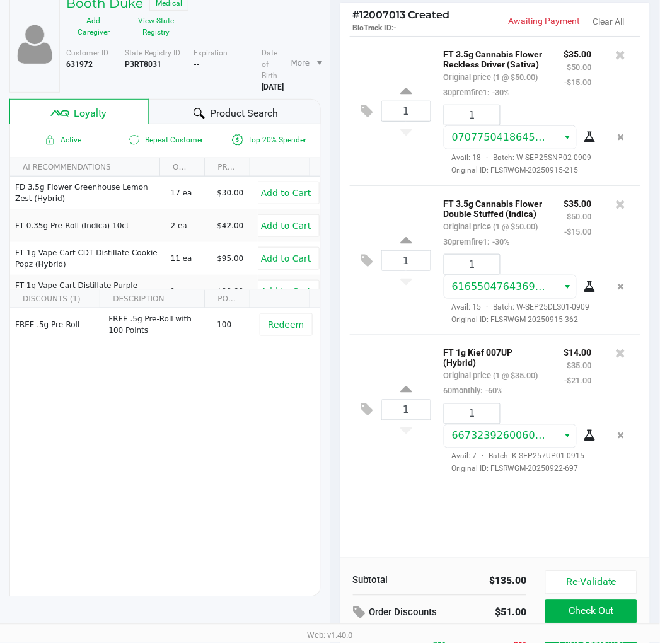
scroll to position [156, 0]
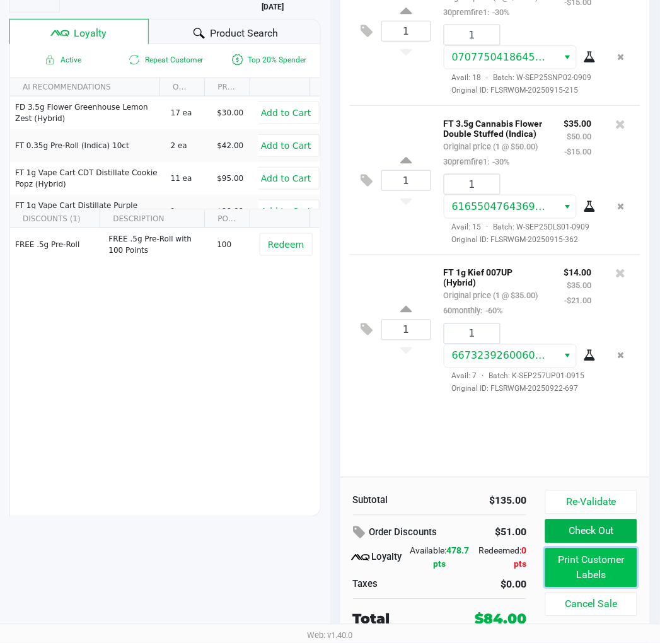
click at [588, 563] on button "Print Customer Labels" at bounding box center [591, 568] width 91 height 39
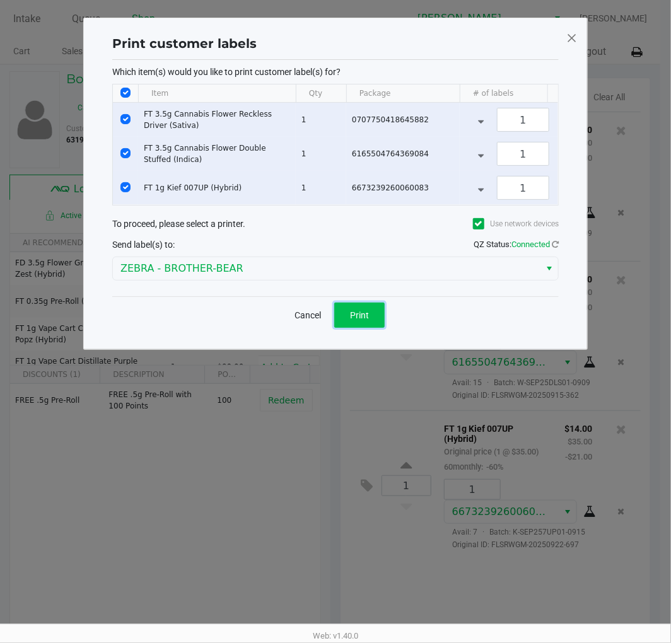
click at [371, 316] on button "Print" at bounding box center [359, 315] width 50 height 25
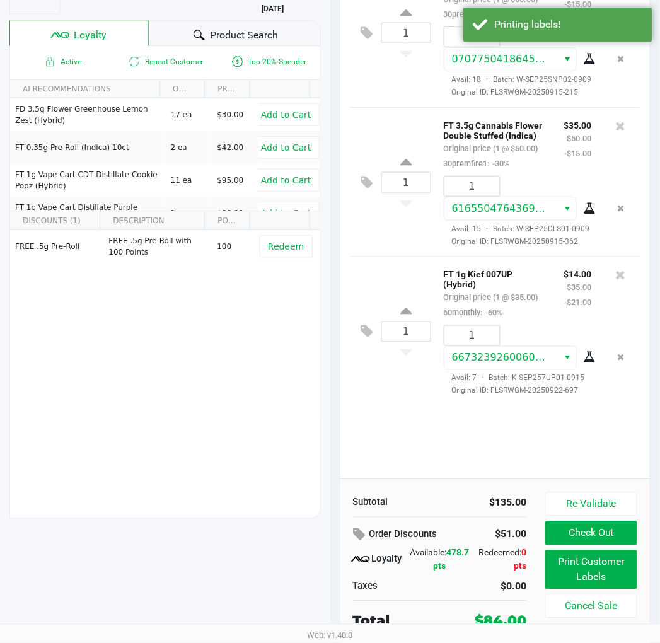
scroll to position [156, 0]
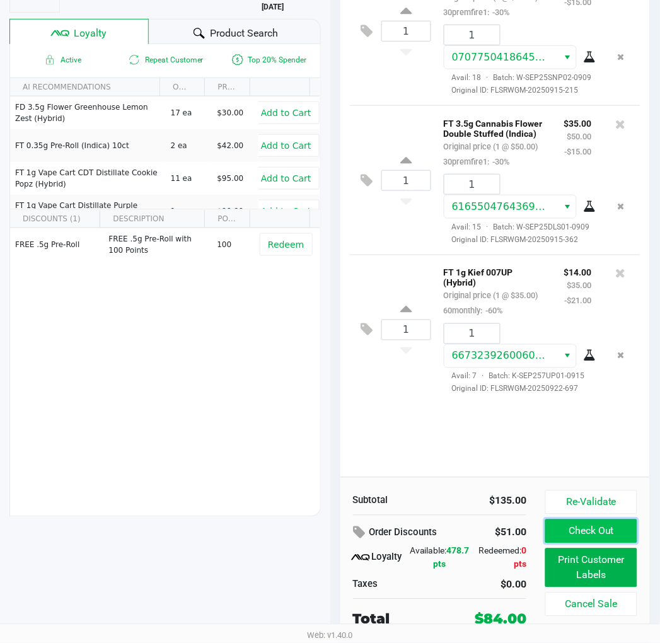
click at [590, 527] on button "Check Out" at bounding box center [591, 532] width 91 height 24
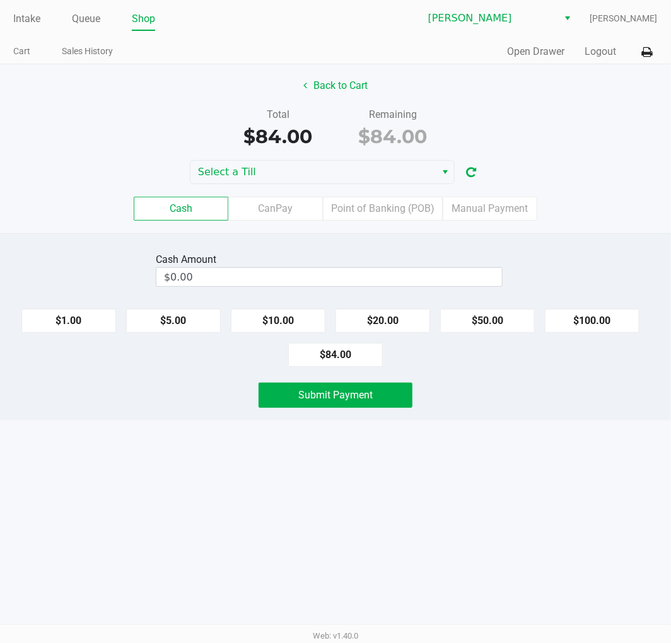
click at [379, 203] on label "Point of Banking (POB)" at bounding box center [383, 209] width 120 height 24
click at [0, 0] on 7 "Point of Banking (POB)" at bounding box center [0, 0] width 0 height 0
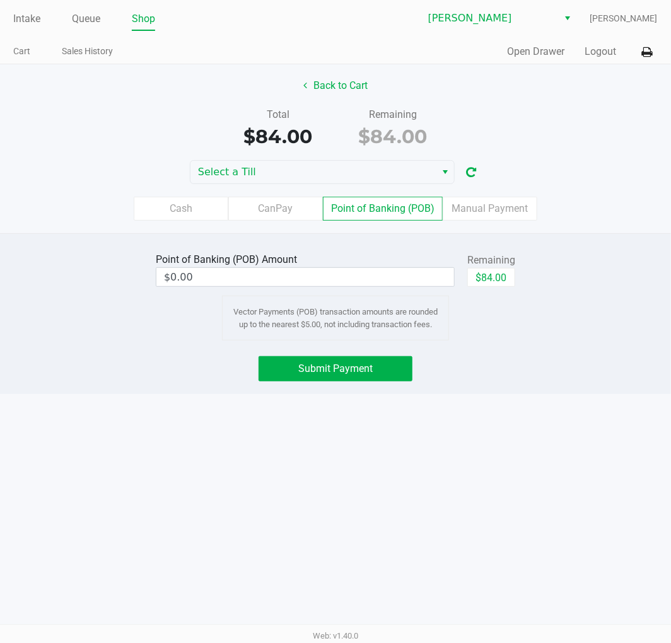
click at [499, 276] on button "$84.00" at bounding box center [491, 277] width 48 height 19
type input "$84.00"
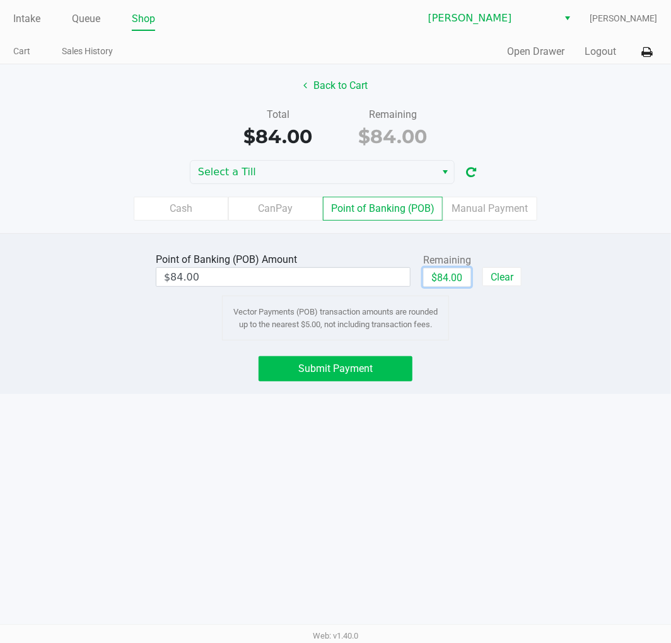
click at [342, 377] on button "Submit Payment" at bounding box center [336, 368] width 154 height 25
click at [344, 373] on span "Submit Payment" at bounding box center [335, 369] width 74 height 12
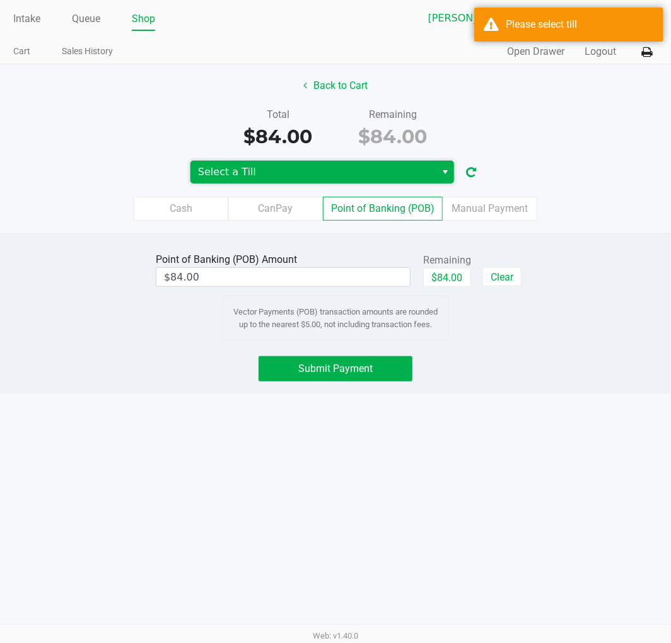
click at [237, 178] on span "Select a Till" at bounding box center [313, 172] width 230 height 15
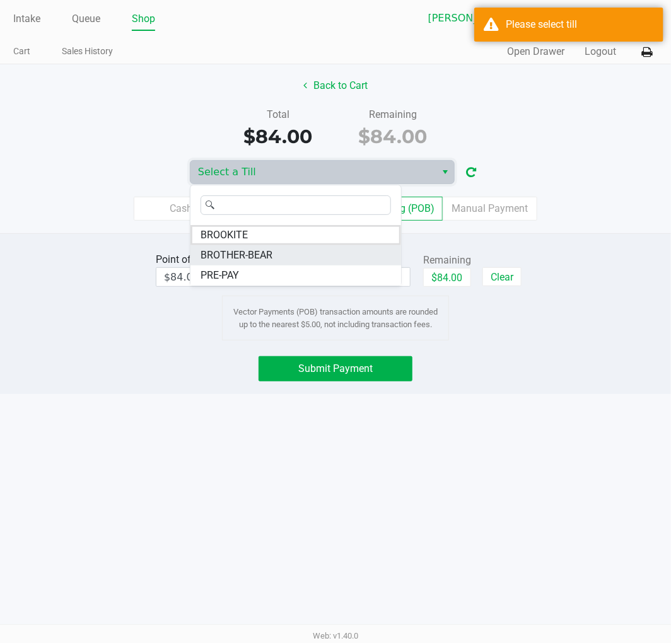
click at [259, 259] on span "BROTHER-BEAR" at bounding box center [237, 255] width 72 height 15
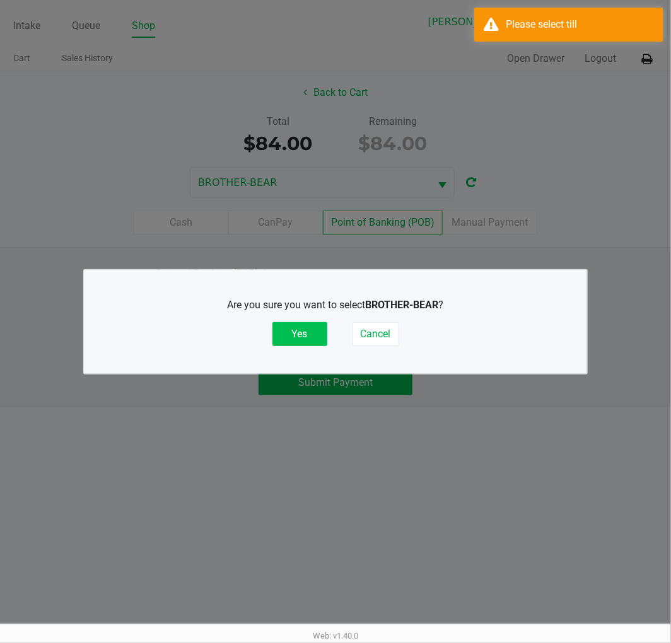
click at [293, 329] on button "Yes" at bounding box center [299, 334] width 55 height 24
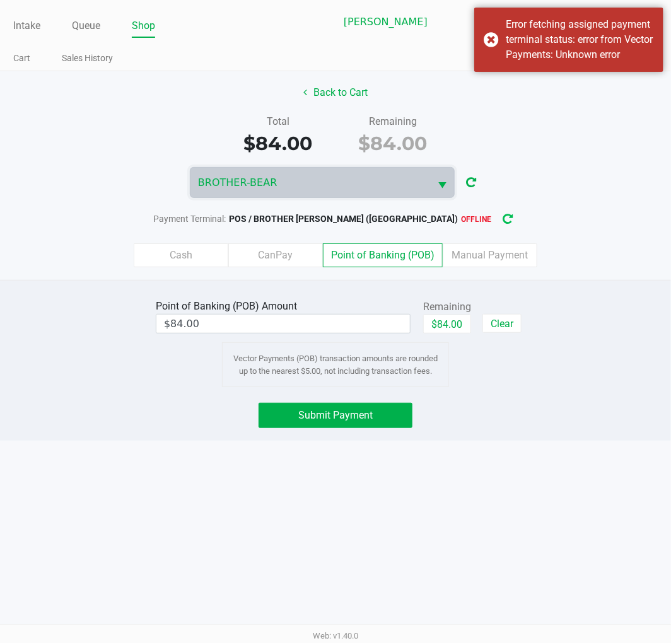
click at [503, 222] on icon "button" at bounding box center [508, 219] width 10 height 9
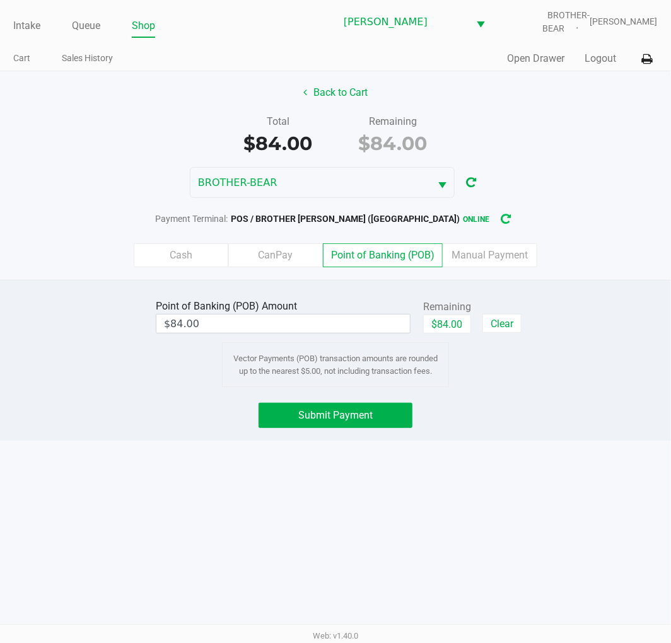
click at [328, 417] on span "Submit Payment" at bounding box center [335, 415] width 74 height 12
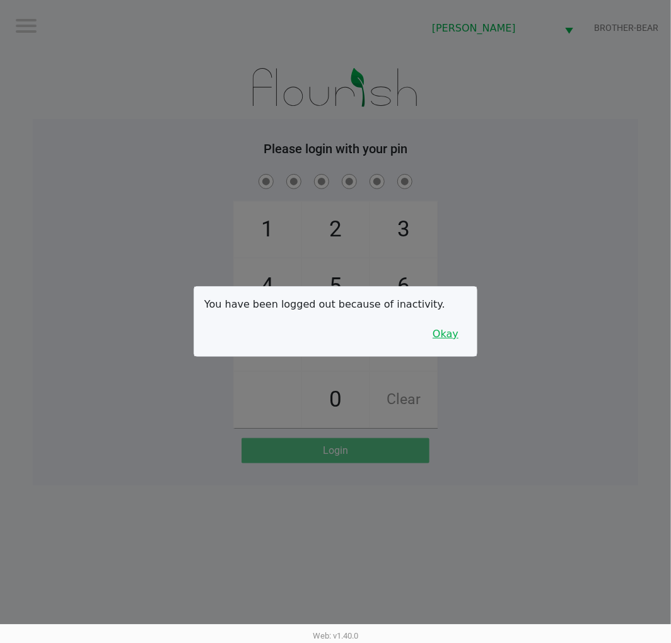
click at [459, 338] on button "Okay" at bounding box center [445, 334] width 42 height 24
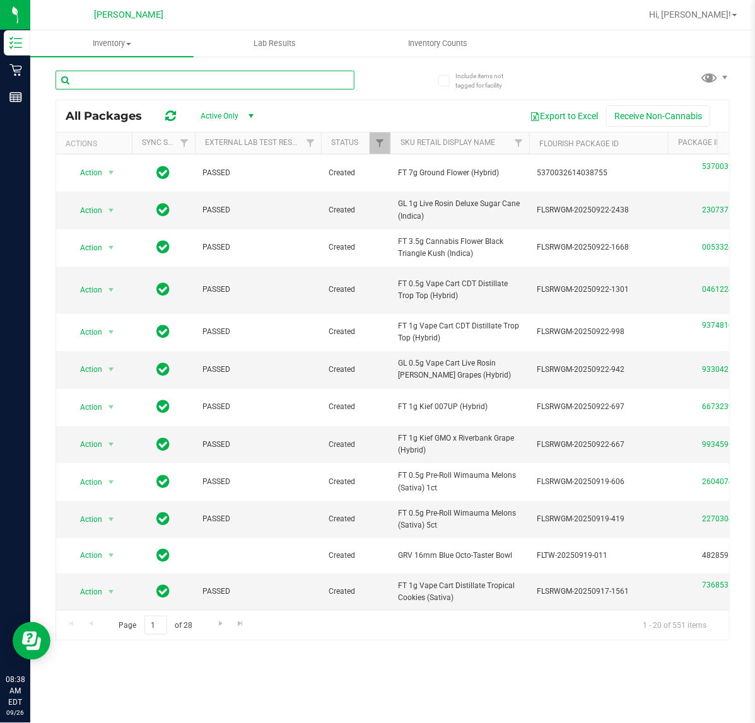
click at [215, 78] on input "text" at bounding box center [204, 80] width 299 height 19
paste input "Riverbank"
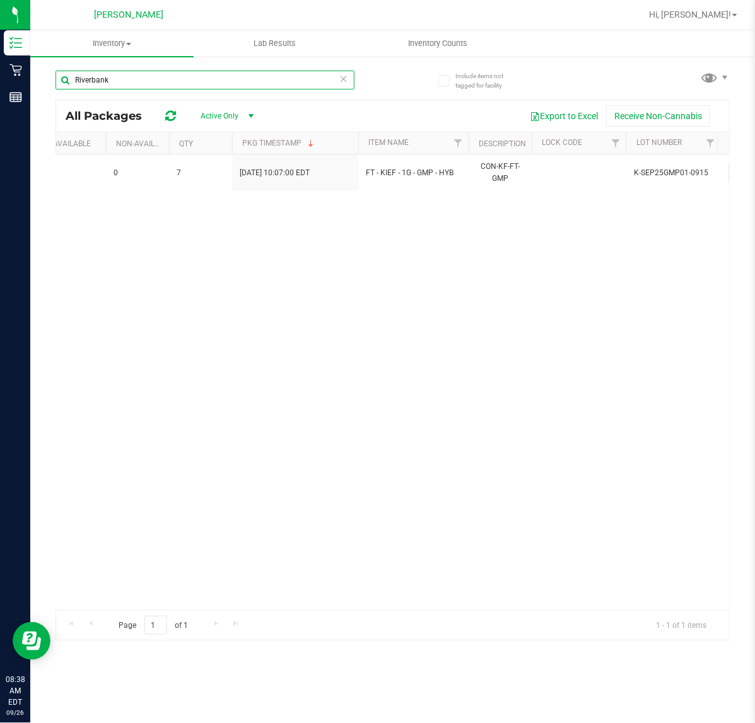
scroll to position [0, 1234]
type input "Riverbank"
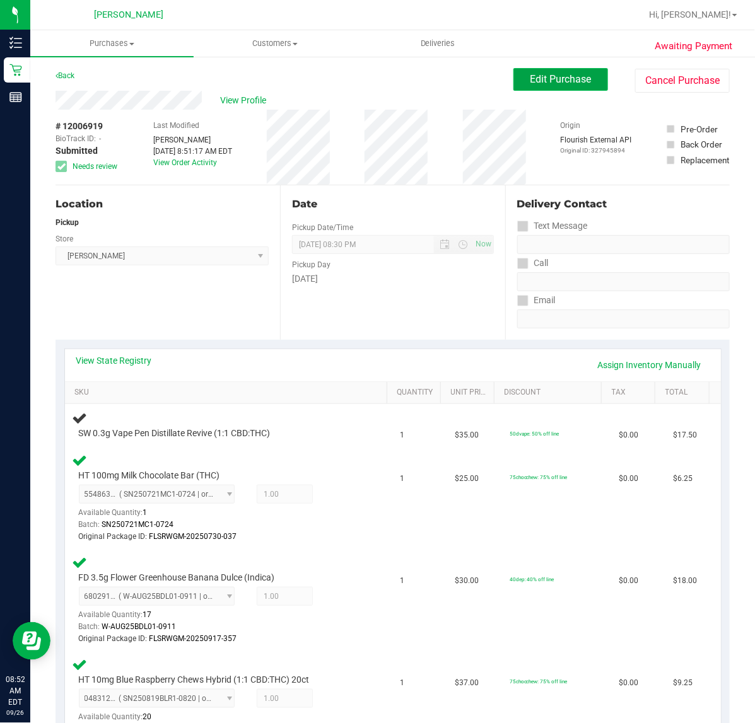
click at [539, 77] on span "Edit Purchase" at bounding box center [560, 79] width 61 height 12
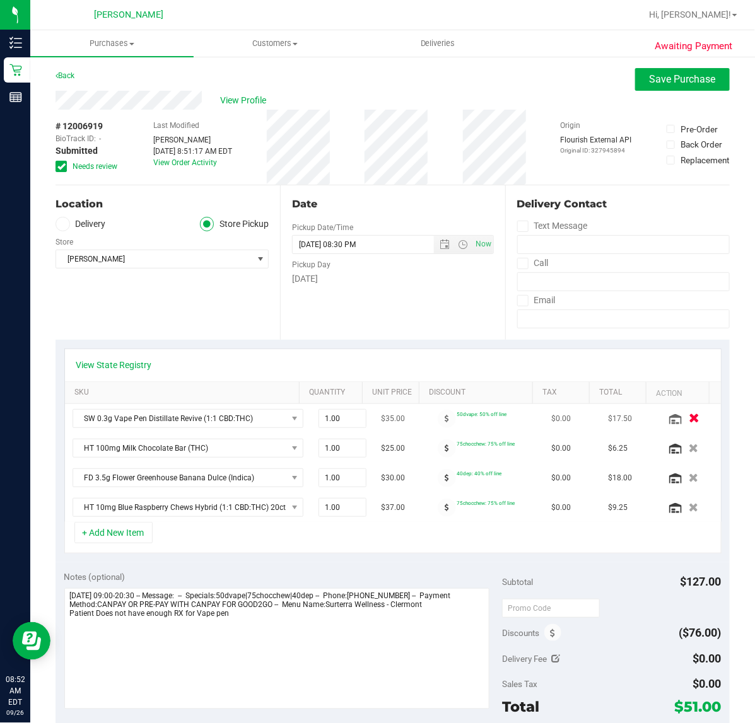
click at [689, 421] on icon "button" at bounding box center [694, 418] width 11 height 9
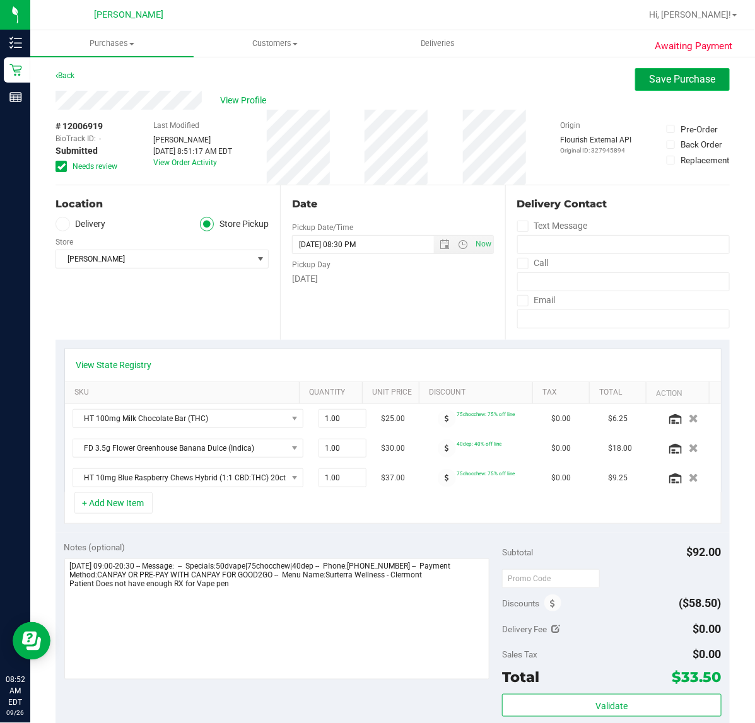
click at [659, 79] on span "Save Purchase" at bounding box center [683, 79] width 66 height 12
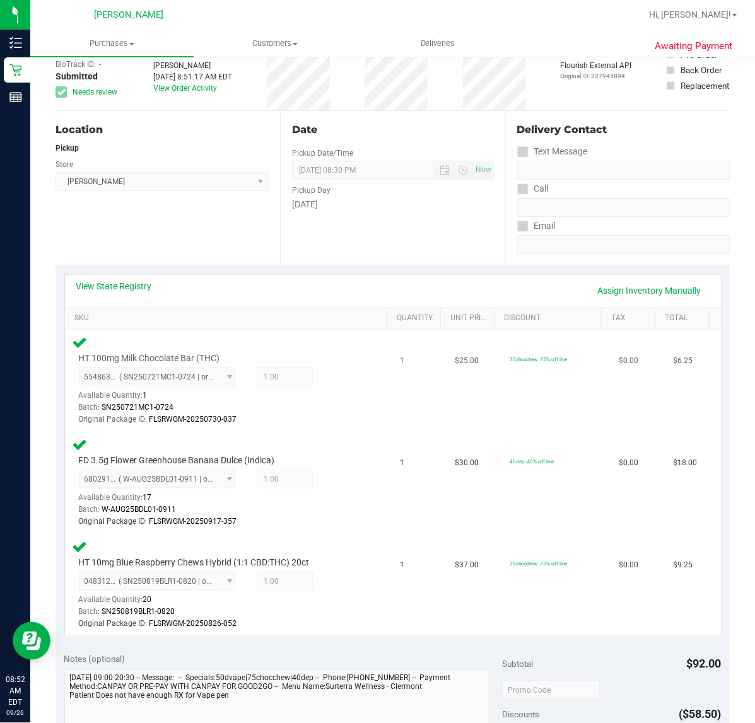
scroll to position [547, 0]
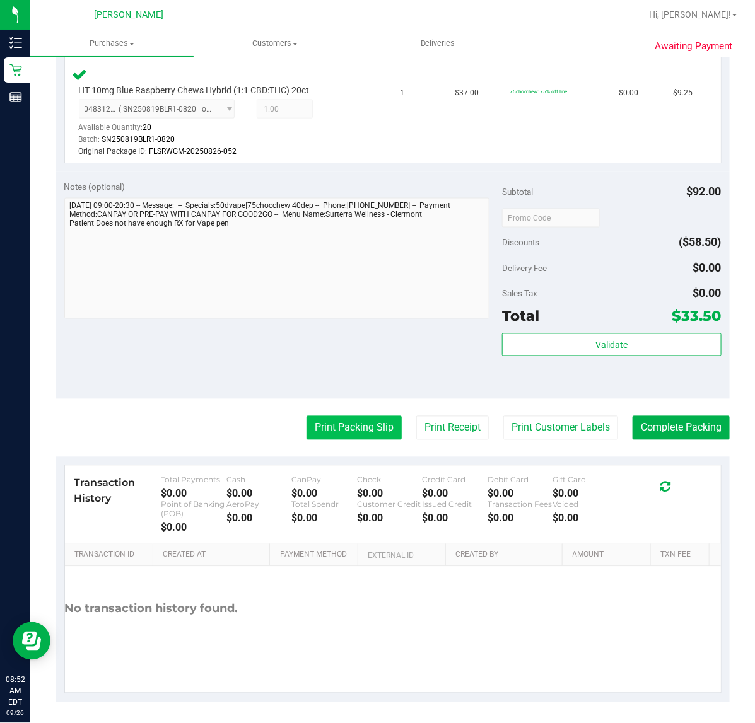
click at [347, 423] on button "Print Packing Slip" at bounding box center [354, 428] width 95 height 24
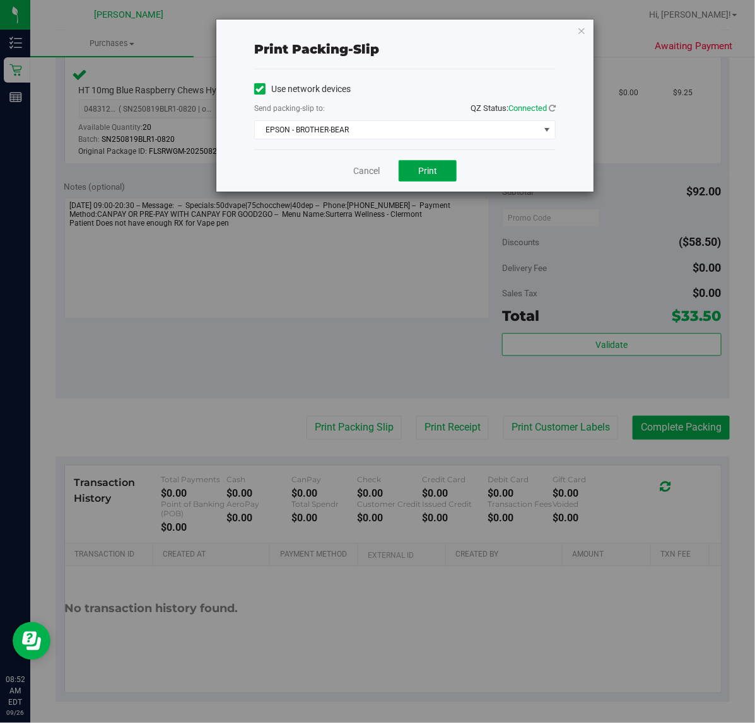
click at [426, 170] on span "Print" at bounding box center [427, 171] width 19 height 10
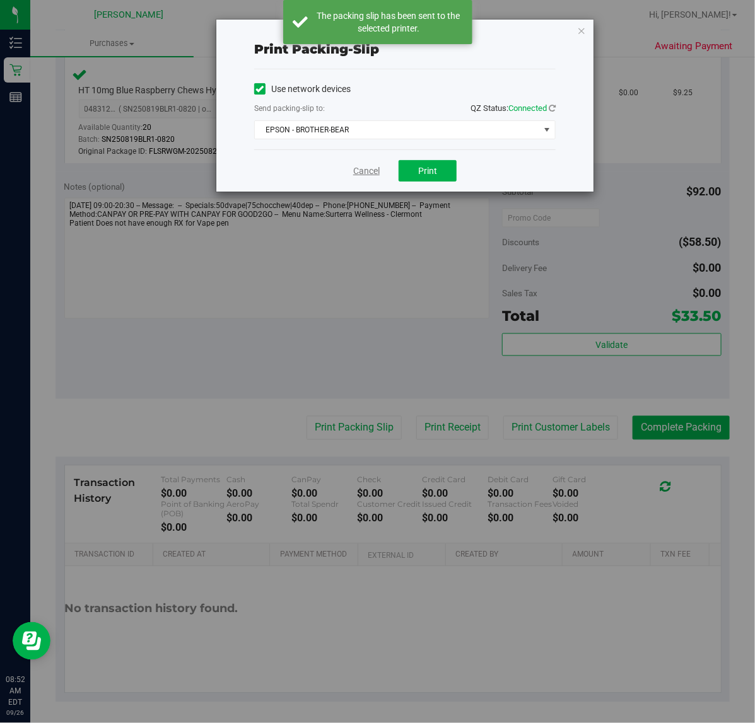
click at [364, 170] on link "Cancel" at bounding box center [366, 171] width 26 height 13
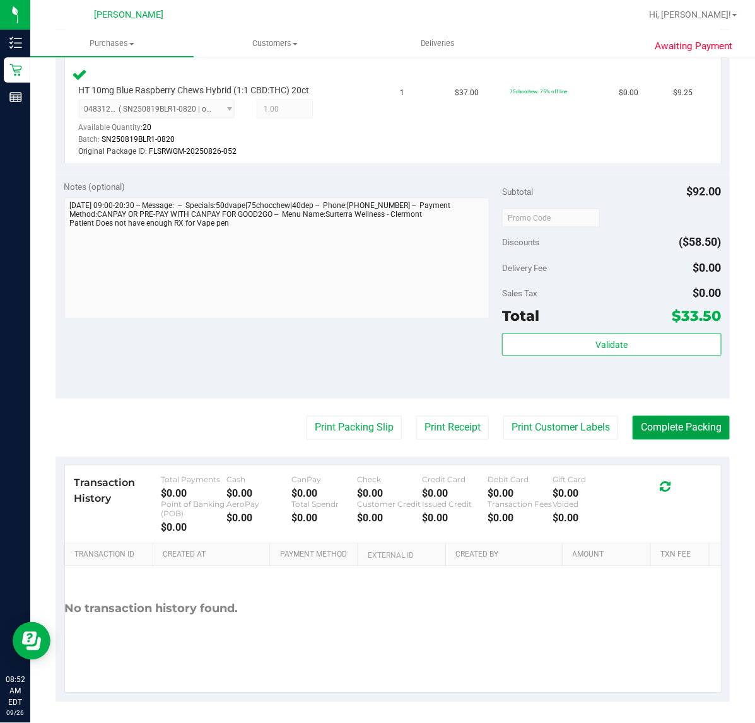
click at [663, 423] on button "Complete Packing" at bounding box center [681, 428] width 97 height 24
